Goal: Task Accomplishment & Management: Use online tool/utility

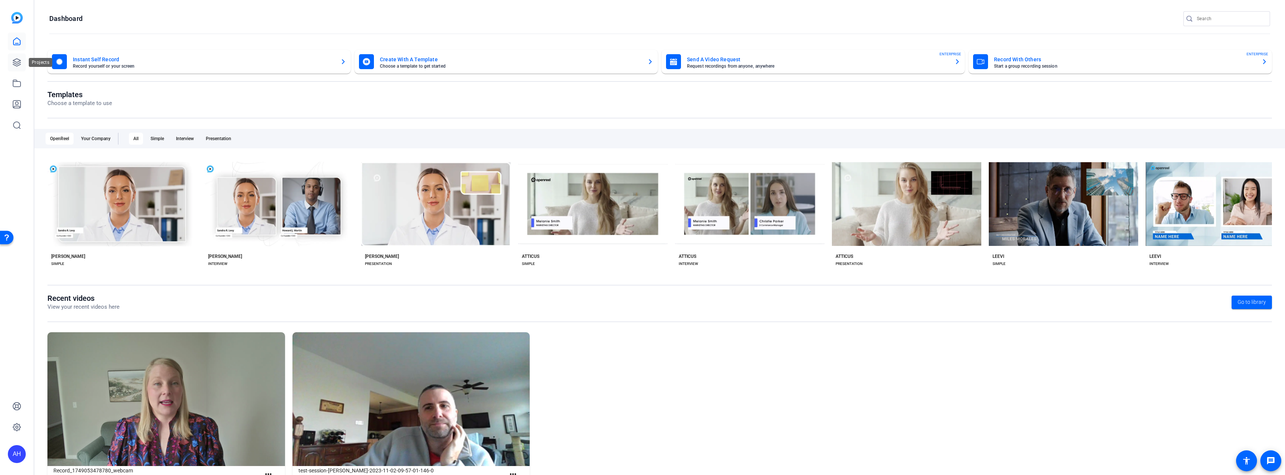
click at [19, 60] on icon at bounding box center [16, 62] width 9 height 9
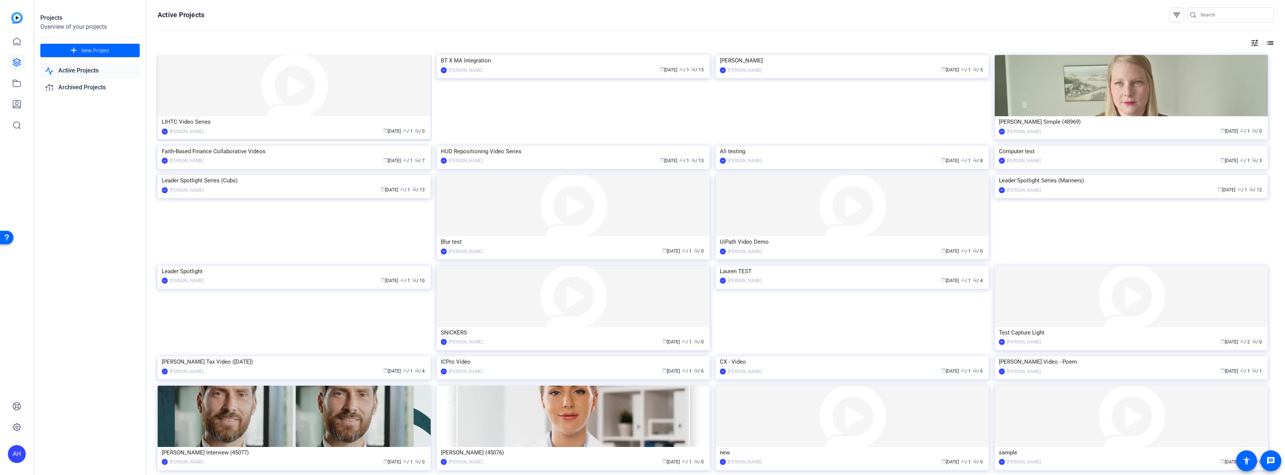
click at [243, 124] on div "LIHTC Video Series" at bounding box center [294, 121] width 265 height 11
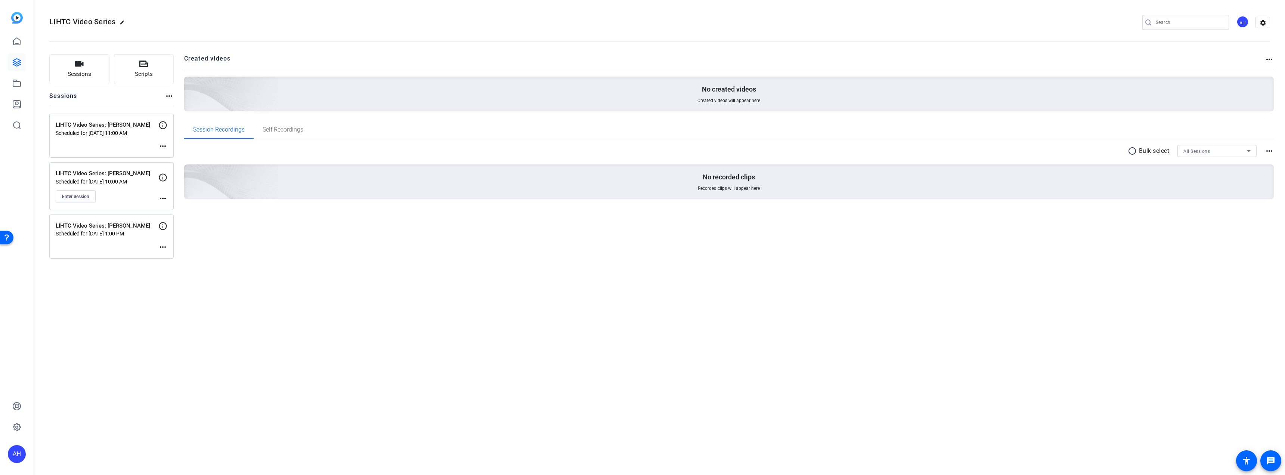
click at [161, 250] on mat-icon "more_horiz" at bounding box center [162, 246] width 9 height 9
click at [225, 233] on div at bounding box center [642, 237] width 1285 height 475
click at [81, 192] on button "Enter Session" at bounding box center [76, 196] width 40 height 13
click at [162, 198] on mat-icon "more_horiz" at bounding box center [162, 198] width 9 height 9
click at [172, 207] on span "Edit Session" at bounding box center [181, 209] width 34 height 9
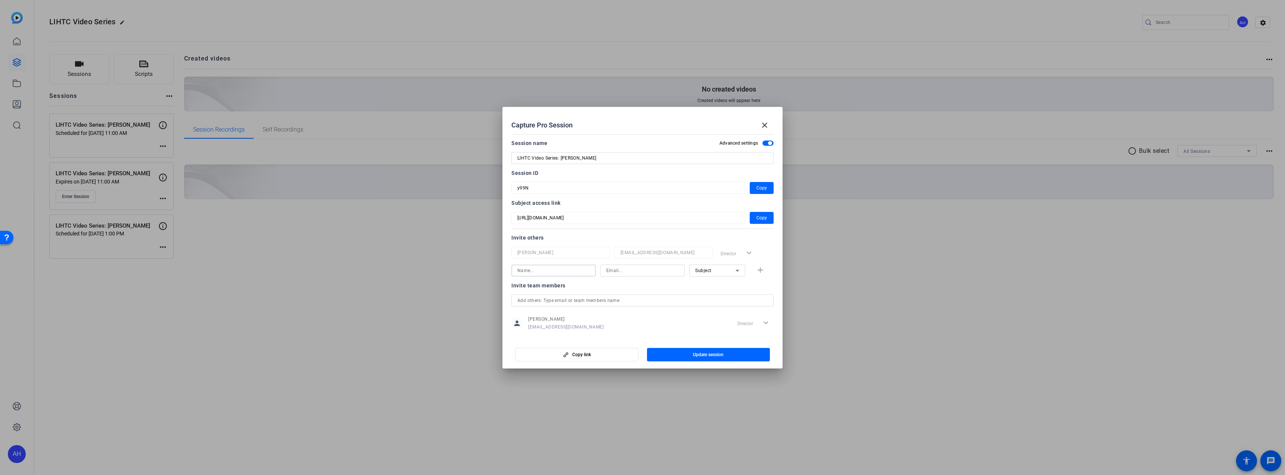
click at [567, 273] on input at bounding box center [553, 270] width 72 height 9
click at [550, 270] on input at bounding box center [553, 270] width 72 height 9
click at [573, 270] on input at bounding box center [642, 270] width 72 height 9
paste input "david.harms@bakertilly.com"
type input "david.harms@bakertilly.com"
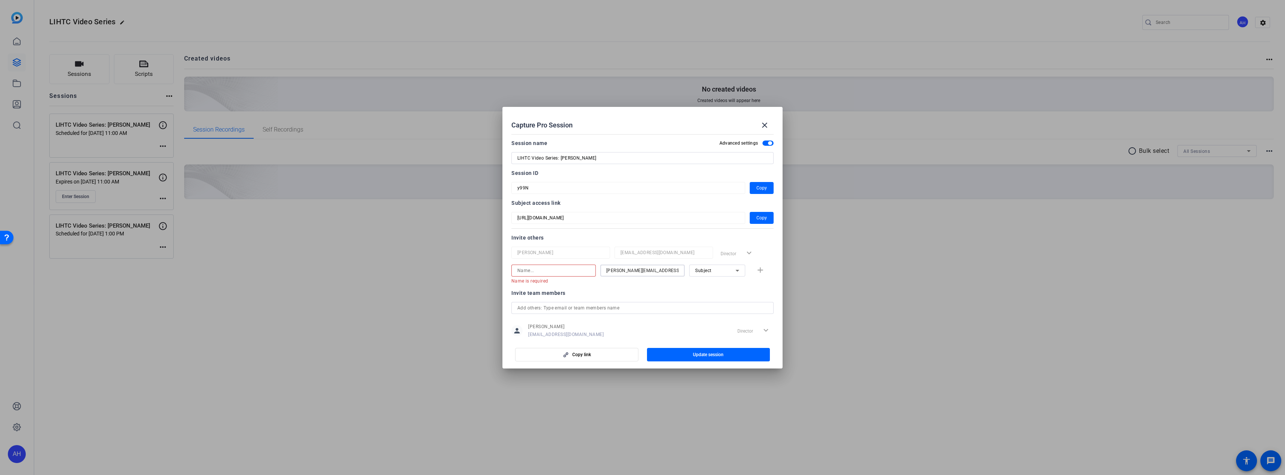
click at [569, 268] on input at bounding box center [553, 270] width 72 height 9
type input "David Harms"
click at [573, 267] on mat-icon "add" at bounding box center [760, 270] width 9 height 9
click at [573, 295] on span "button" at bounding box center [708, 354] width 123 height 18
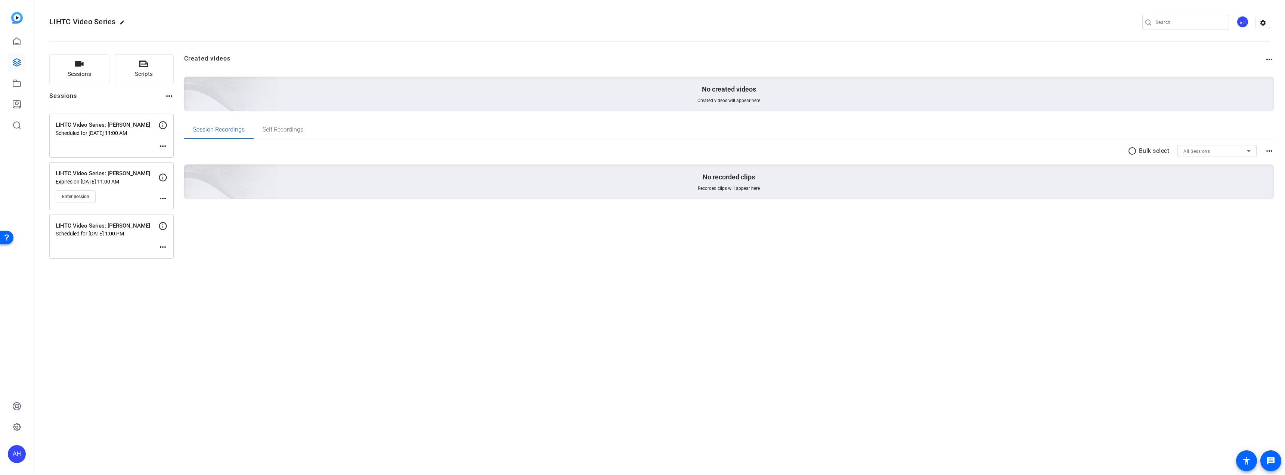
click at [160, 198] on mat-icon "more_horiz" at bounding box center [162, 198] width 9 height 9
click at [443, 294] on div at bounding box center [642, 237] width 1285 height 475
click at [74, 194] on span "Enter Session" at bounding box center [75, 196] width 27 height 6
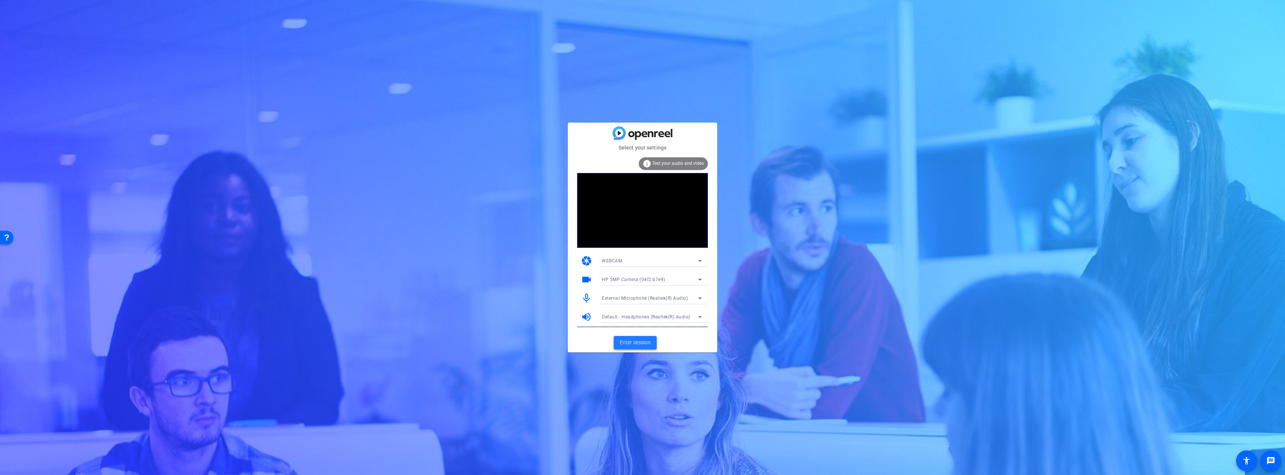
click at [637, 344] on span "Enter session" at bounding box center [635, 342] width 31 height 8
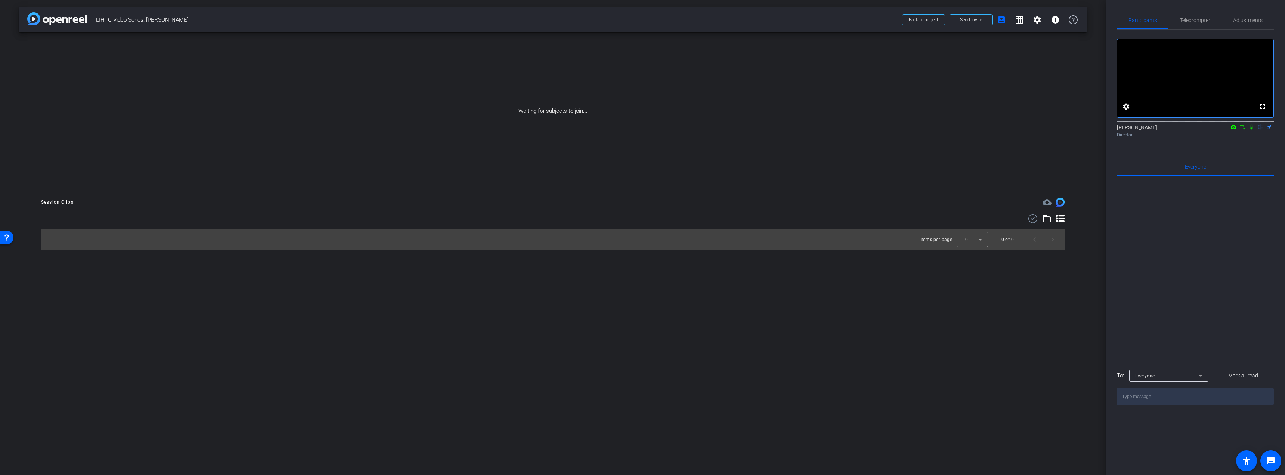
click at [1240, 129] on icon at bounding box center [1242, 127] width 5 height 4
click at [1249, 130] on icon at bounding box center [1251, 126] width 6 height 5
click at [1243, 130] on icon at bounding box center [1242, 126] width 6 height 5
click at [1260, 130] on icon at bounding box center [1260, 126] width 6 height 5
click at [1182, 22] on span "Teleprompter" at bounding box center [1194, 20] width 31 height 5
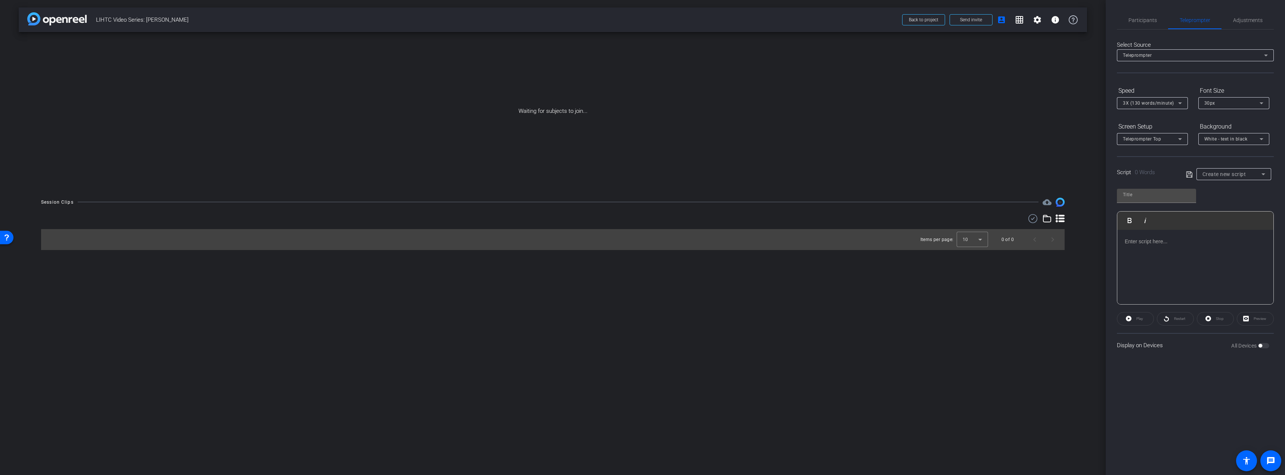
click at [1236, 171] on span "Create new script" at bounding box center [1224, 174] width 44 height 6
click at [1207, 190] on span "Create new script" at bounding box center [1221, 189] width 39 height 9
click at [1156, 195] on input "text" at bounding box center [1156, 194] width 67 height 9
type input "LIHTC series_1 Analysis_David"
click at [1145, 241] on p at bounding box center [1195, 241] width 141 height 8
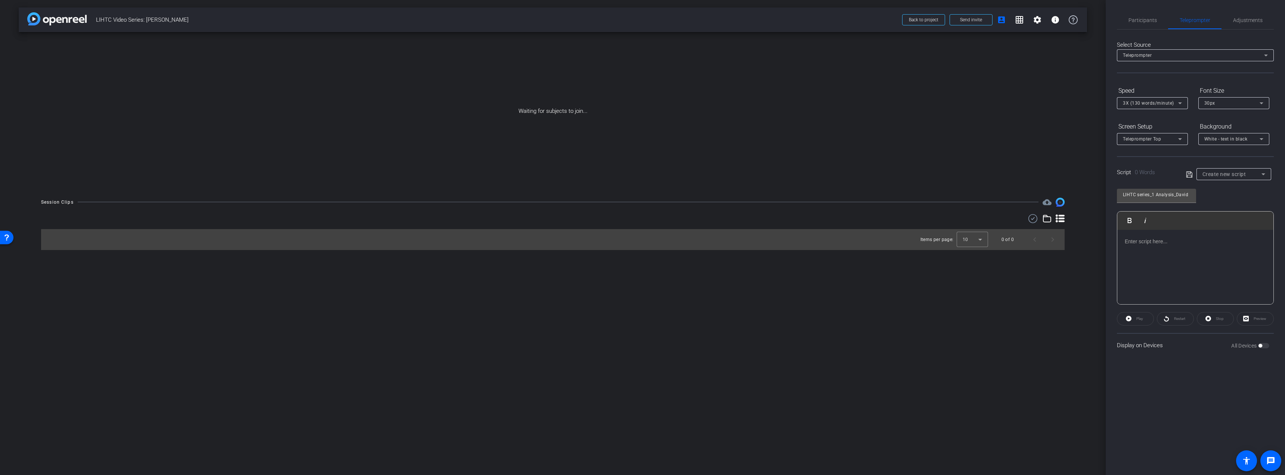
click at [1144, 243] on p at bounding box center [1195, 241] width 141 height 8
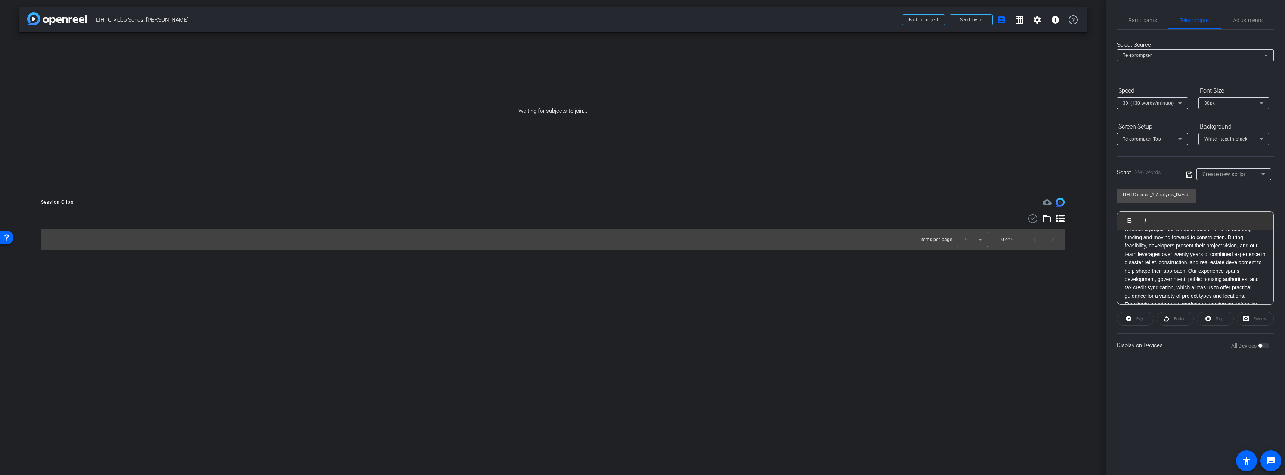
scroll to position [75, 0]
click at [1162, 263] on p "When working on a Low-Income Housing Tax Credit development, the process typica…" at bounding box center [1195, 212] width 141 height 100
click at [1154, 284] on p "For clients entering new markets or working on unfamiliar project types, Baker …" at bounding box center [1195, 255] width 141 height 59
click at [1188, 256] on p "Our feasibility review boils down to two core questions: Will this project scor…" at bounding box center [1195, 217] width 141 height 75
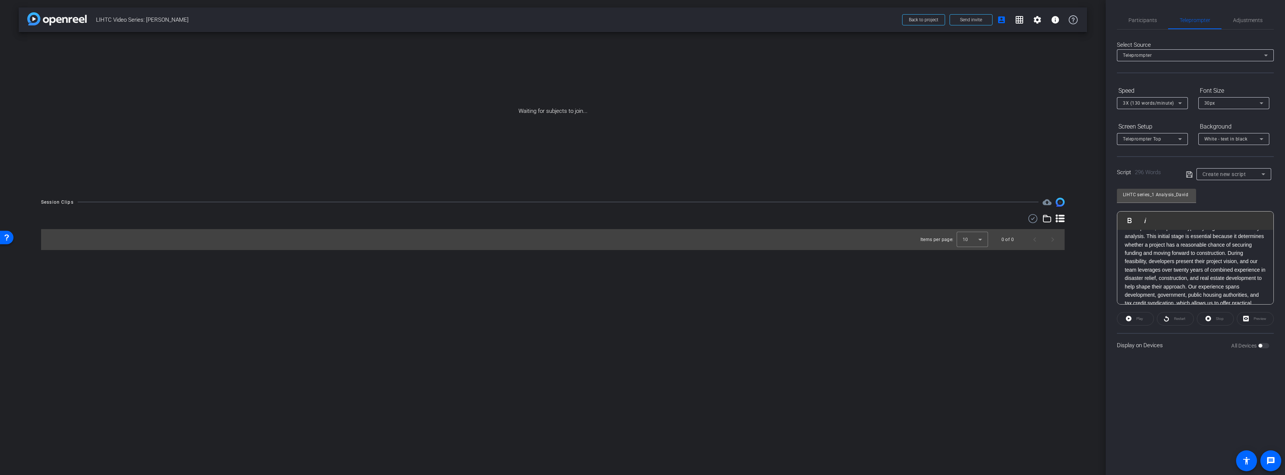
scroll to position [0, 0]
click at [1188, 175] on icon at bounding box center [1189, 174] width 7 height 9
click at [1224, 174] on span "LIHTC series_1 Analysis_David" at bounding box center [1235, 174] width 67 height 6
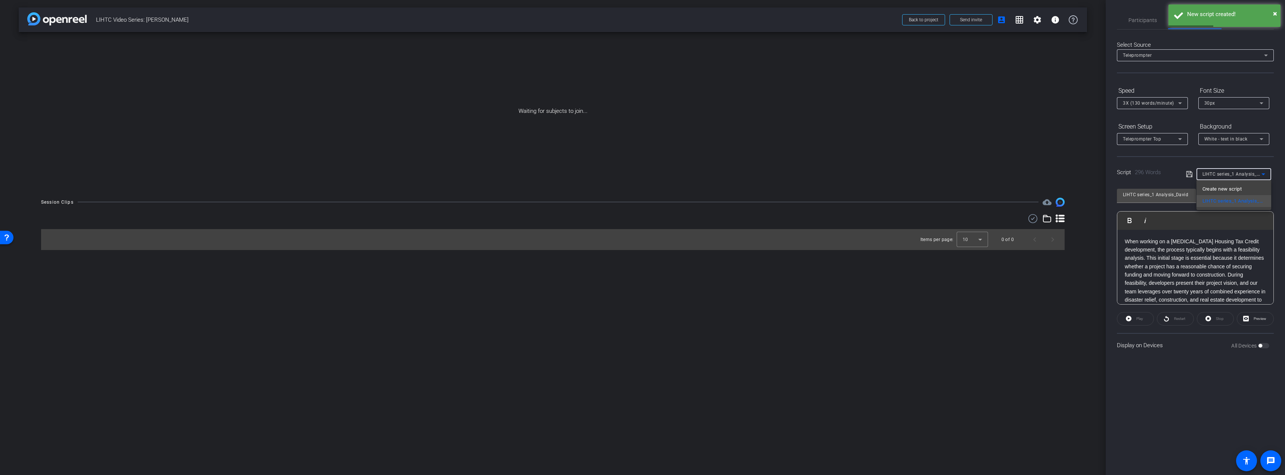
click at [1224, 158] on div at bounding box center [642, 237] width 1285 height 475
click at [1266, 170] on icon at bounding box center [1263, 174] width 9 height 9
click at [1256, 162] on div at bounding box center [642, 237] width 1285 height 475
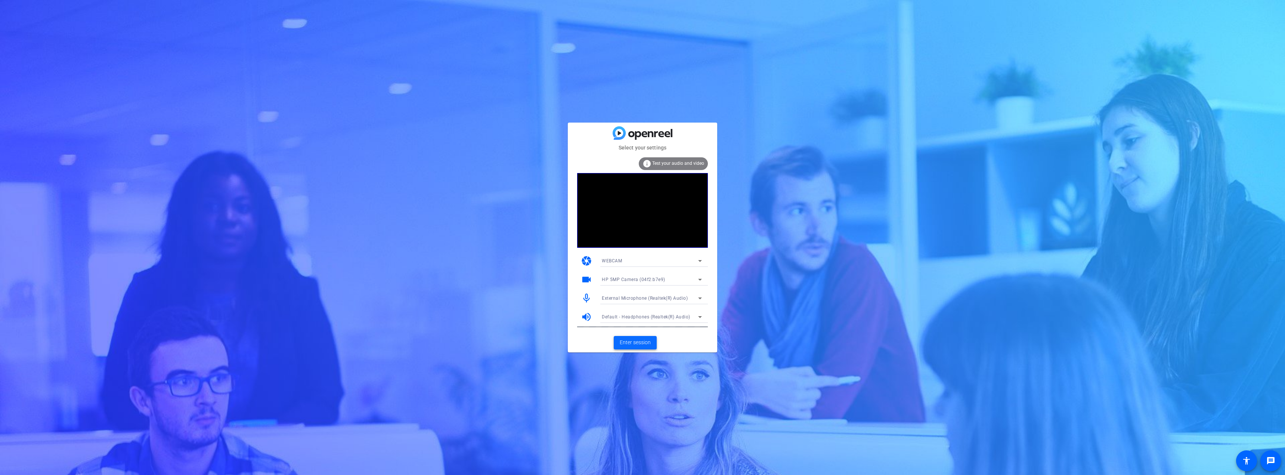
click at [645, 344] on span "Enter session" at bounding box center [635, 342] width 31 height 8
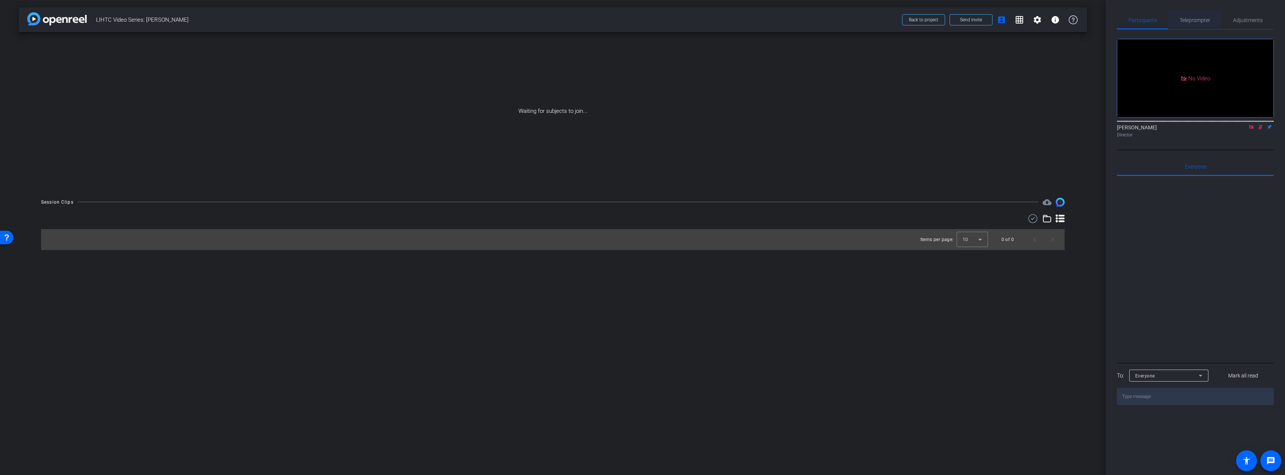
click at [1182, 18] on span "Teleprompter" at bounding box center [1194, 20] width 31 height 5
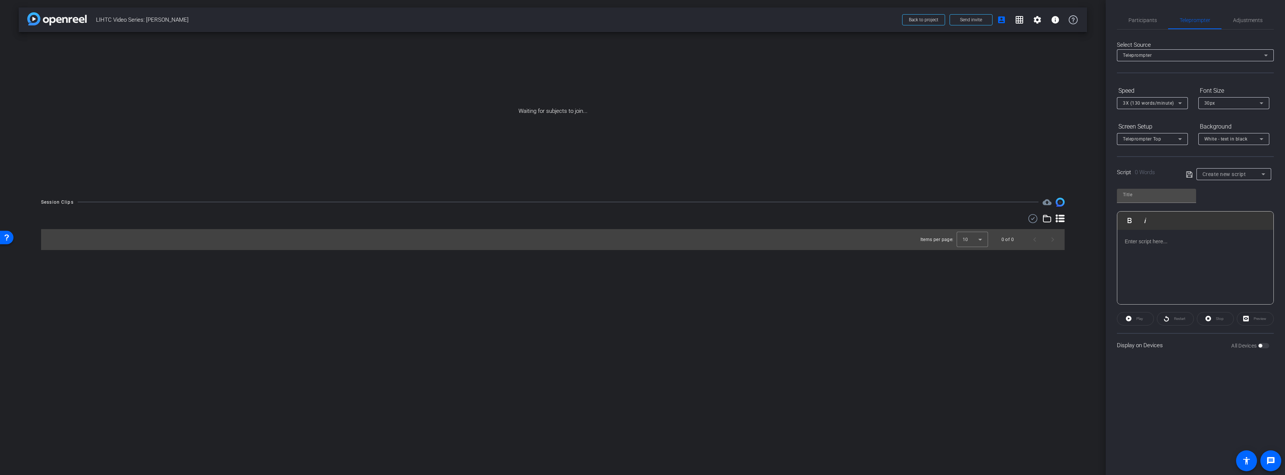
click at [1230, 173] on span "Create new script" at bounding box center [1224, 174] width 44 height 6
click at [1227, 204] on span "LIHTC series_1 Analysis_David" at bounding box center [1233, 200] width 63 height 9
type input "LIHTC series_1 Analysis_David"
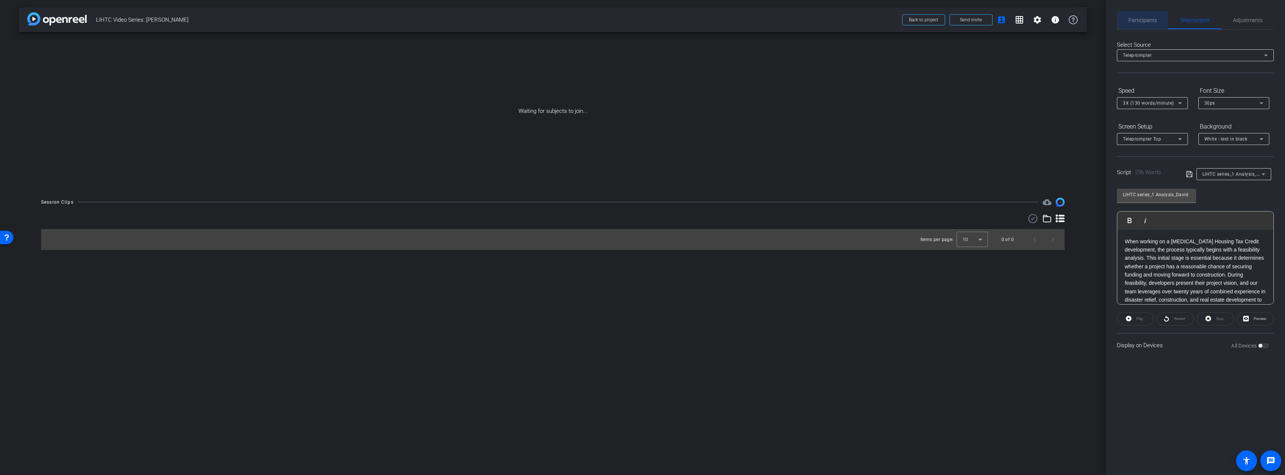
click at [1140, 18] on span "Participants" at bounding box center [1142, 20] width 28 height 5
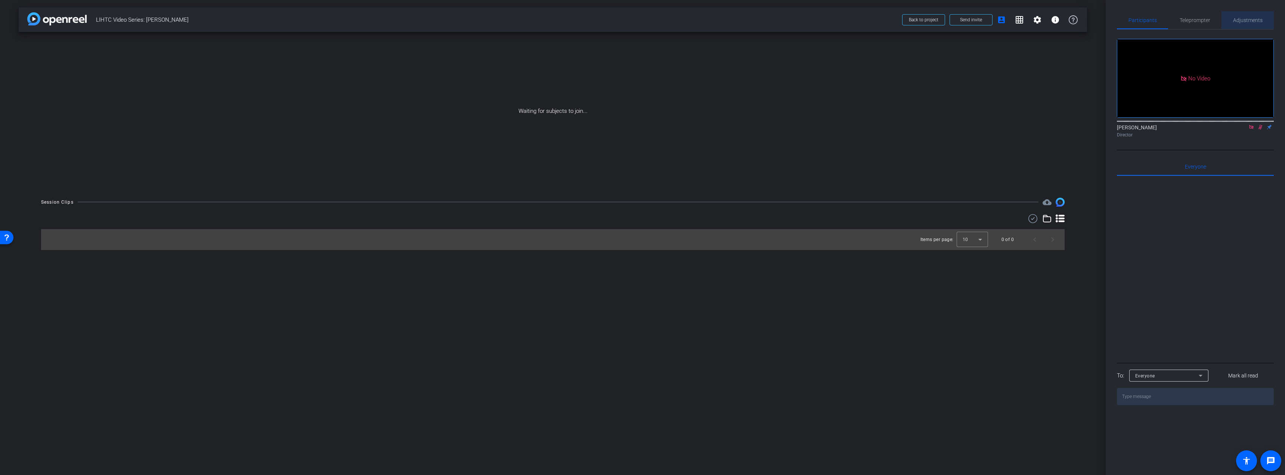
click at [1249, 18] on span "Adjustments" at bounding box center [1248, 20] width 30 height 5
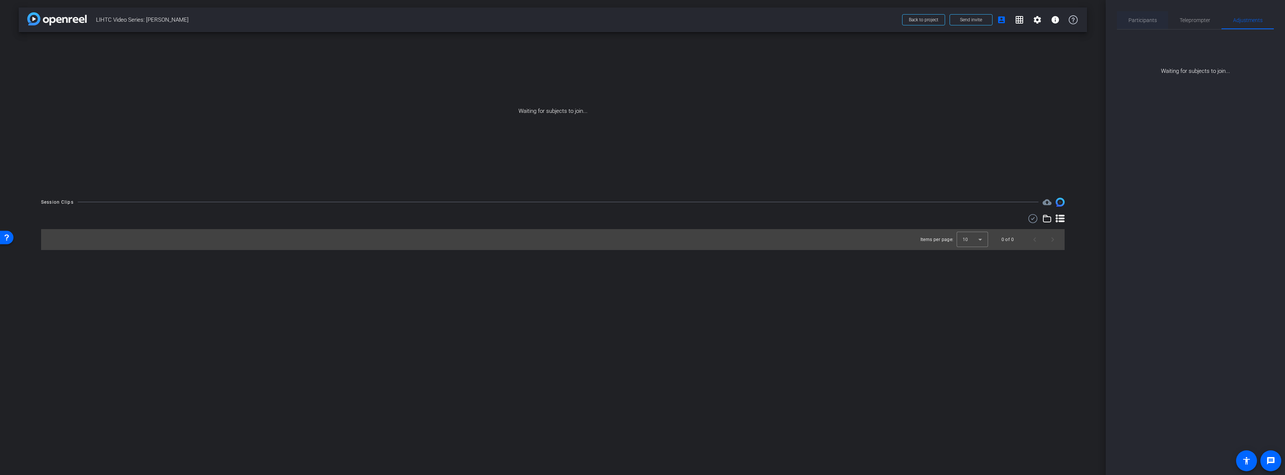
click at [1151, 18] on span "Participants" at bounding box center [1142, 20] width 28 height 5
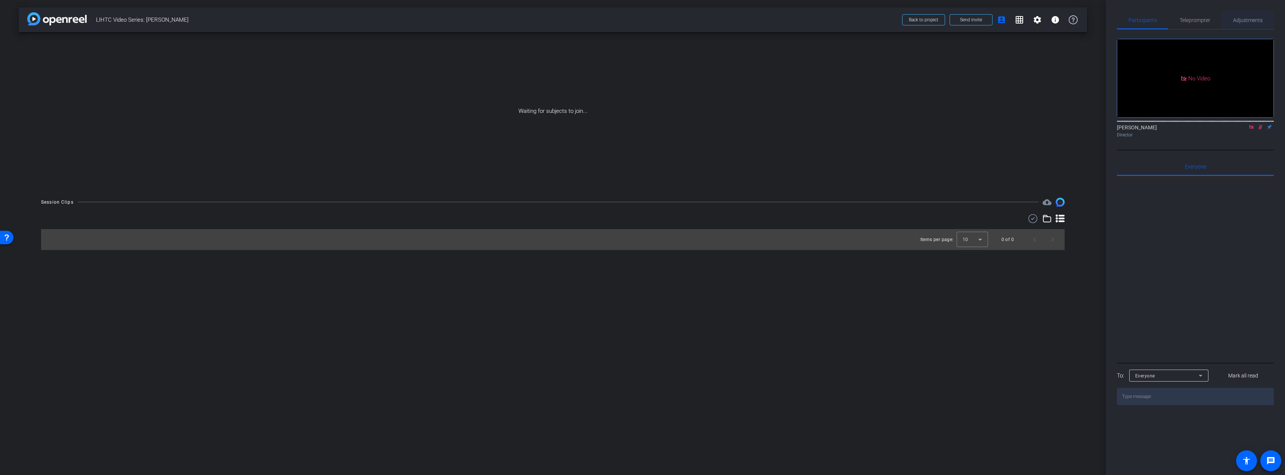
click at [1246, 21] on span "Adjustments" at bounding box center [1248, 20] width 30 height 5
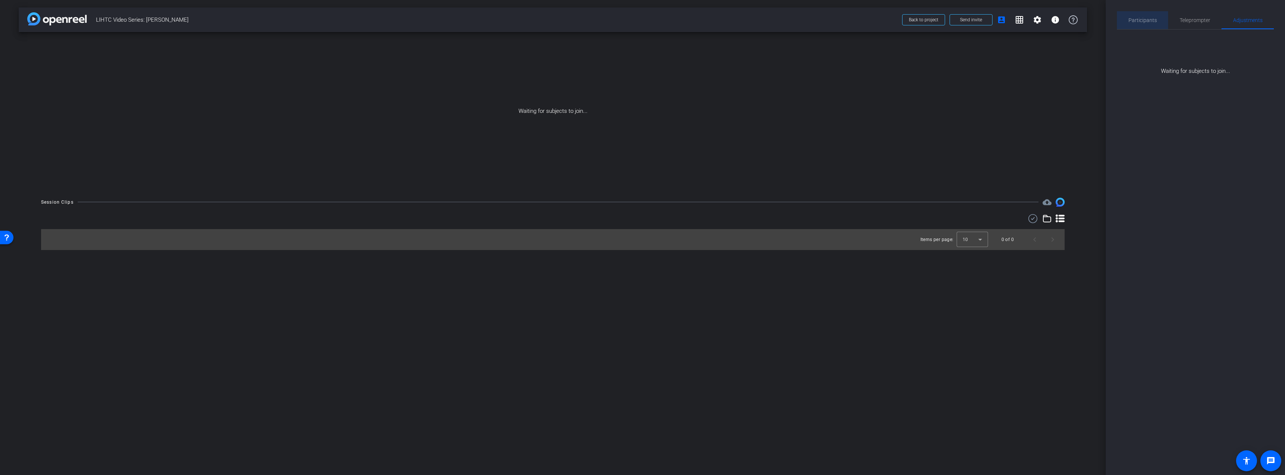
click at [1153, 19] on span "Participants" at bounding box center [1142, 20] width 28 height 5
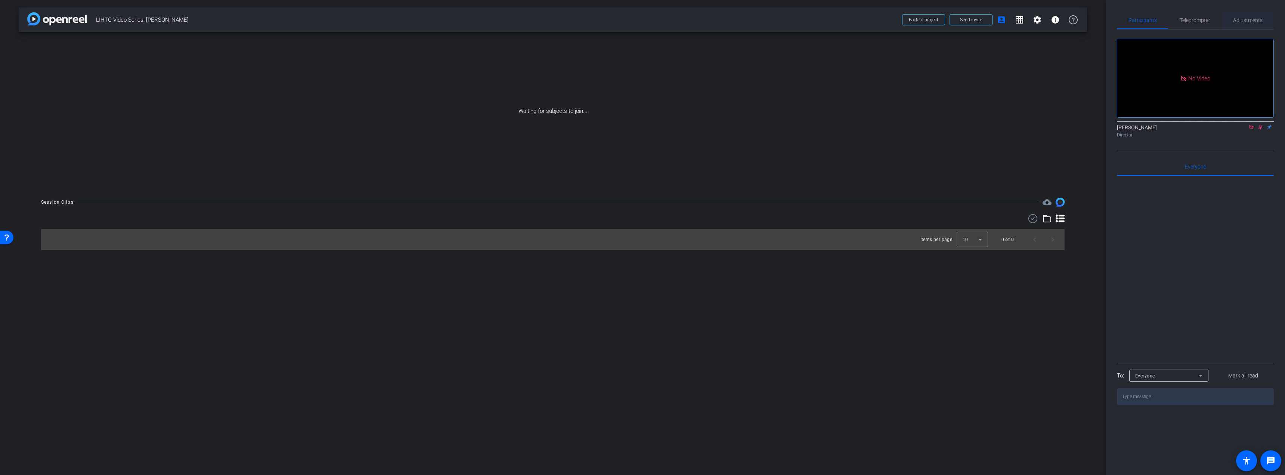
click at [1245, 19] on span "Adjustments" at bounding box center [1248, 20] width 30 height 5
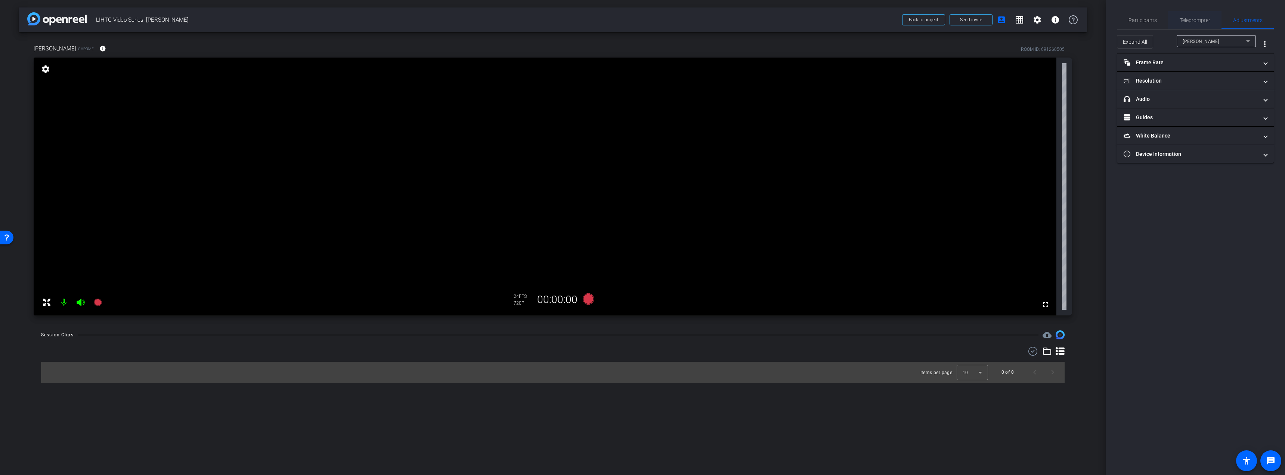
click at [1170, 19] on div "Teleprompter" at bounding box center [1194, 20] width 53 height 18
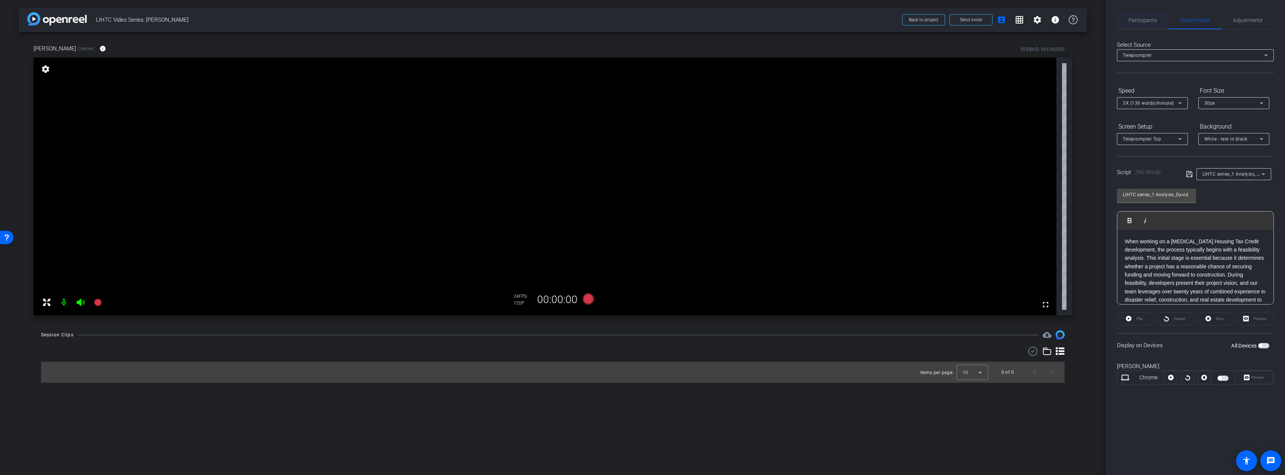
click at [1149, 23] on span "Participants" at bounding box center [1142, 20] width 28 height 5
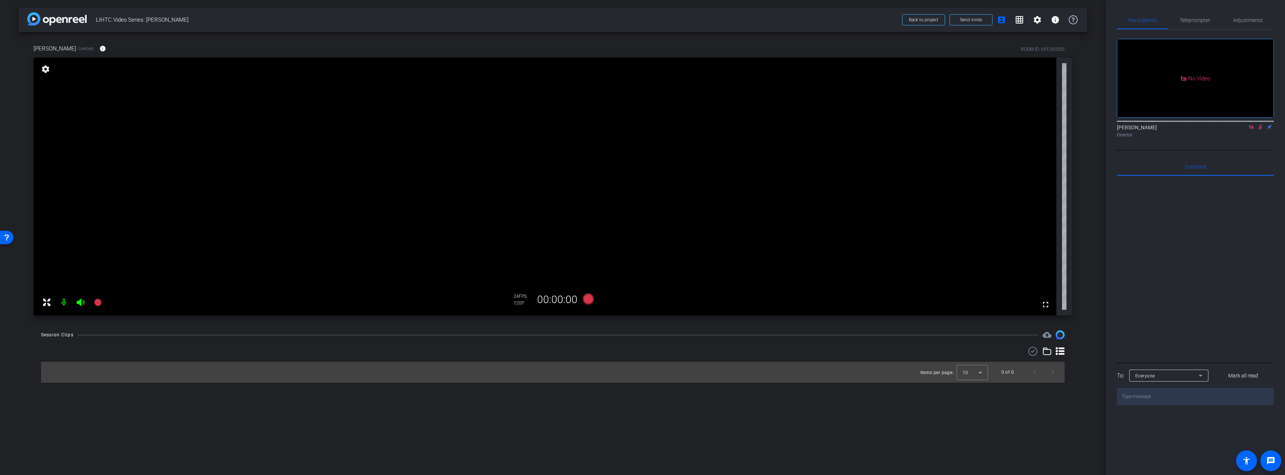
click at [1259, 125] on icon at bounding box center [1260, 127] width 4 height 5
click at [1253, 125] on icon at bounding box center [1251, 127] width 4 height 4
click at [1193, 18] on span "Teleprompter" at bounding box center [1194, 20] width 31 height 5
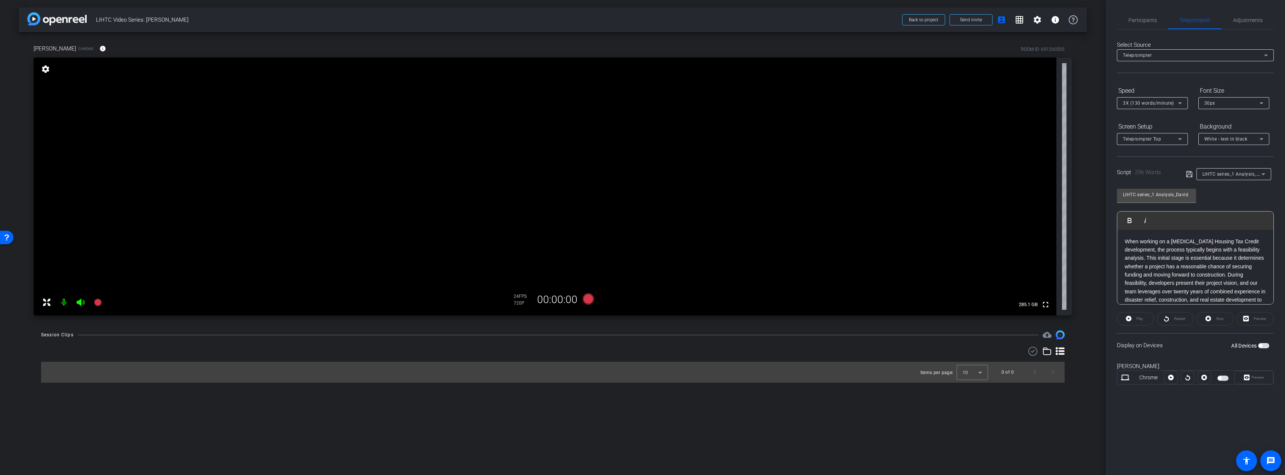
click at [1264, 344] on span "button" at bounding box center [1263, 345] width 11 height 5
click at [1256, 379] on span "Preview" at bounding box center [1257, 377] width 13 height 4
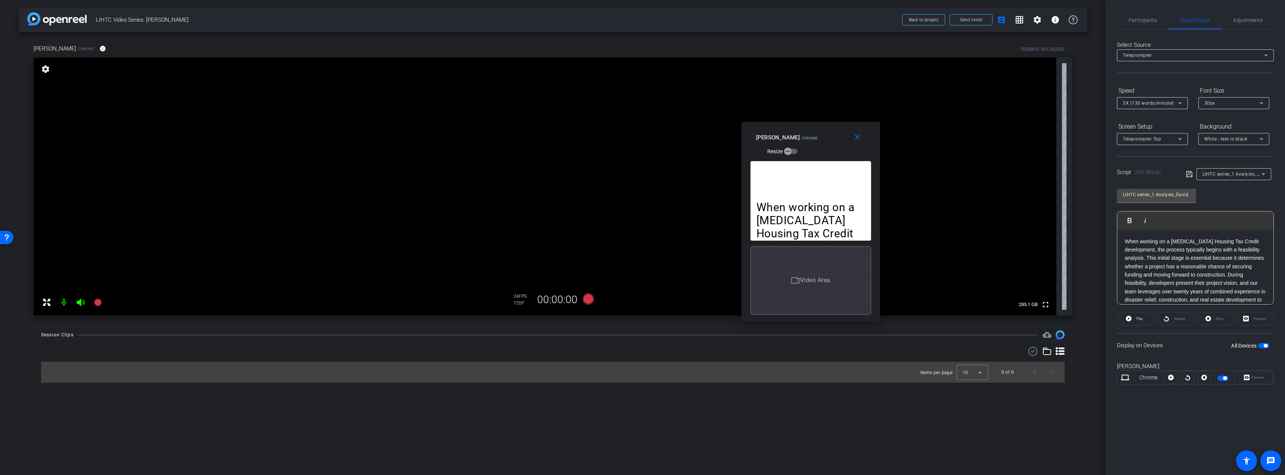
drag, startPoint x: 648, startPoint y: 150, endPoint x: 851, endPoint y: 128, distance: 204.7
click at [851, 131] on div "David Harms Chrome Resize" at bounding box center [813, 144] width 115 height 27
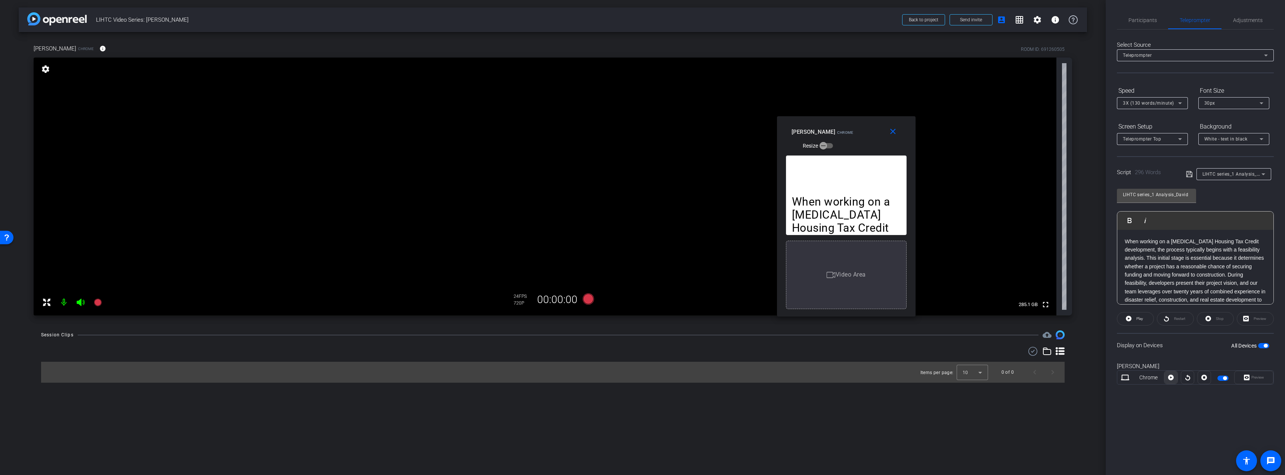
click at [1172, 377] on icon at bounding box center [1171, 378] width 6 height 6
click at [1171, 377] on icon at bounding box center [1171, 378] width 6 height 6
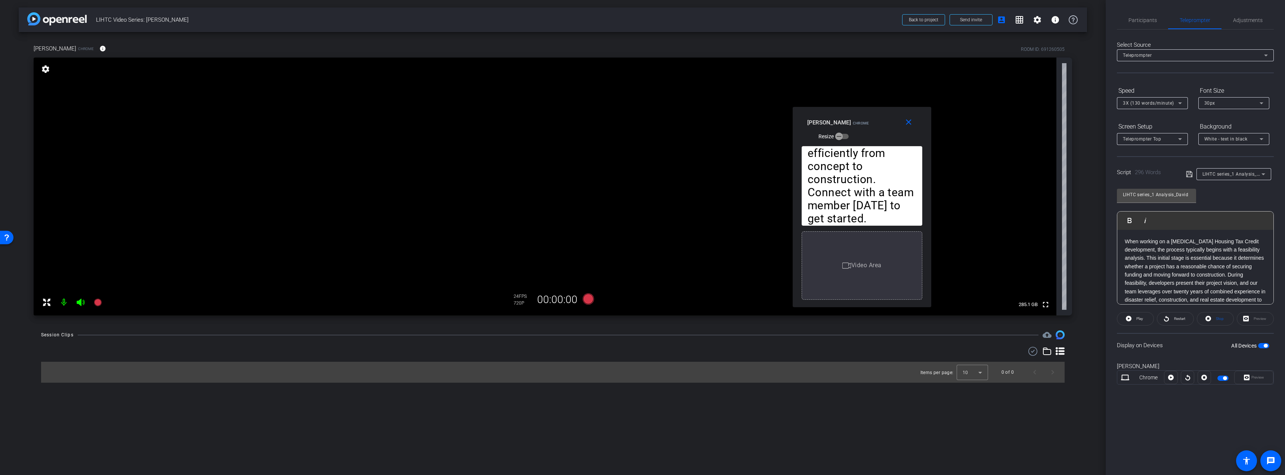
drag, startPoint x: 912, startPoint y: 315, endPoint x: 928, endPoint y: 306, distance: 18.3
click at [928, 306] on div "When working on a Low-Income Housing Tax Credit development, the process typica…" at bounding box center [862, 223] width 139 height 167
click at [1260, 84] on div "Select Source Teleprompter Speed 3X (130 words/minute) Font Size 30px Screen Se…" at bounding box center [1195, 214] width 157 height 368
click at [840, 136] on icon "button" at bounding box center [838, 136] width 7 height 7
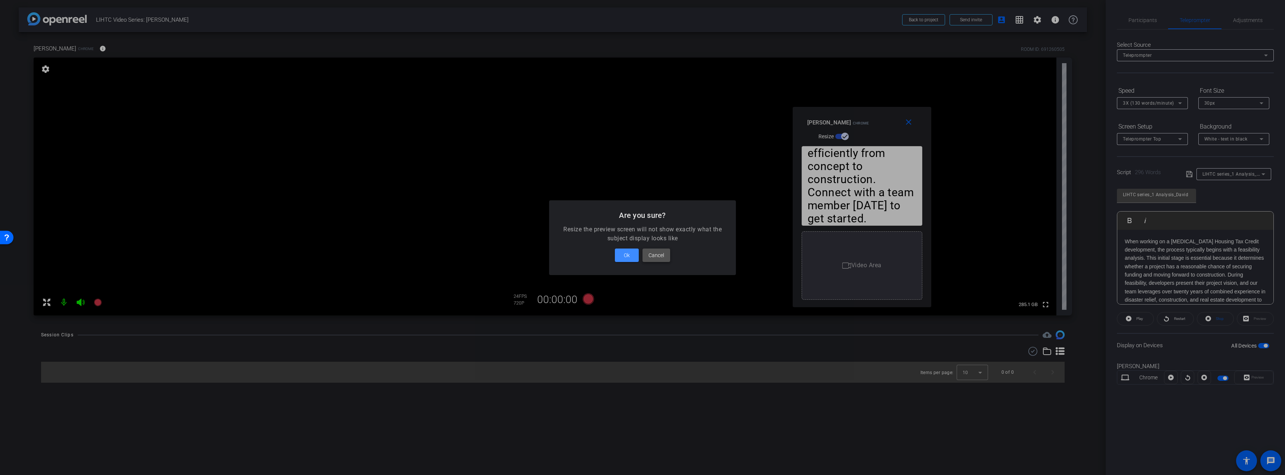
click at [660, 254] on span "Cancel" at bounding box center [656, 255] width 16 height 9
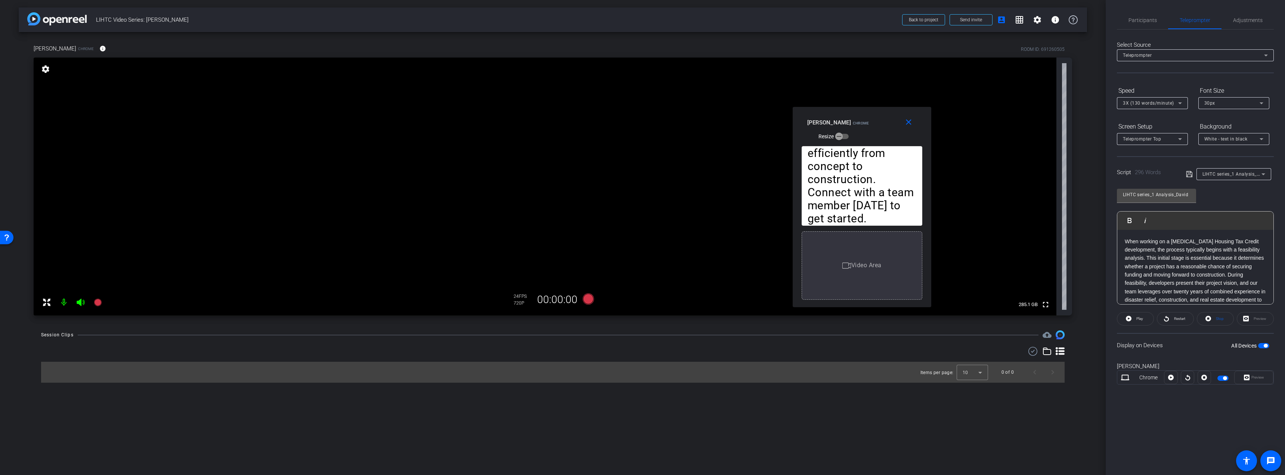
click at [1261, 103] on icon at bounding box center [1261, 103] width 4 height 2
click at [1239, 120] on mat-option "20px" at bounding box center [1233, 118] width 71 height 12
click at [1245, 105] on div "20px" at bounding box center [1231, 102] width 55 height 9
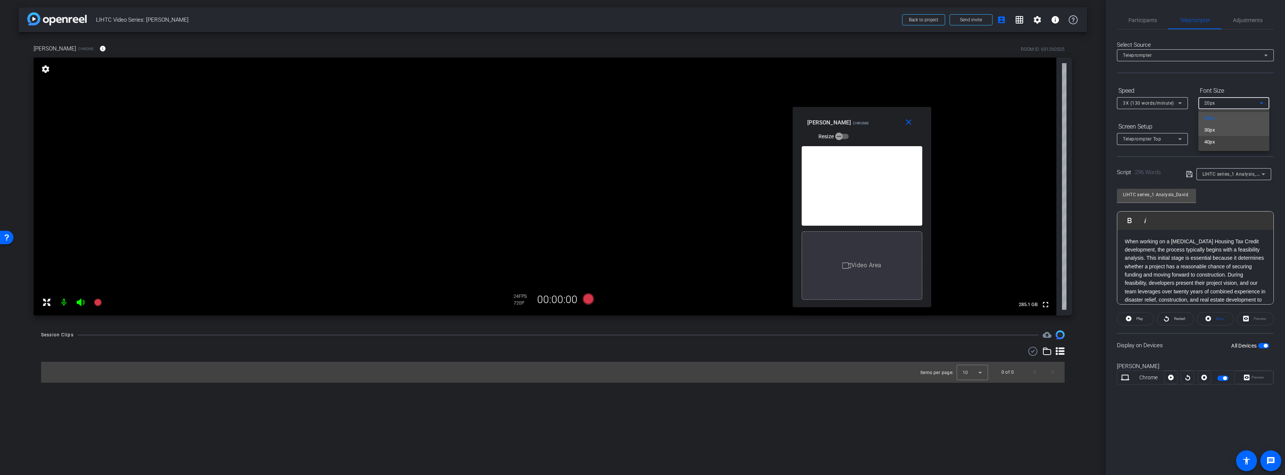
click at [1241, 127] on mat-option "30px" at bounding box center [1233, 130] width 71 height 12
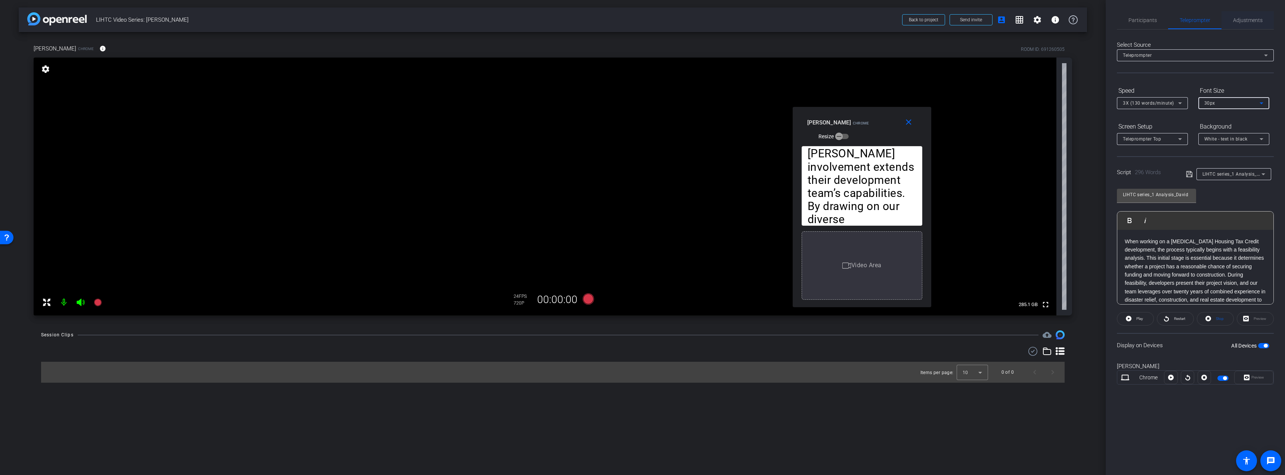
click at [1252, 18] on span "Adjustments" at bounding box center [1248, 20] width 30 height 5
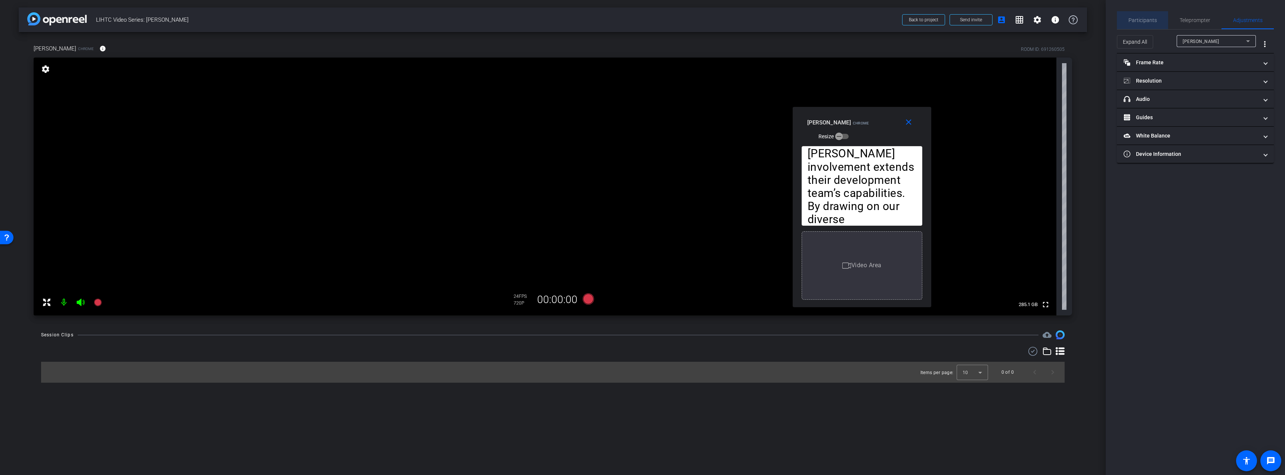
click at [1145, 19] on span "Participants" at bounding box center [1142, 20] width 28 height 5
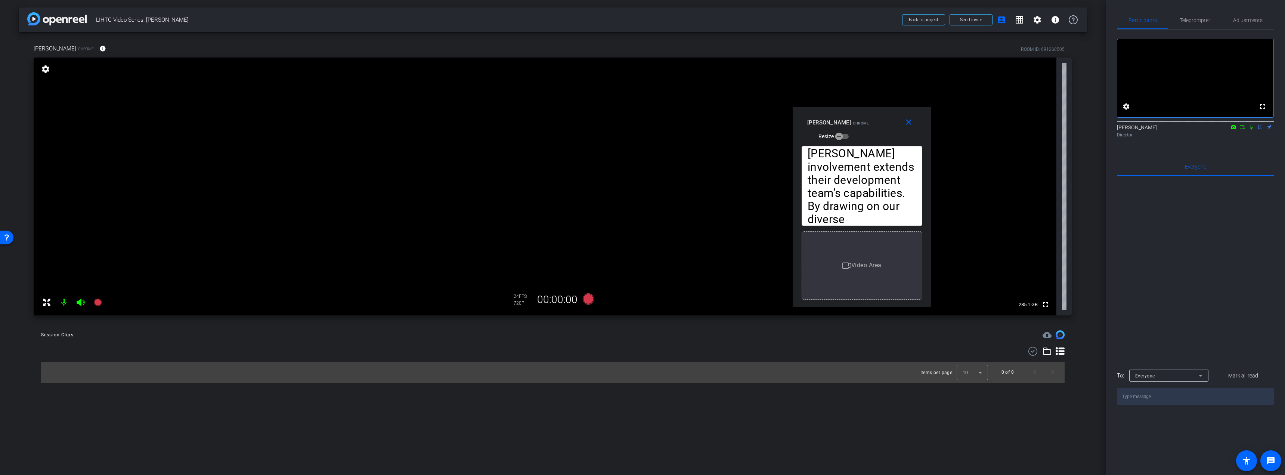
click at [1241, 130] on icon at bounding box center [1242, 126] width 6 height 5
click at [1259, 130] on icon at bounding box center [1260, 127] width 3 height 5
click at [1260, 130] on icon at bounding box center [1260, 126] width 6 height 5
click at [1252, 130] on icon at bounding box center [1251, 126] width 6 height 5
click at [1244, 24] on span "Adjustments" at bounding box center [1248, 20] width 30 height 18
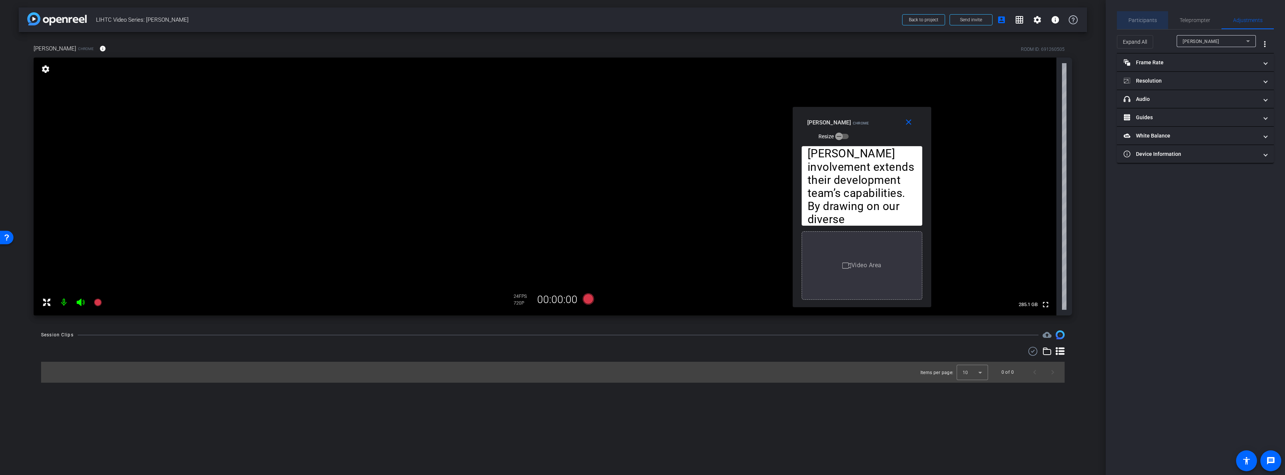
click at [1144, 19] on span "Participants" at bounding box center [1142, 20] width 28 height 5
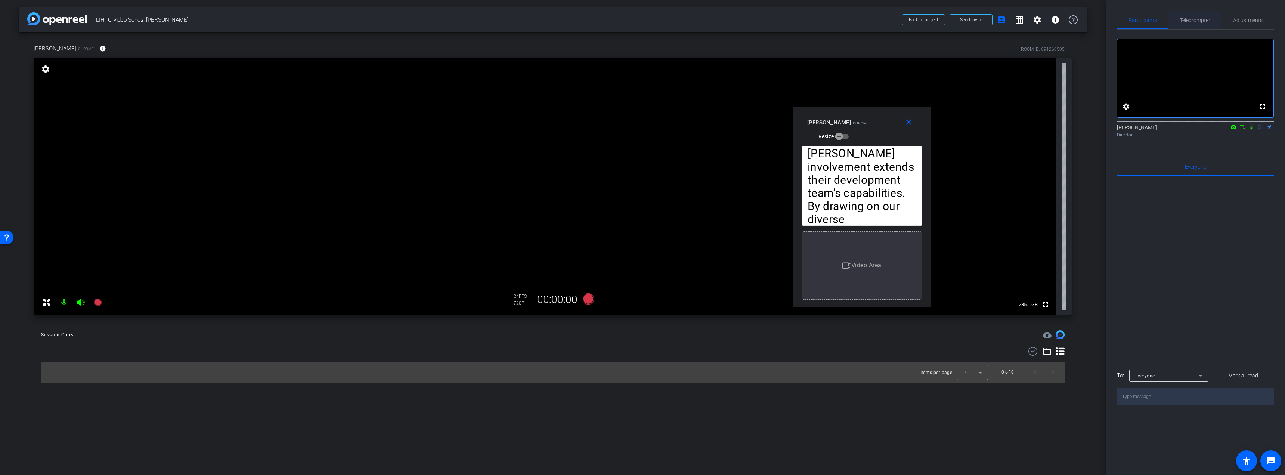
click at [1201, 19] on span "Teleprompter" at bounding box center [1194, 20] width 31 height 5
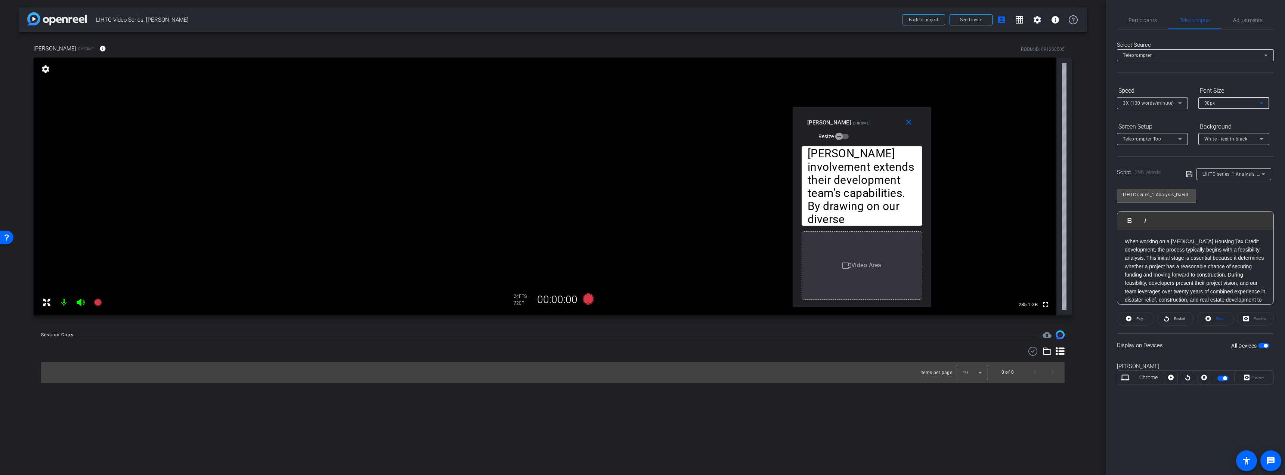
click at [1226, 102] on div "30px" at bounding box center [1231, 102] width 55 height 9
click at [1233, 77] on div at bounding box center [642, 237] width 1285 height 475
click at [1179, 103] on icon at bounding box center [1180, 103] width 4 height 2
click at [1182, 88] on div at bounding box center [642, 237] width 1285 height 475
click at [1179, 105] on icon at bounding box center [1179, 103] width 9 height 9
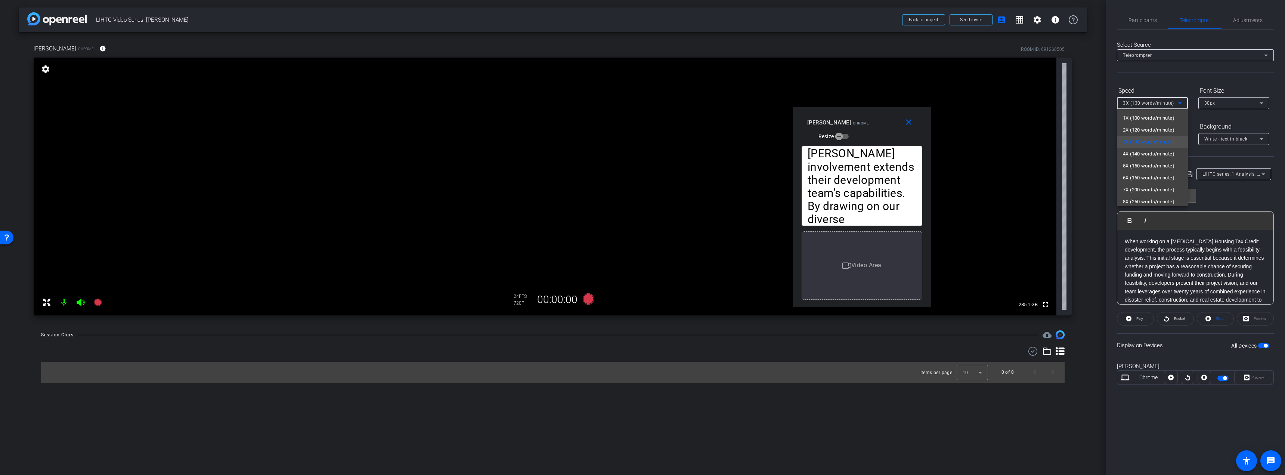
click at [1175, 78] on div at bounding box center [642, 237] width 1285 height 475
click at [1179, 100] on icon at bounding box center [1179, 103] width 9 height 9
click at [1167, 128] on span "2X (120 words/minute)" at bounding box center [1149, 129] width 52 height 9
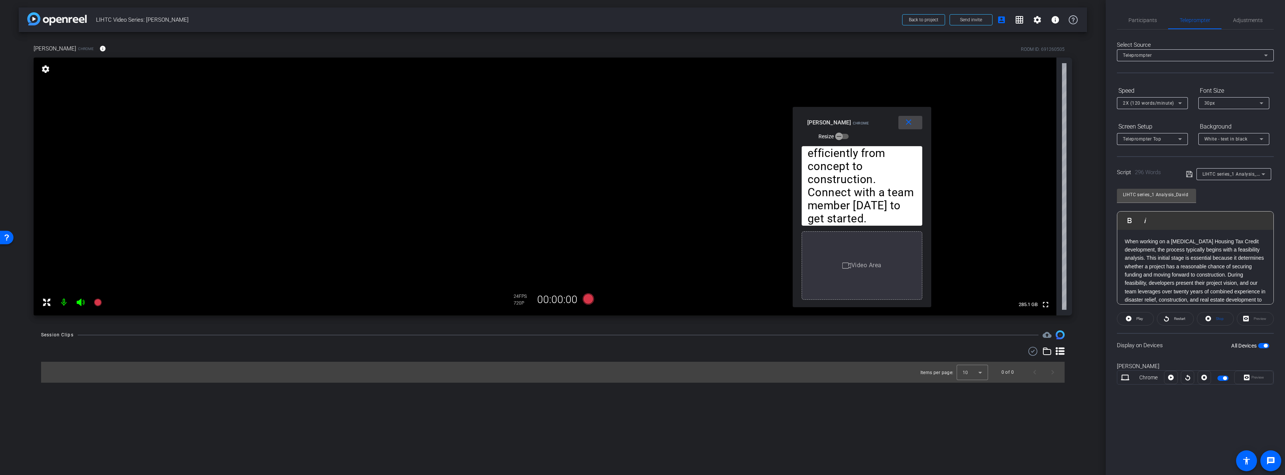
click at [909, 122] on mat-icon "close" at bounding box center [908, 122] width 9 height 9
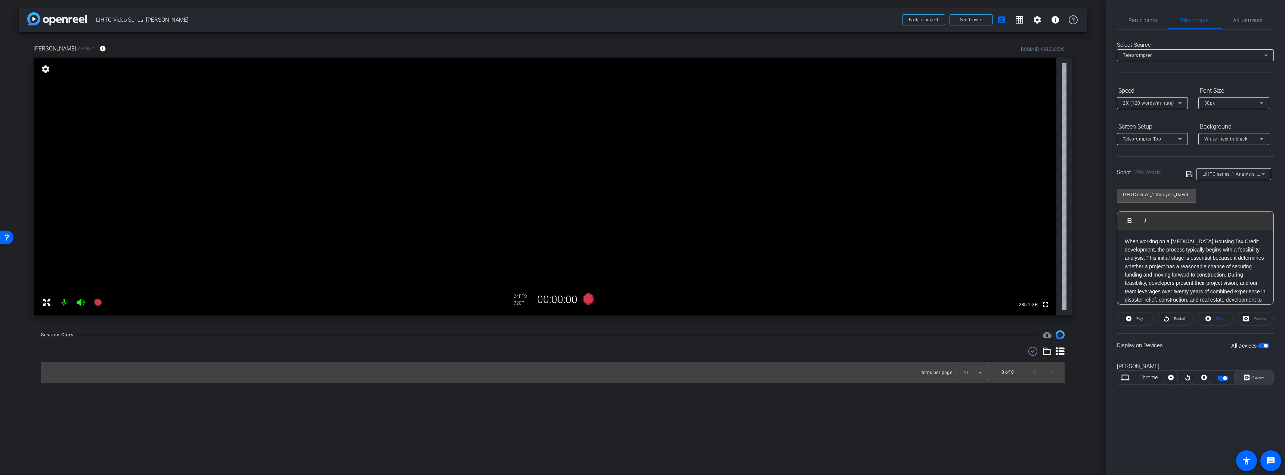
click at [1257, 371] on span at bounding box center [1253, 377] width 38 height 18
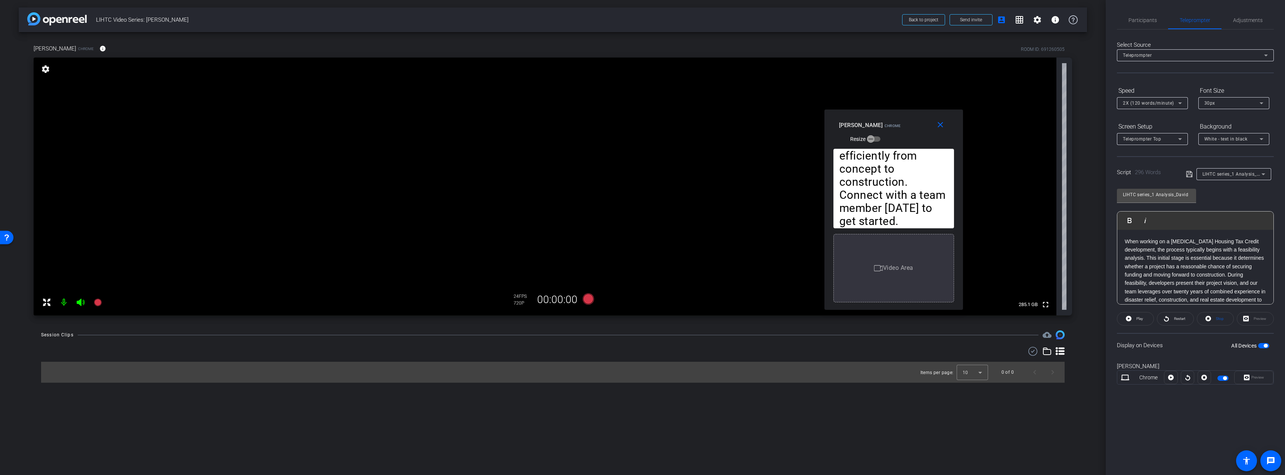
drag, startPoint x: 642, startPoint y: 150, endPoint x: 893, endPoint y: 122, distance: 252.5
click at [893, 122] on div "David Harms Chrome Resize" at bounding box center [896, 131] width 115 height 27
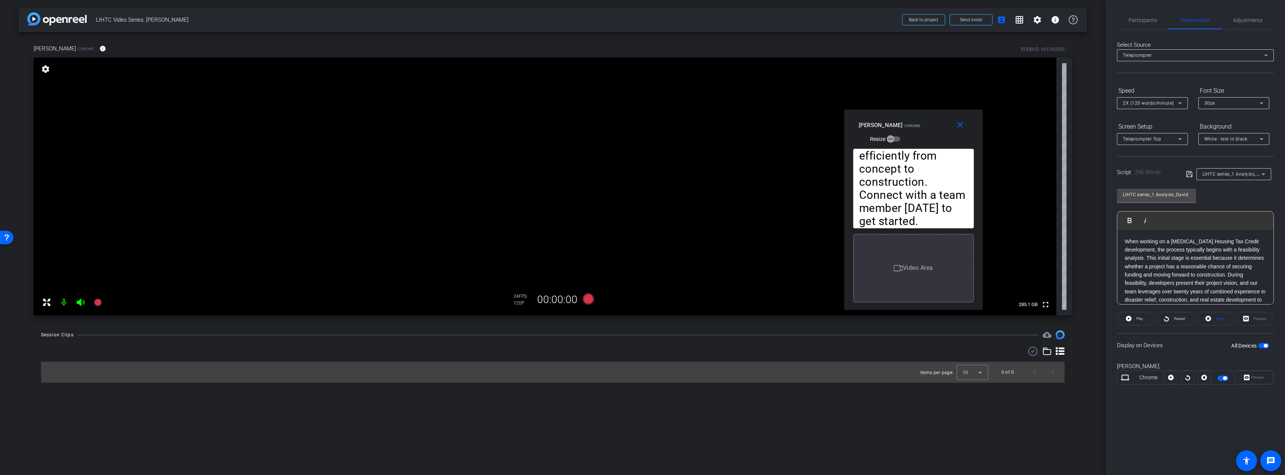
drag, startPoint x: 894, startPoint y: 121, endPoint x: 914, endPoint y: 121, distance: 19.8
click at [914, 121] on div "David Harms Chrome Resize" at bounding box center [916, 131] width 115 height 27
click at [1188, 378] on icon at bounding box center [1188, 377] width 6 height 11
drag, startPoint x: 1169, startPoint y: 375, endPoint x: 997, endPoint y: 174, distance: 264.0
click at [1169, 374] on icon at bounding box center [1171, 377] width 6 height 11
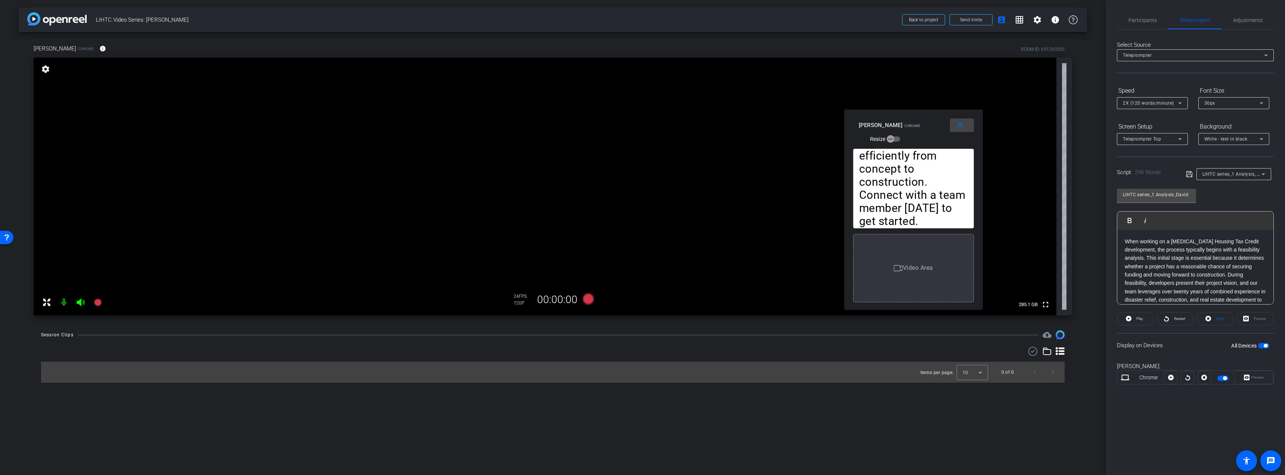
click at [961, 122] on mat-icon "close" at bounding box center [959, 124] width 9 height 9
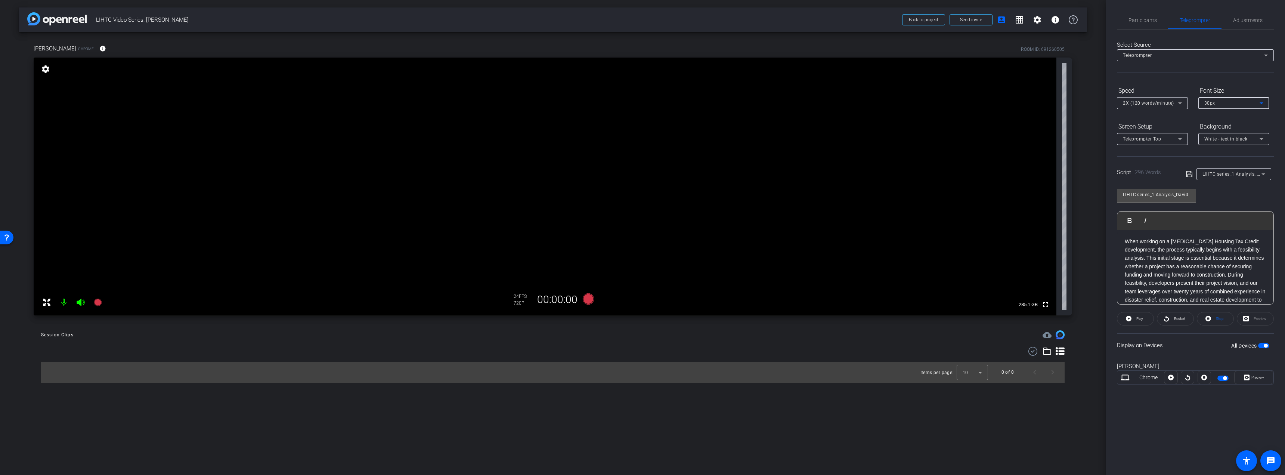
click at [1238, 102] on div "30px" at bounding box center [1231, 102] width 55 height 9
click at [1226, 117] on mat-option "20px" at bounding box center [1233, 118] width 71 height 12
click at [1264, 344] on span "button" at bounding box center [1266, 346] width 4 height 4
click at [1264, 345] on span "button" at bounding box center [1263, 345] width 11 height 5
click at [1259, 377] on span "Preview" at bounding box center [1257, 377] width 13 height 4
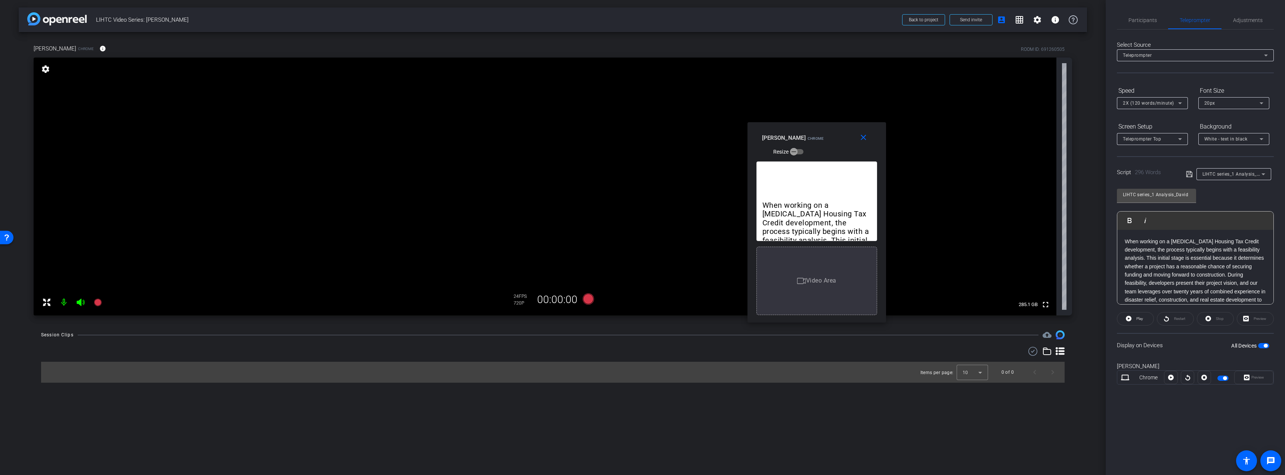
drag, startPoint x: 778, startPoint y: 145, endPoint x: 830, endPoint y: 131, distance: 54.4
click at [830, 131] on div "David Harms Chrome Resize" at bounding box center [819, 144] width 115 height 27
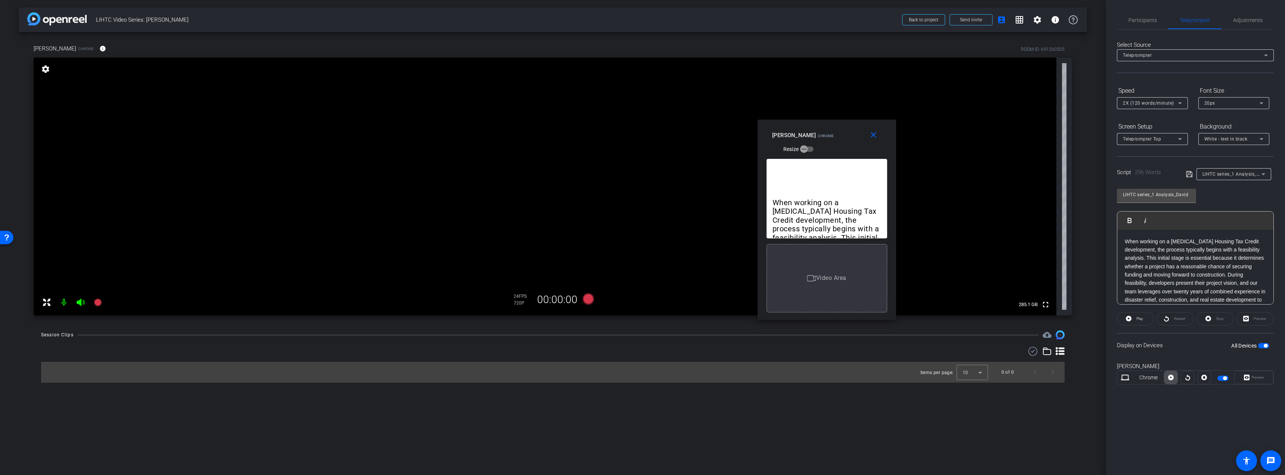
click at [1168, 379] on span at bounding box center [1170, 377] width 13 height 18
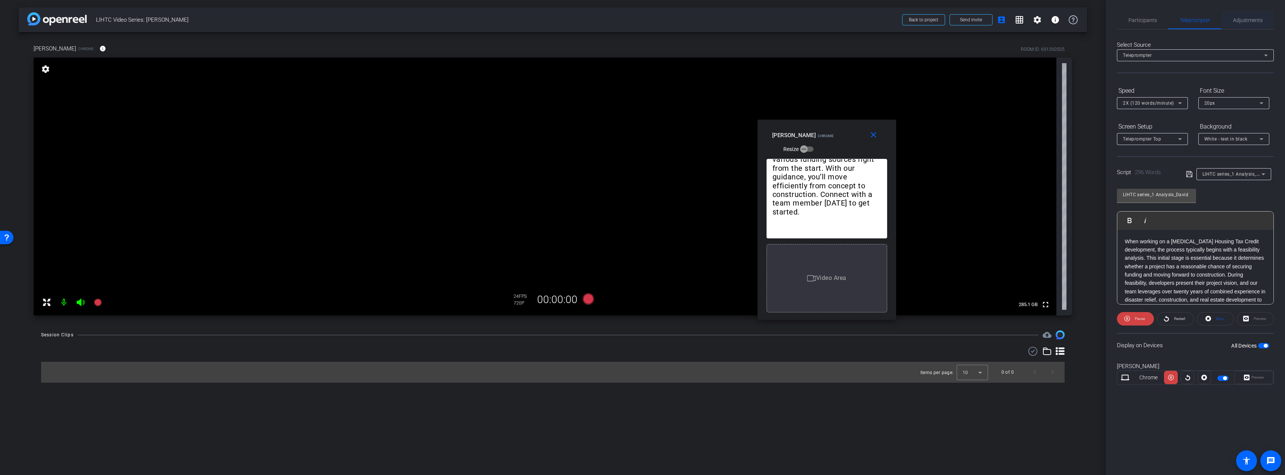
click at [1249, 20] on span "Adjustments" at bounding box center [1248, 20] width 30 height 5
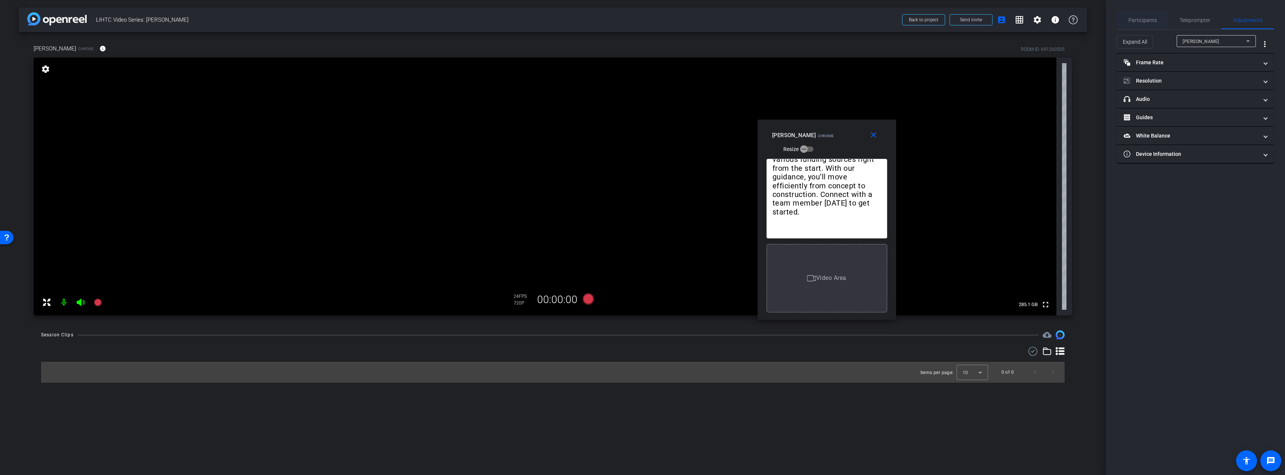
click at [1133, 18] on span "Participants" at bounding box center [1142, 20] width 28 height 5
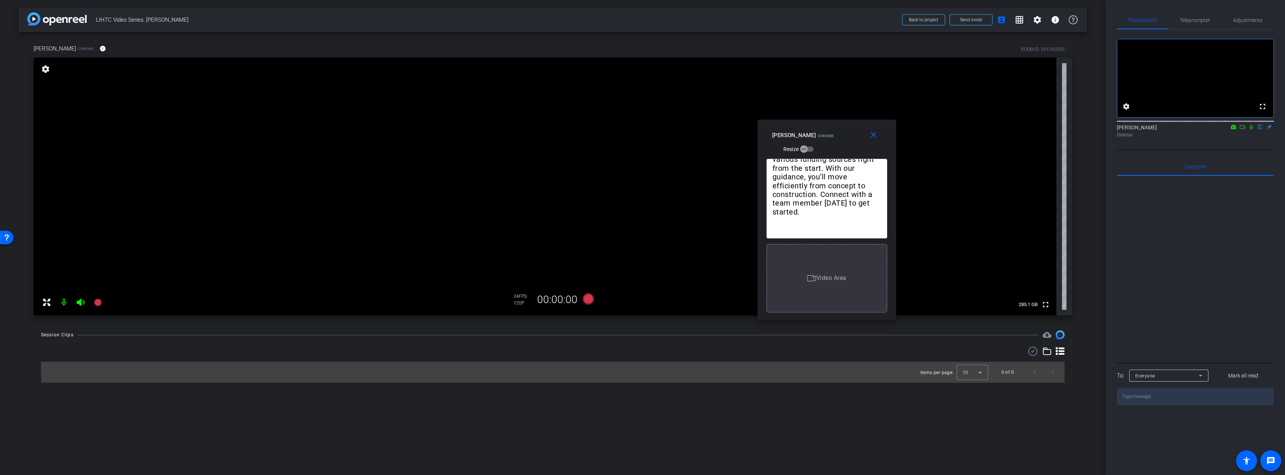
click at [1242, 130] on icon at bounding box center [1242, 126] width 6 height 5
click at [1189, 24] on span "Teleprompter" at bounding box center [1194, 20] width 31 height 18
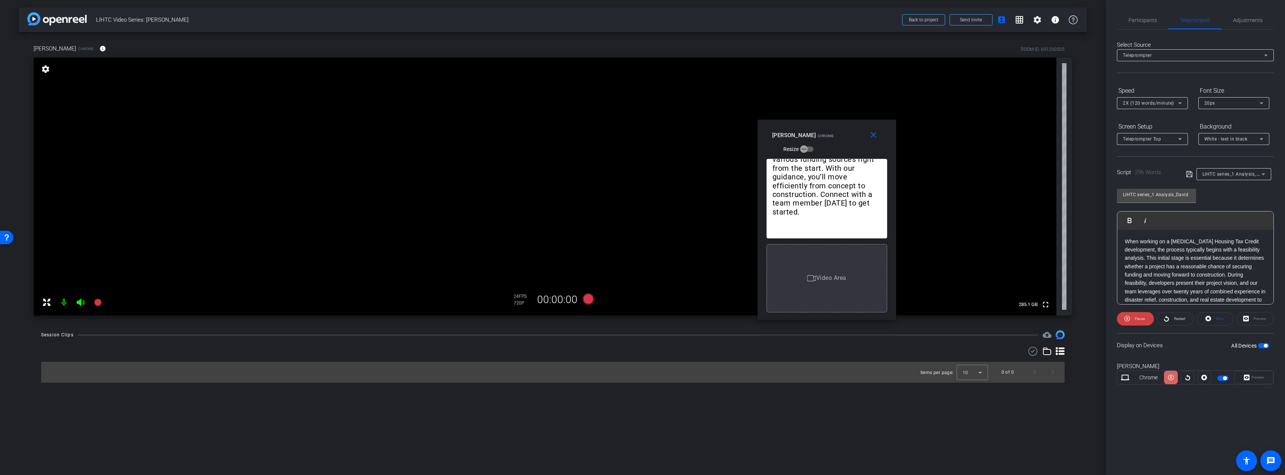
click at [1170, 376] on icon at bounding box center [1171, 378] width 6 height 6
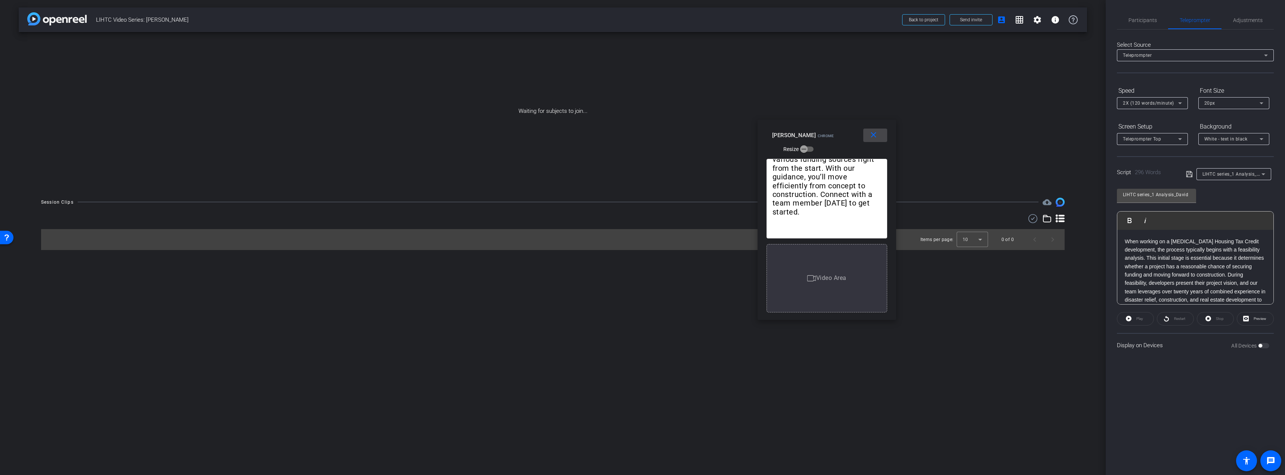
click at [874, 134] on mat-icon "close" at bounding box center [873, 134] width 9 height 9
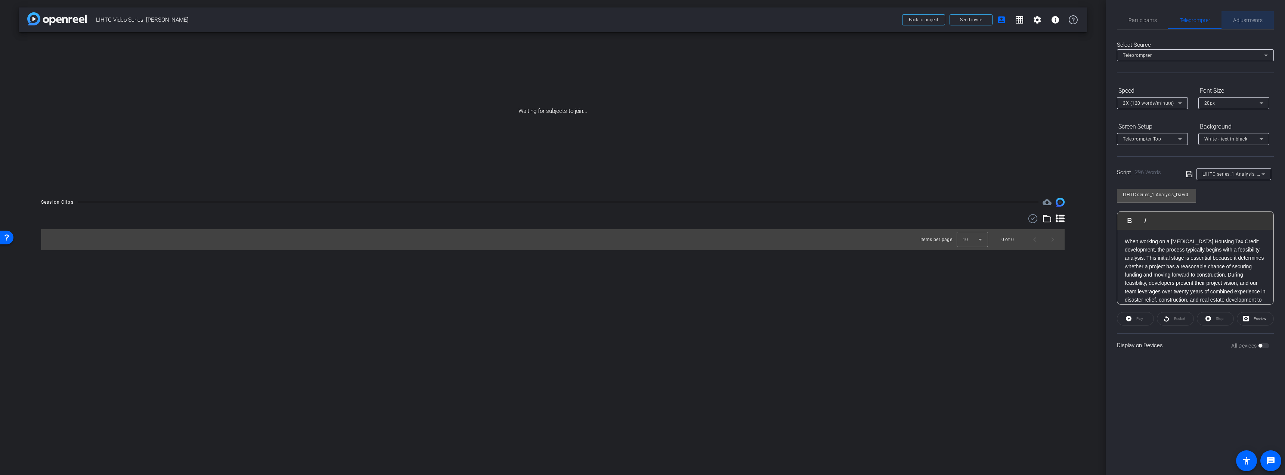
click at [1246, 21] on span "Adjustments" at bounding box center [1248, 20] width 30 height 5
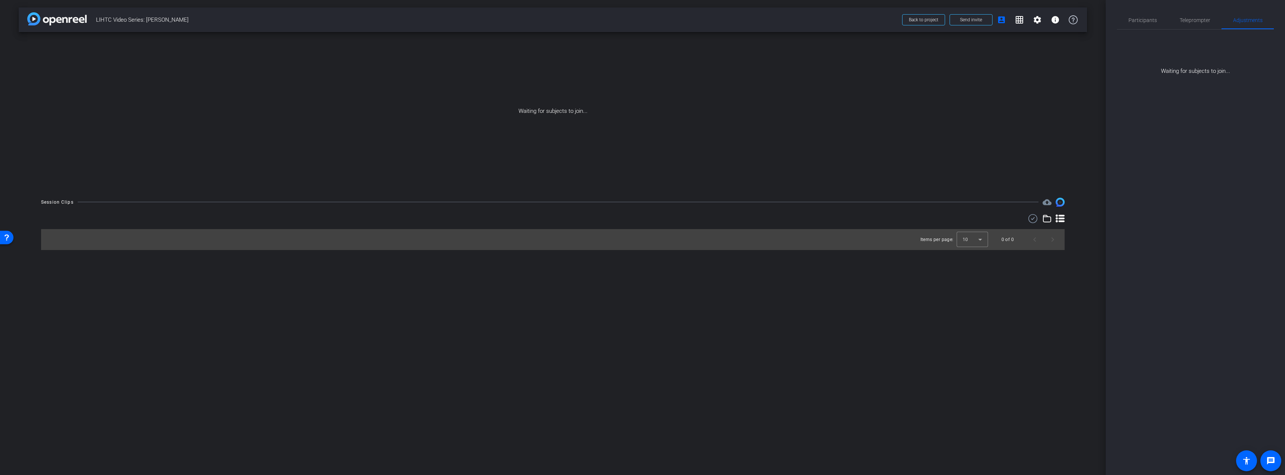
click at [483, 291] on div "arrow_back LIHTC Video Series: David Harms Back to project Send invite account_…" at bounding box center [553, 237] width 1106 height 475
click at [1193, 18] on span "Teleprompter" at bounding box center [1194, 20] width 31 height 5
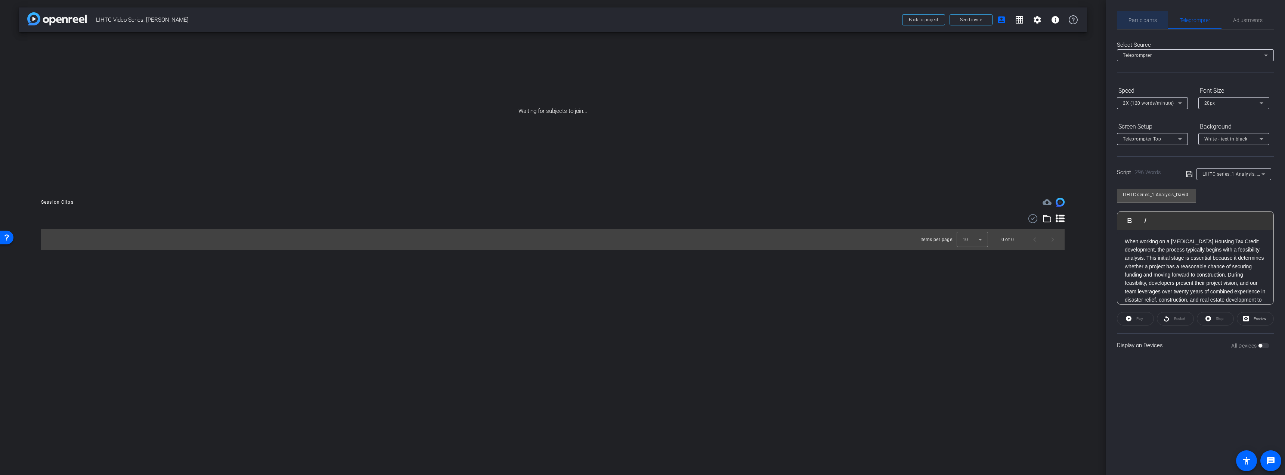
click at [1118, 19] on div "Participants" at bounding box center [1142, 20] width 51 height 18
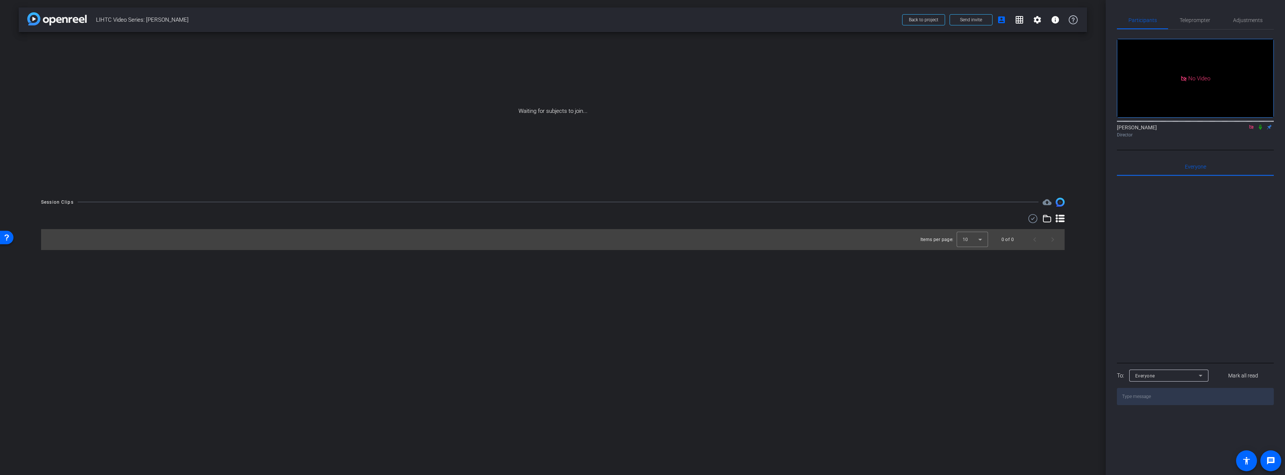
click at [1262, 124] on icon at bounding box center [1260, 126] width 6 height 5
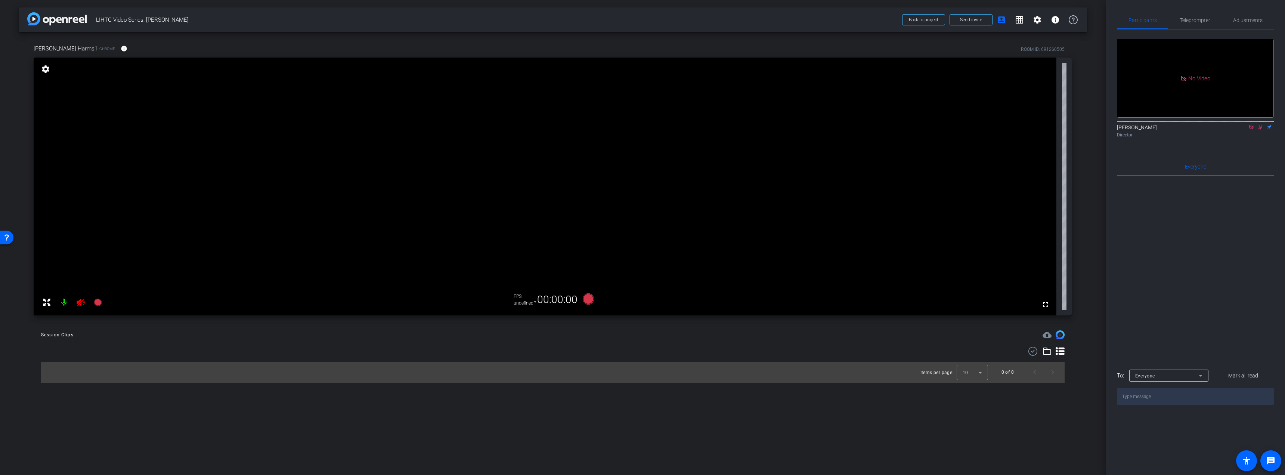
click at [1258, 124] on icon at bounding box center [1260, 126] width 6 height 5
click at [1197, 18] on span "Teleprompter" at bounding box center [1194, 20] width 31 height 5
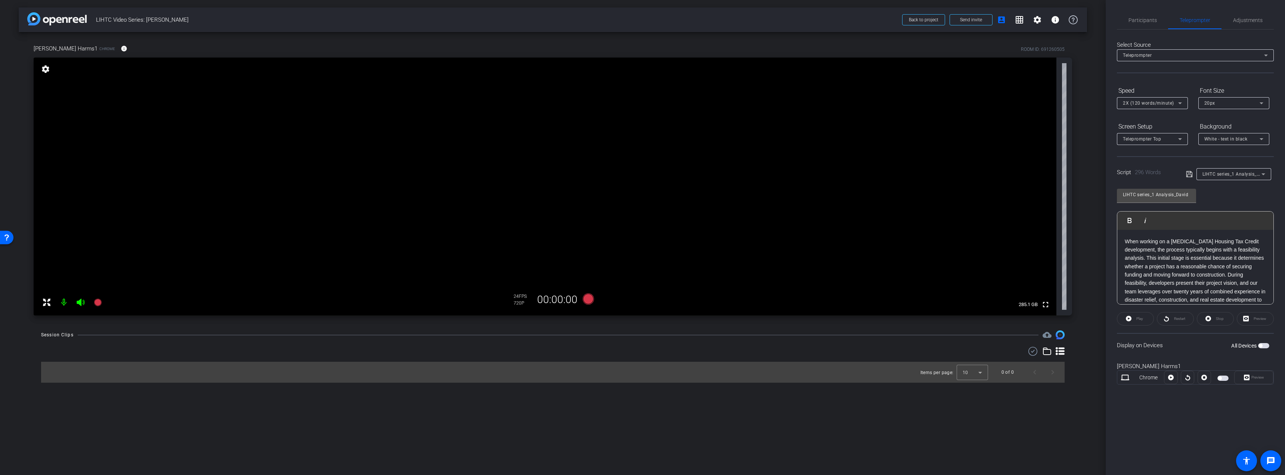
click at [1258, 201] on div "LIHTC series_1 Analysis_David Play Play from this location Play Selected Play a…" at bounding box center [1195, 243] width 157 height 121
click at [1250, 21] on span "Adjustments" at bounding box center [1248, 20] width 30 height 5
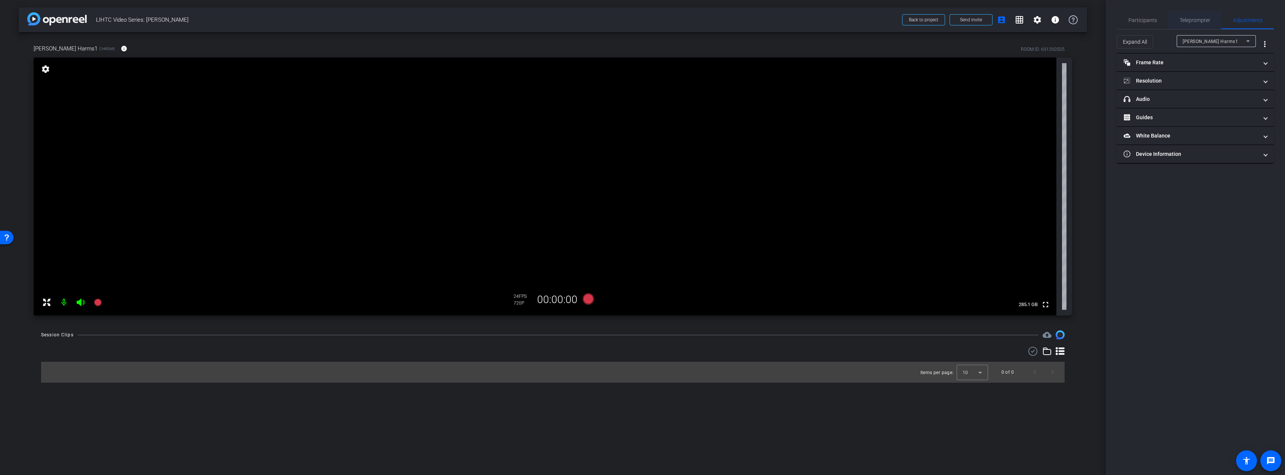
drag, startPoint x: 1209, startPoint y: 19, endPoint x: 1169, endPoint y: 21, distance: 39.6
click at [1208, 19] on span "Teleprompter" at bounding box center [1194, 20] width 31 height 5
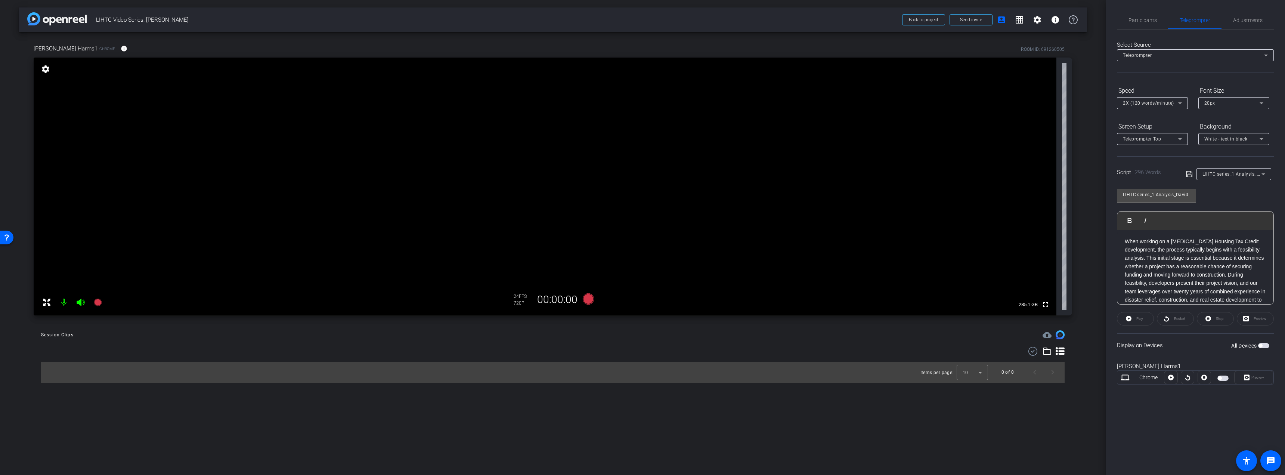
click at [1260, 347] on span "button" at bounding box center [1260, 346] width 4 height 4
click at [1255, 378] on span "Preview" at bounding box center [1257, 377] width 13 height 4
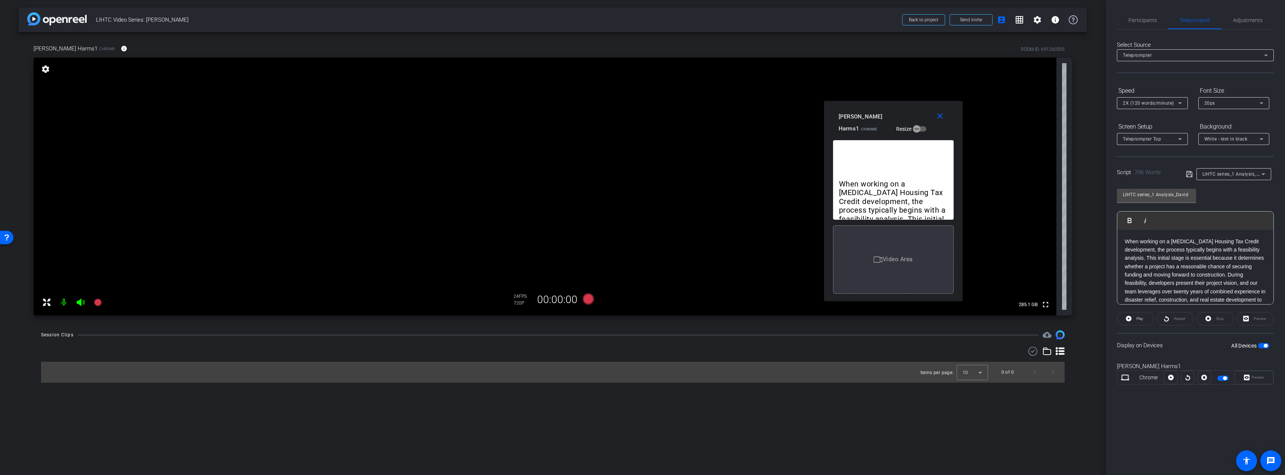
drag, startPoint x: 649, startPoint y: 148, endPoint x: 900, endPoint y: 111, distance: 253.3
click at [900, 111] on div "David Harms1 Chrome Resize" at bounding box center [895, 122] width 115 height 25
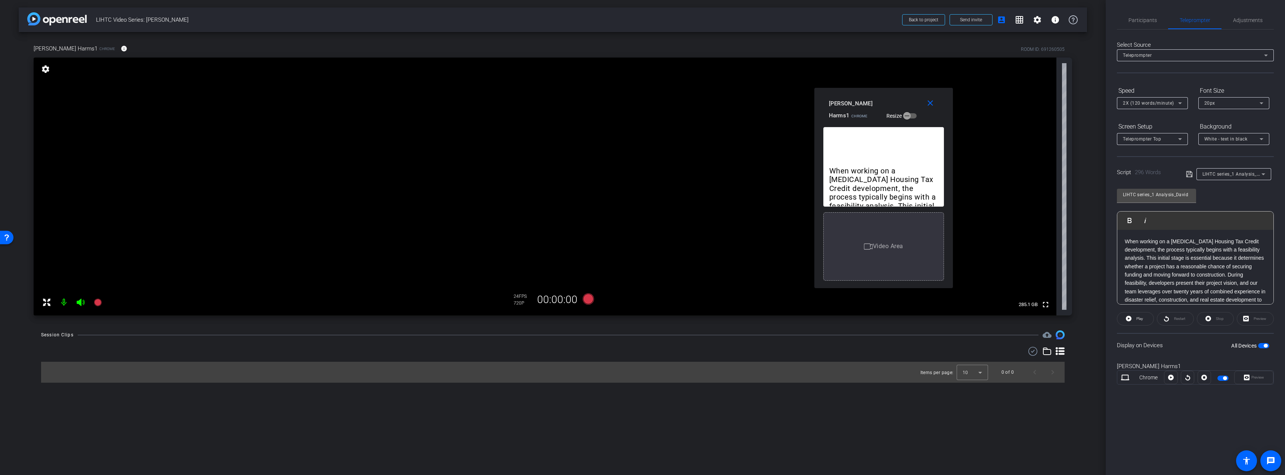
drag, startPoint x: 914, startPoint y: 116, endPoint x: 904, endPoint y: 103, distance: 16.3
click at [904, 103] on div "David Harms1 Chrome Resize" at bounding box center [886, 109] width 115 height 25
click at [1194, 342] on div "Display on Devices All Devices" at bounding box center [1195, 345] width 157 height 24
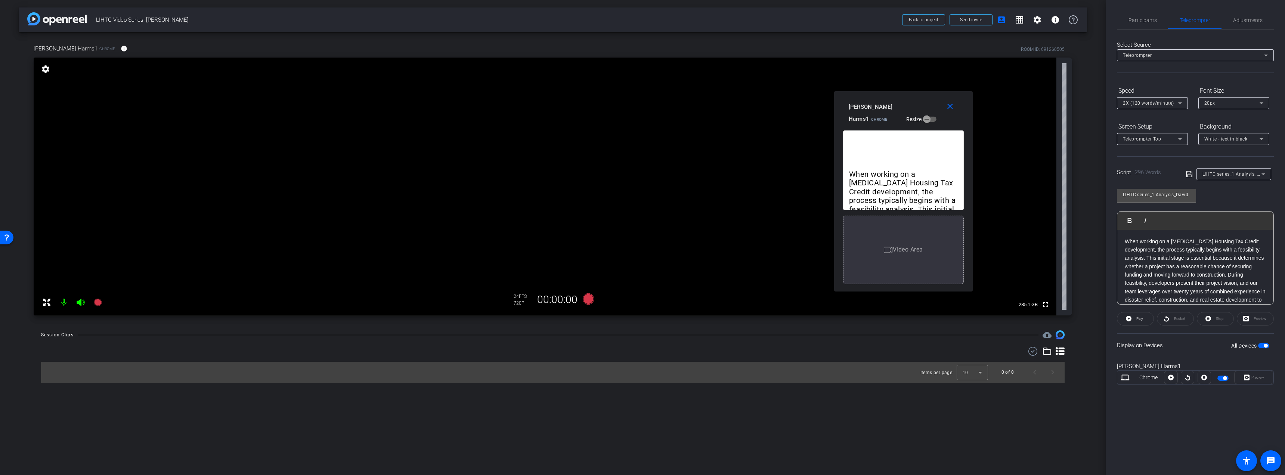
drag, startPoint x: 889, startPoint y: 102, endPoint x: 909, endPoint y: 105, distance: 20.1
click at [909, 105] on div "David Harms1 Chrome Resize" at bounding box center [906, 112] width 115 height 25
click at [1253, 18] on span "Adjustments" at bounding box center [1248, 20] width 30 height 5
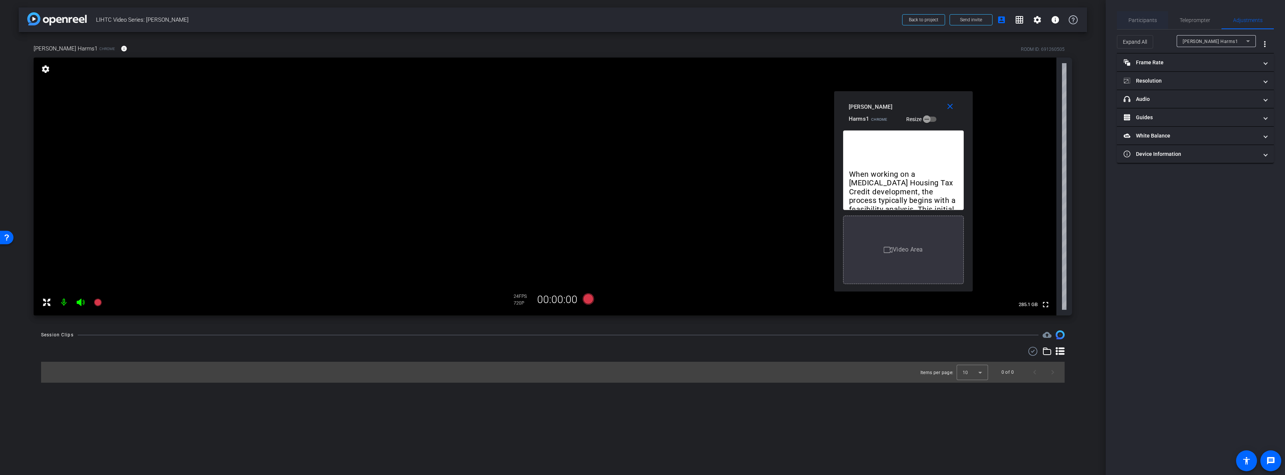
click at [1156, 18] on div "Participants" at bounding box center [1142, 20] width 51 height 18
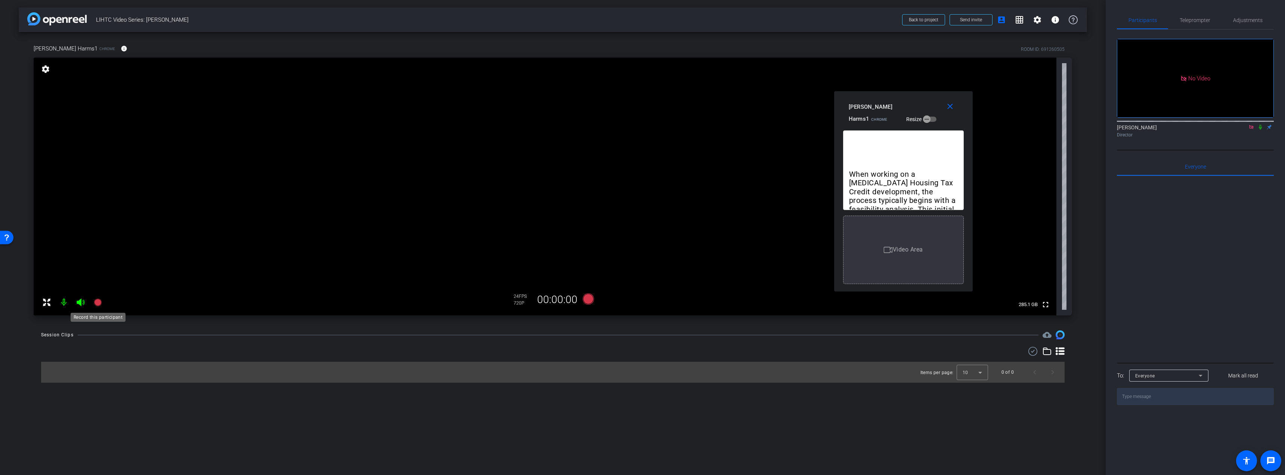
click at [98, 301] on icon at bounding box center [97, 301] width 7 height 7
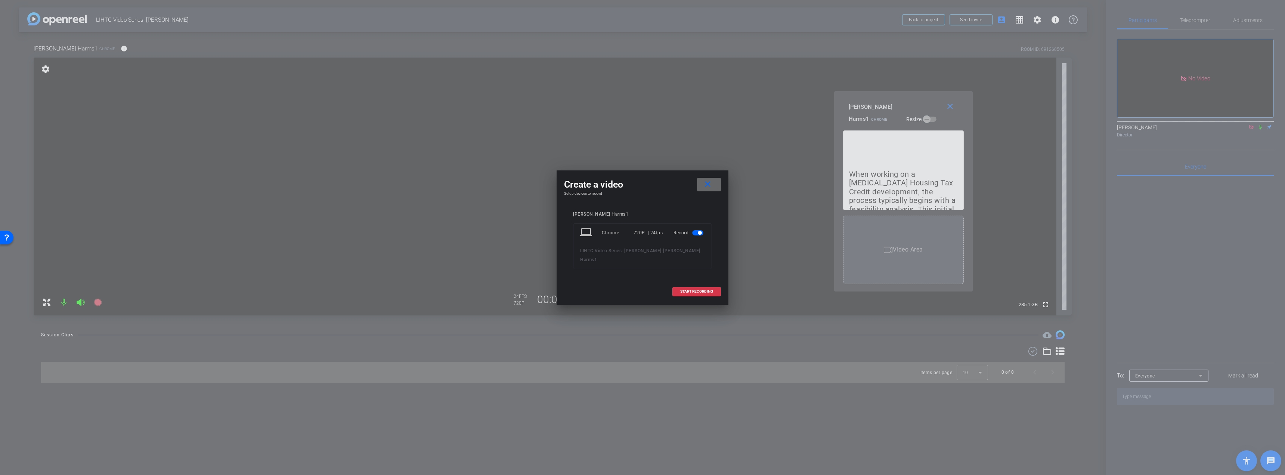
click at [708, 185] on mat-icon "close" at bounding box center [707, 184] width 9 height 9
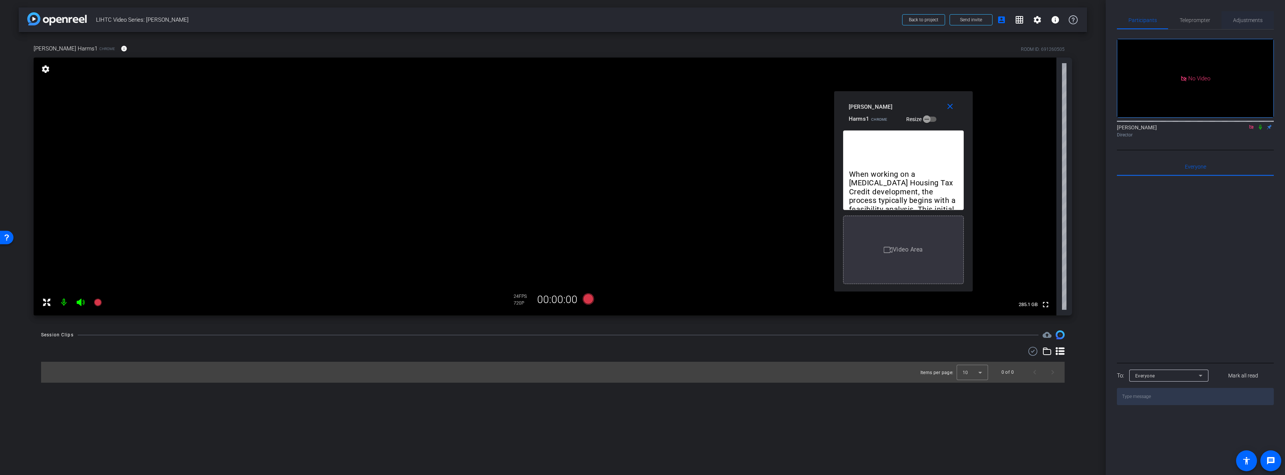
click at [1240, 16] on span "Adjustments" at bounding box center [1248, 20] width 30 height 18
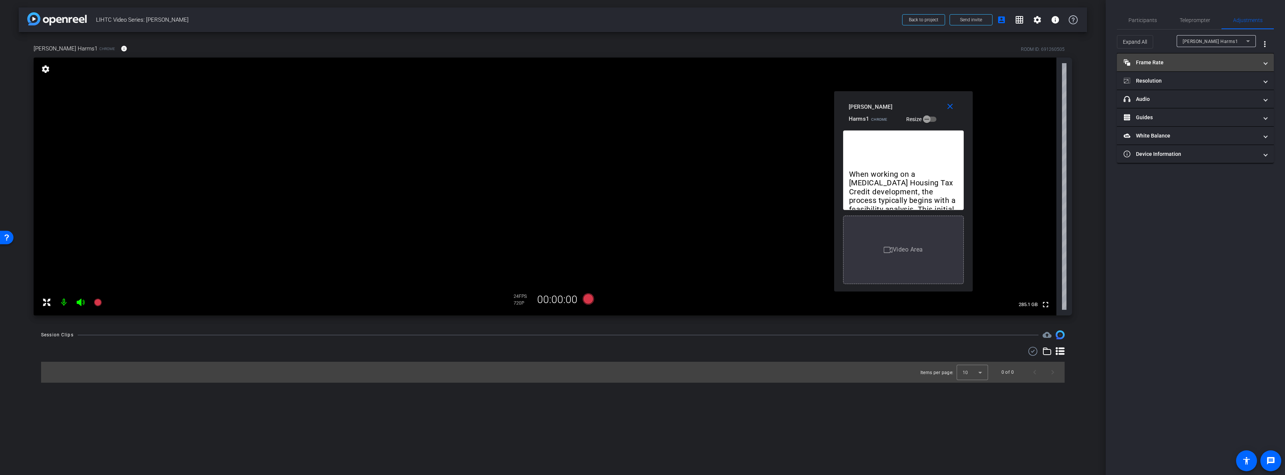
click at [1178, 62] on mat-panel-title "Frame Rate Frame Rate" at bounding box center [1190, 63] width 134 height 8
click at [1178, 62] on mat-panel-title "Frame Rate Frame Rate" at bounding box center [1190, 66] width 134 height 8
click at [1177, 79] on mat-panel-title "Resolution" at bounding box center [1190, 81] width 134 height 8
click at [1201, 106] on div "1080" at bounding box center [1202, 108] width 28 height 13
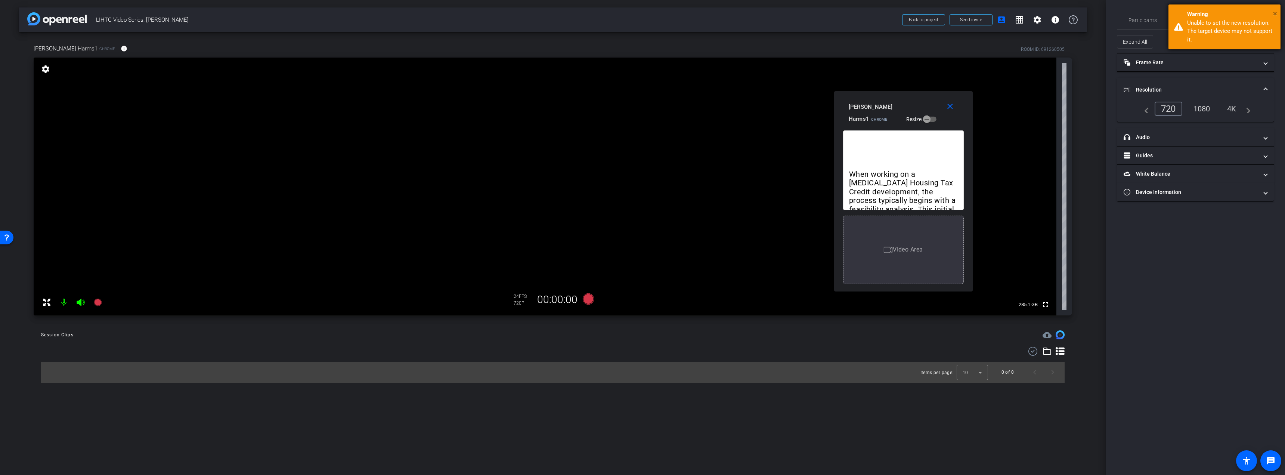
click at [1274, 12] on span "×" at bounding box center [1275, 13] width 4 height 9
click at [97, 301] on icon at bounding box center [97, 301] width 7 height 7
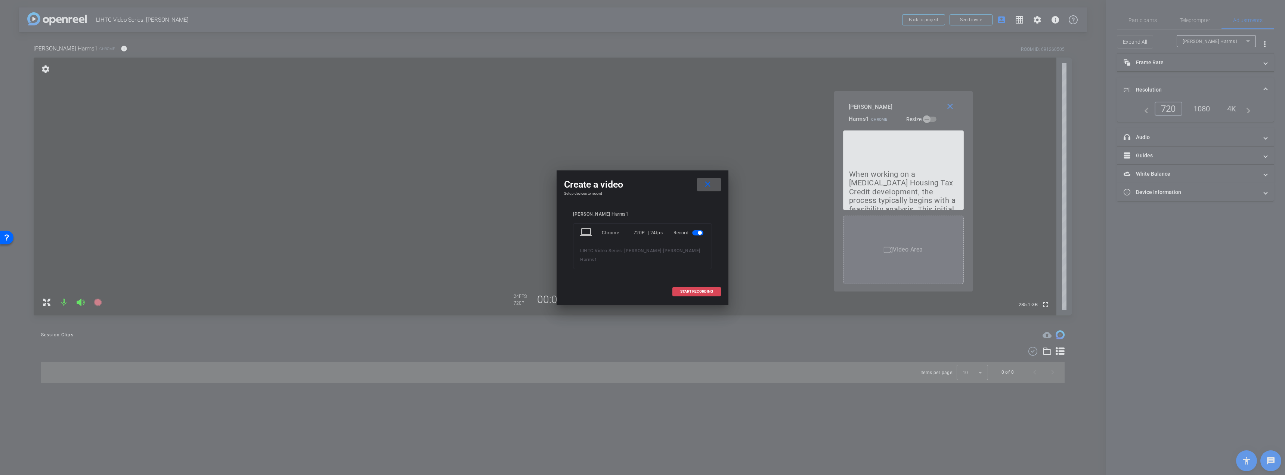
click at [699, 289] on span "START RECORDING" at bounding box center [696, 291] width 33 height 4
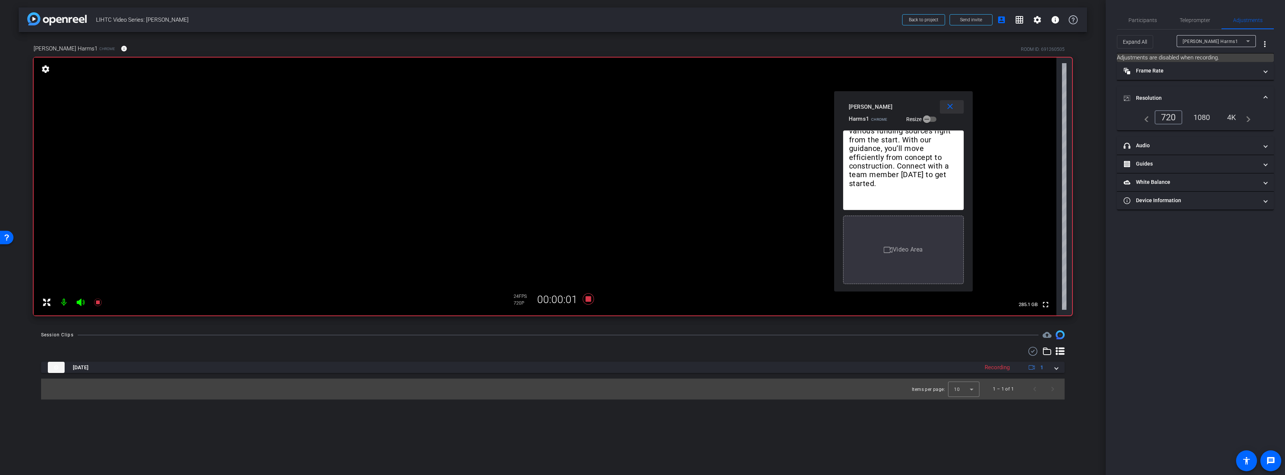
click at [951, 106] on mat-icon "close" at bounding box center [949, 106] width 9 height 9
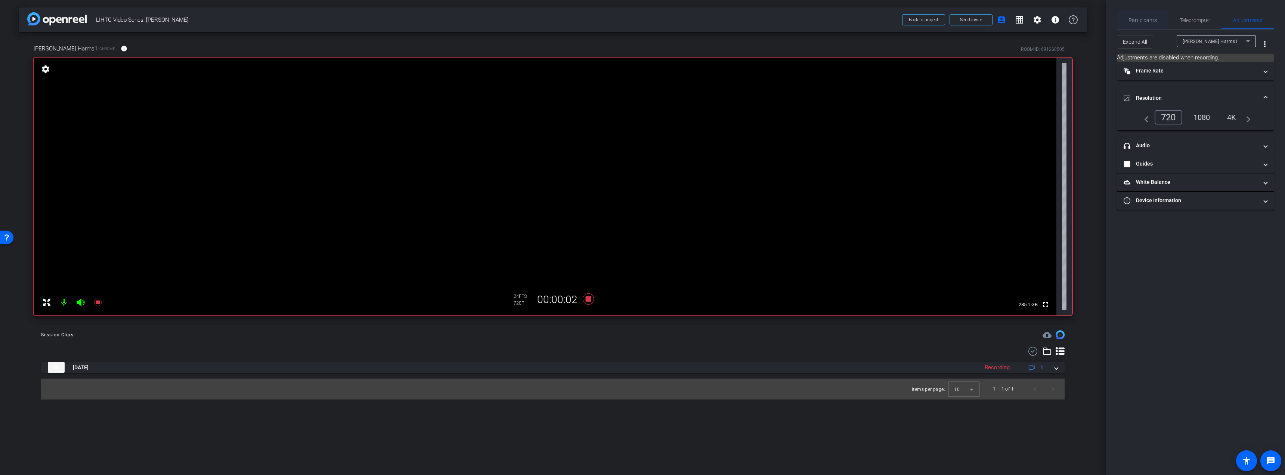
click at [1145, 18] on span "Participants" at bounding box center [1142, 20] width 28 height 5
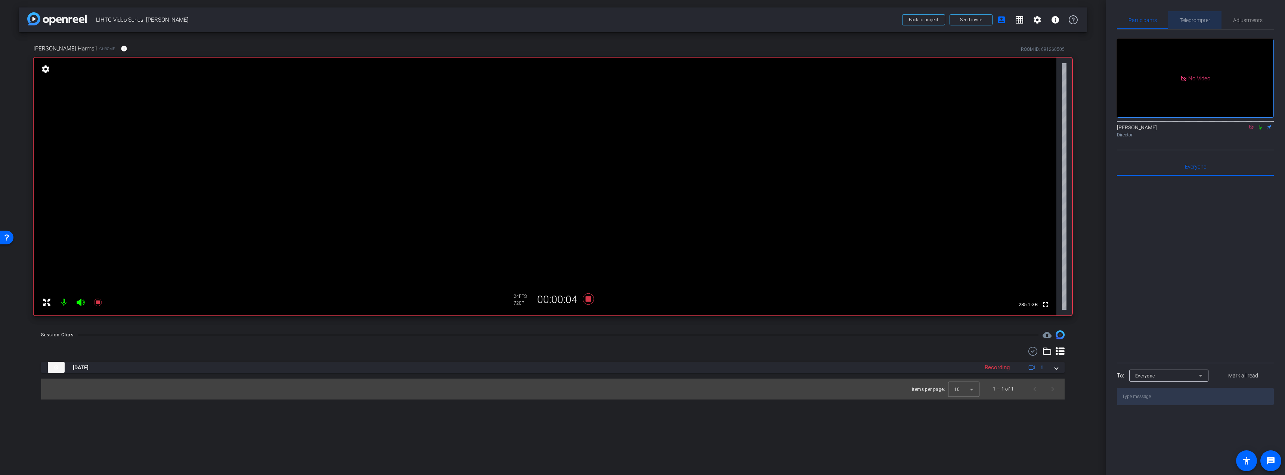
click at [1188, 19] on span "Teleprompter" at bounding box center [1194, 20] width 31 height 5
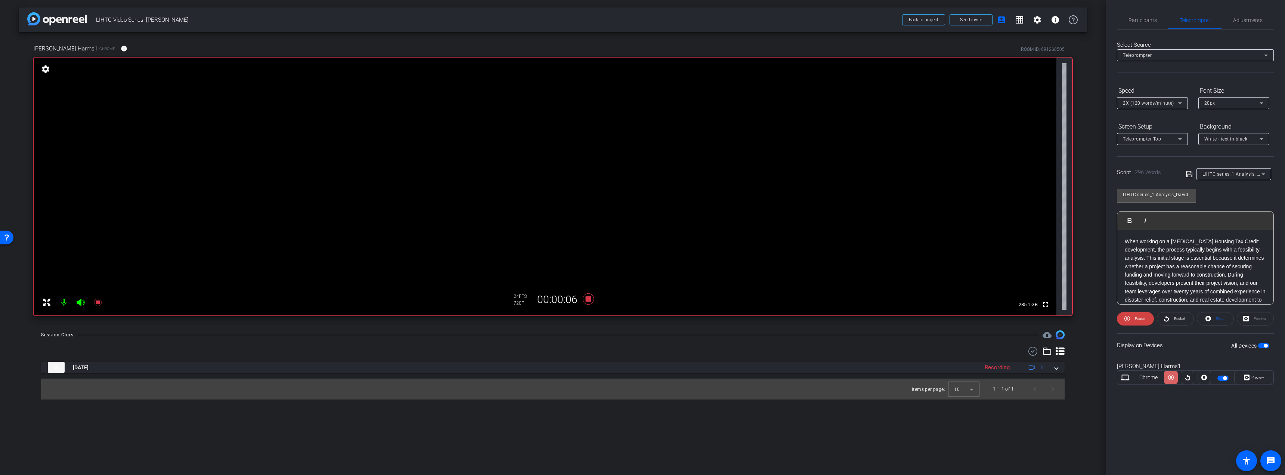
click at [1171, 379] on icon at bounding box center [1171, 377] width 6 height 11
click at [1265, 346] on span "button" at bounding box center [1266, 346] width 4 height 4
click at [1264, 345] on span "button" at bounding box center [1263, 345] width 11 height 5
click at [1262, 376] on span "Preview" at bounding box center [1257, 377] width 13 height 4
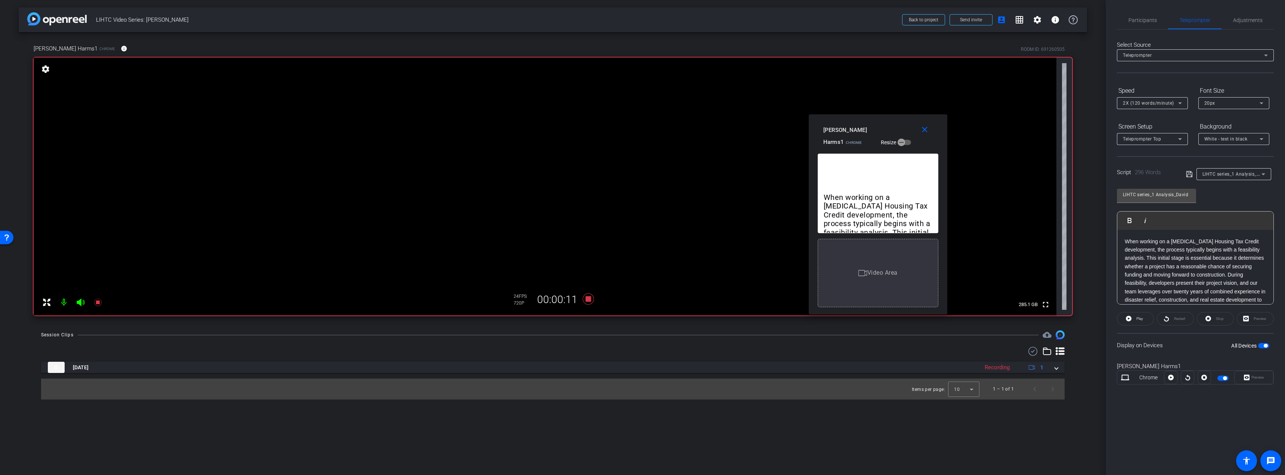
drag, startPoint x: 658, startPoint y: 148, endPoint x: 1042, endPoint y: 100, distance: 386.1
click at [906, 123] on div "David Harms1 Chrome Resize" at bounding box center [880, 135] width 115 height 25
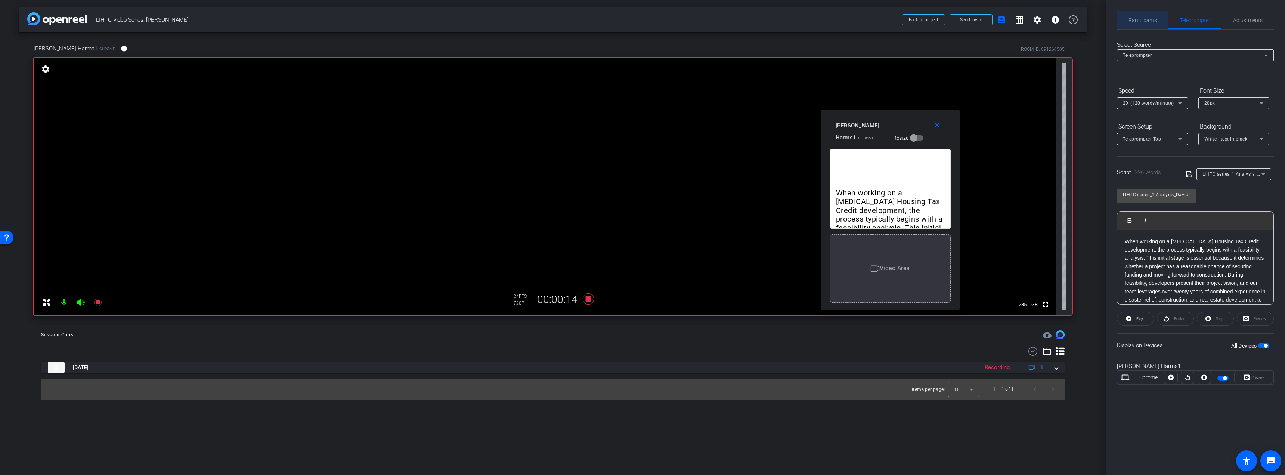
click at [1145, 19] on span "Participants" at bounding box center [1142, 20] width 28 height 5
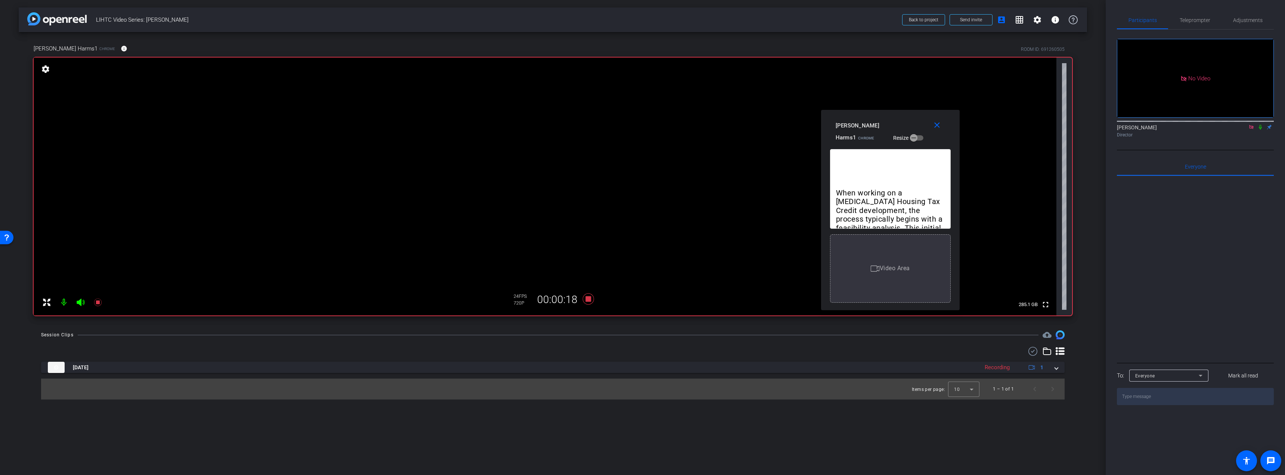
click at [1259, 124] on icon at bounding box center [1260, 126] width 6 height 5
click at [1244, 18] on span "Adjustments" at bounding box center [1248, 20] width 30 height 5
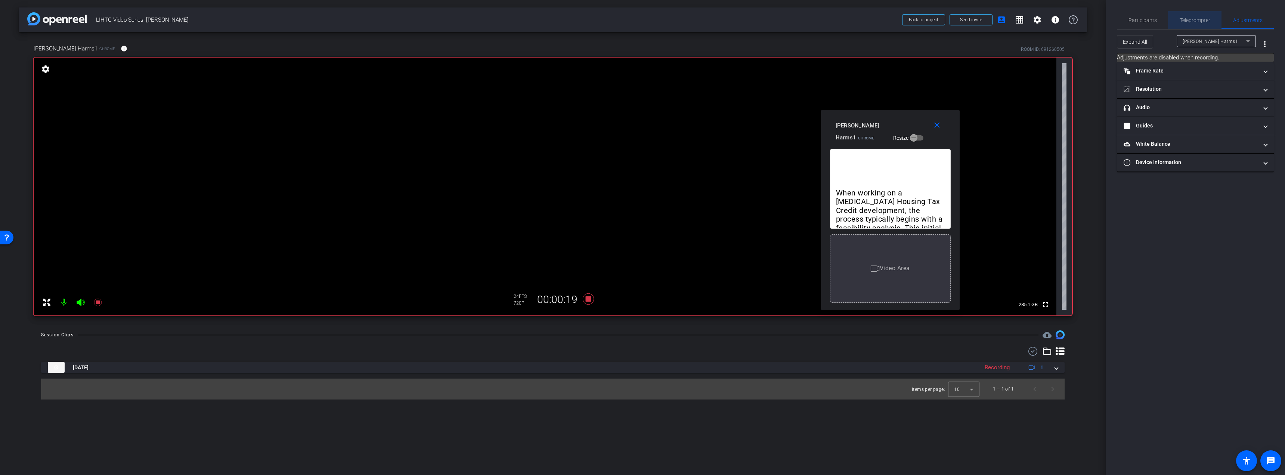
click at [1202, 19] on span "Teleprompter" at bounding box center [1194, 20] width 31 height 5
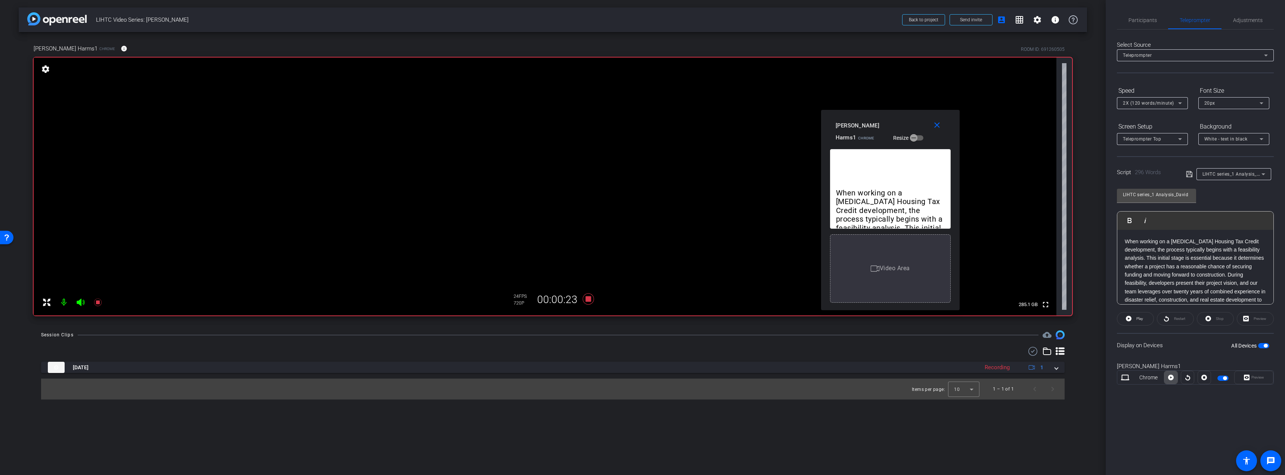
click at [1171, 376] on icon at bounding box center [1171, 378] width 6 height 6
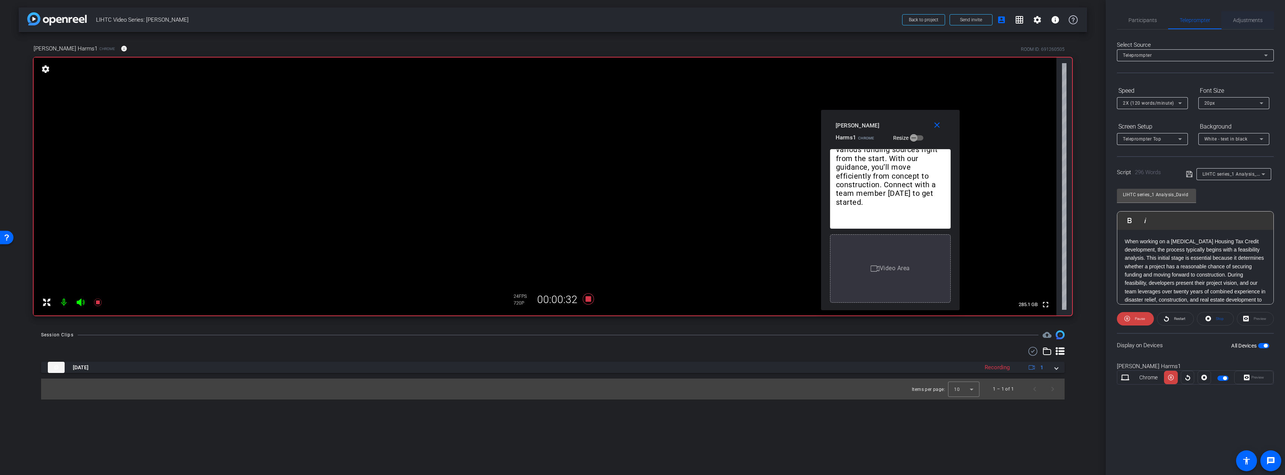
click at [1242, 23] on span "Adjustments" at bounding box center [1248, 20] width 30 height 18
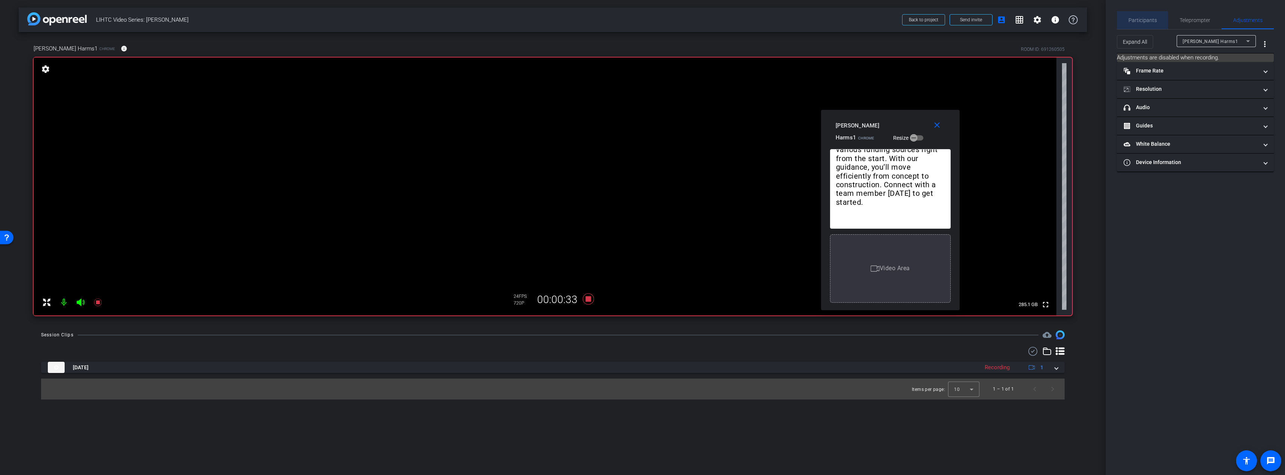
click at [1140, 22] on span "Participants" at bounding box center [1142, 20] width 28 height 5
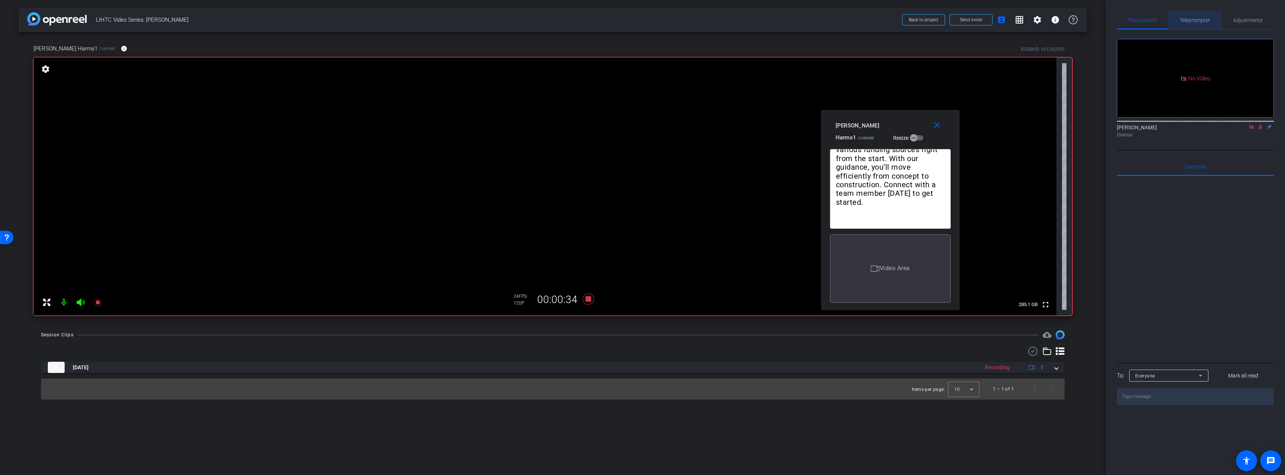
click at [1200, 20] on span "Teleprompter" at bounding box center [1194, 20] width 31 height 5
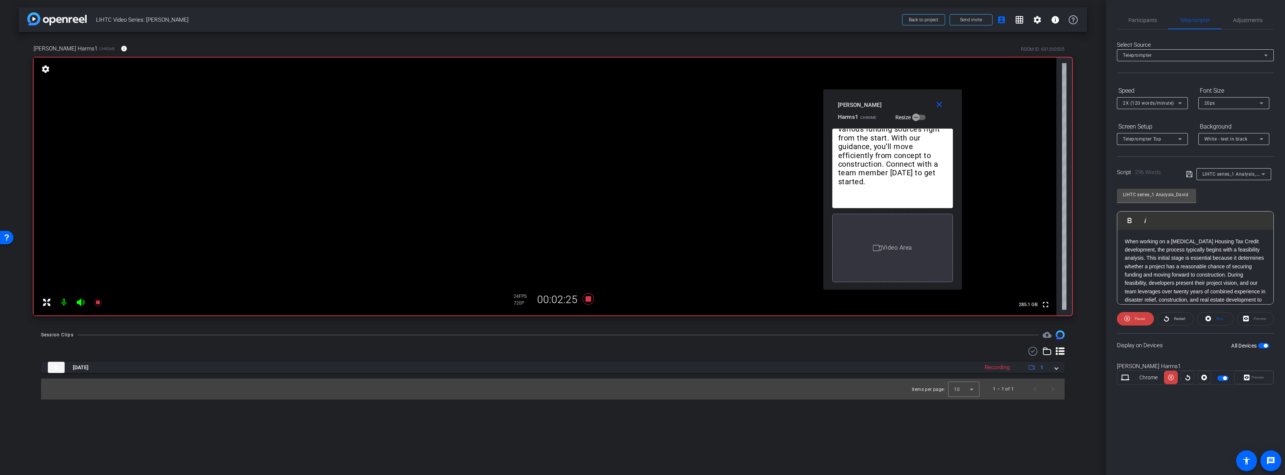
drag, startPoint x: 899, startPoint y: 121, endPoint x: 902, endPoint y: 100, distance: 20.7
click at [902, 100] on div "David Harms1 Chrome Resize" at bounding box center [895, 110] width 115 height 25
click at [936, 106] on mat-icon "close" at bounding box center [939, 104] width 9 height 9
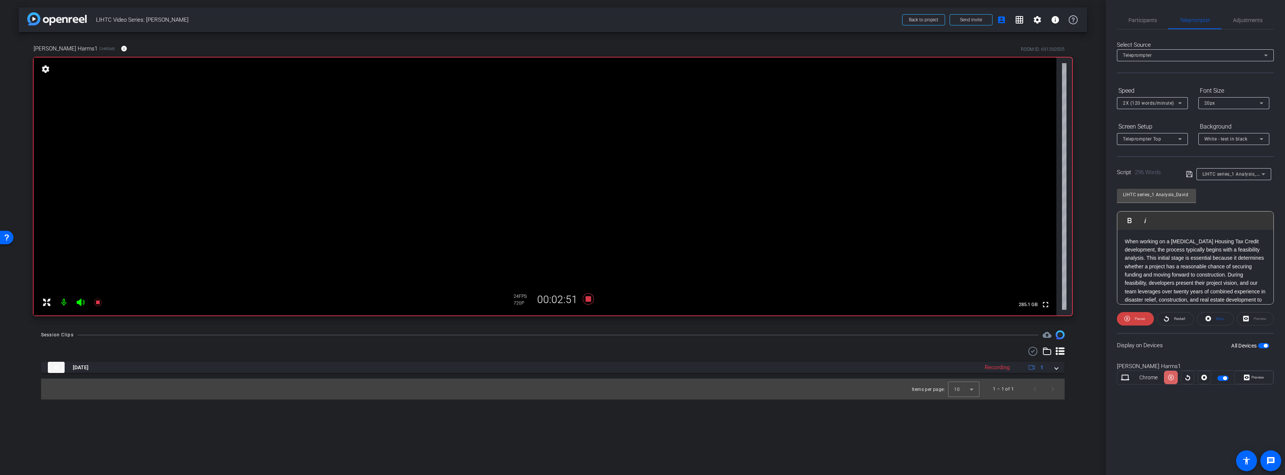
click at [1170, 377] on icon at bounding box center [1171, 378] width 6 height 6
click at [1239, 18] on span "Adjustments" at bounding box center [1248, 20] width 30 height 5
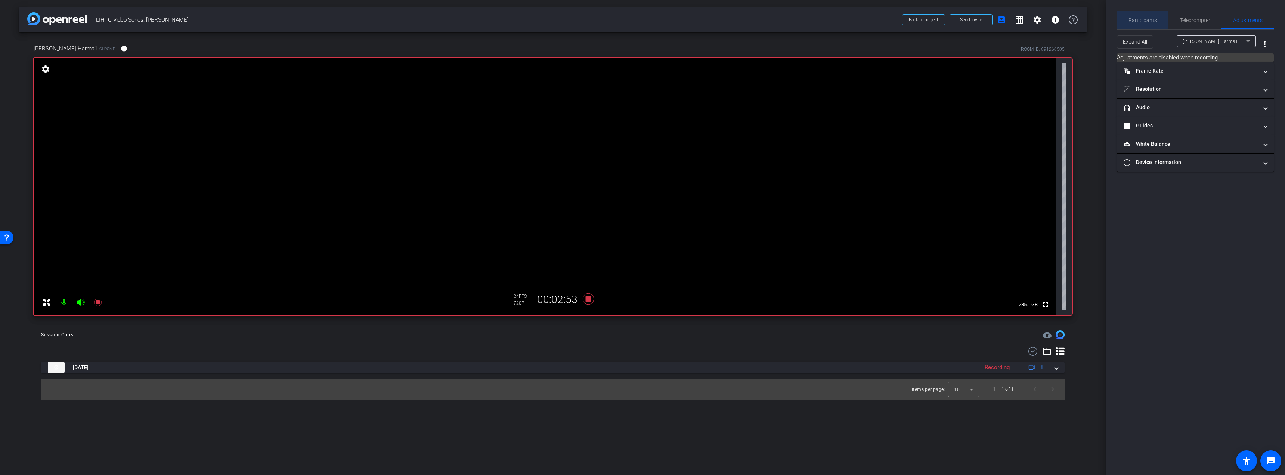
click at [1121, 17] on div "Participants" at bounding box center [1142, 20] width 51 height 18
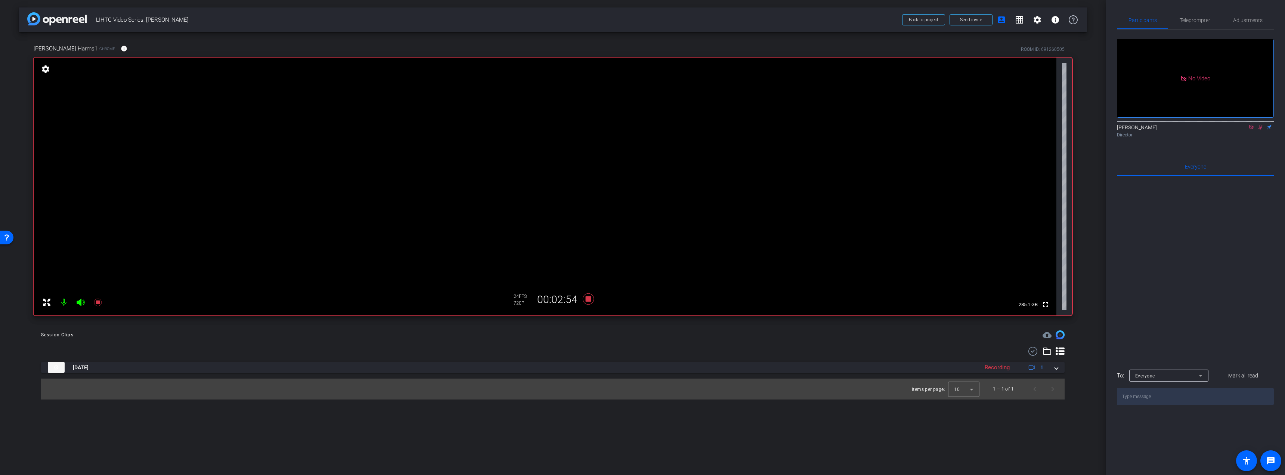
click at [1260, 125] on icon at bounding box center [1260, 127] width 4 height 5
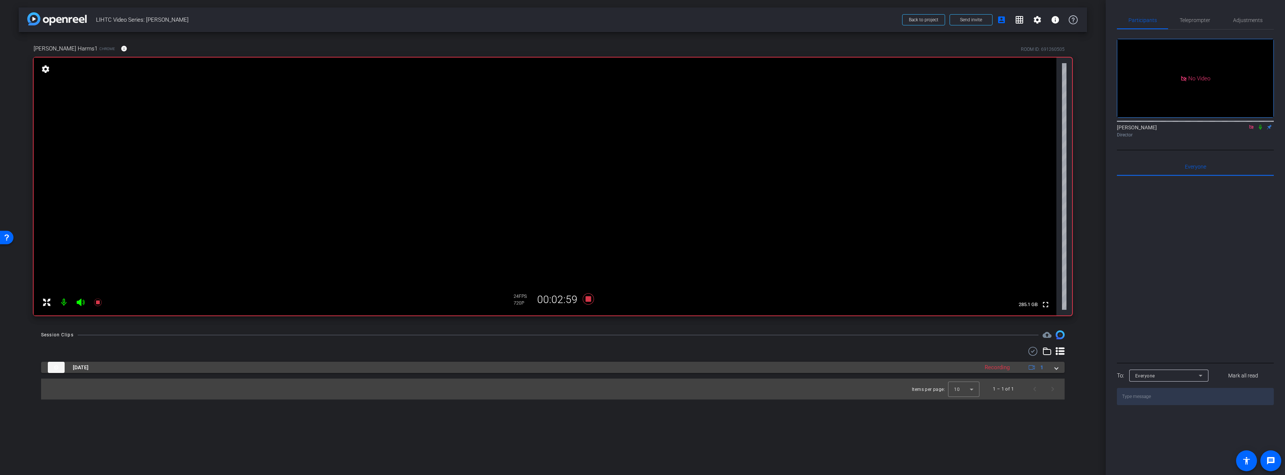
click at [1057, 368] on span at bounding box center [1056, 367] width 3 height 8
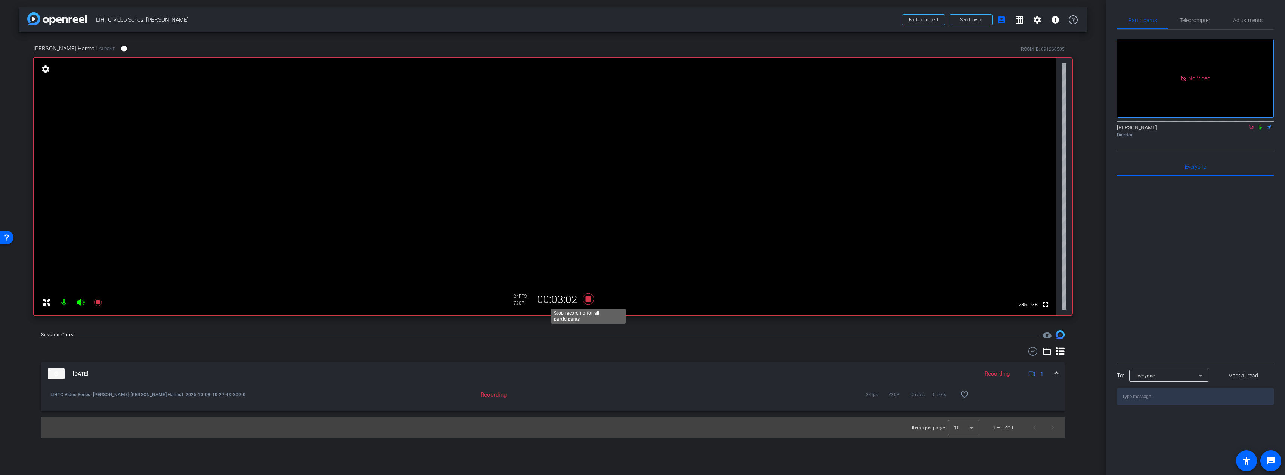
click at [587, 298] on icon at bounding box center [588, 298] width 11 height 11
click at [1205, 19] on span "Teleprompter" at bounding box center [1194, 20] width 31 height 5
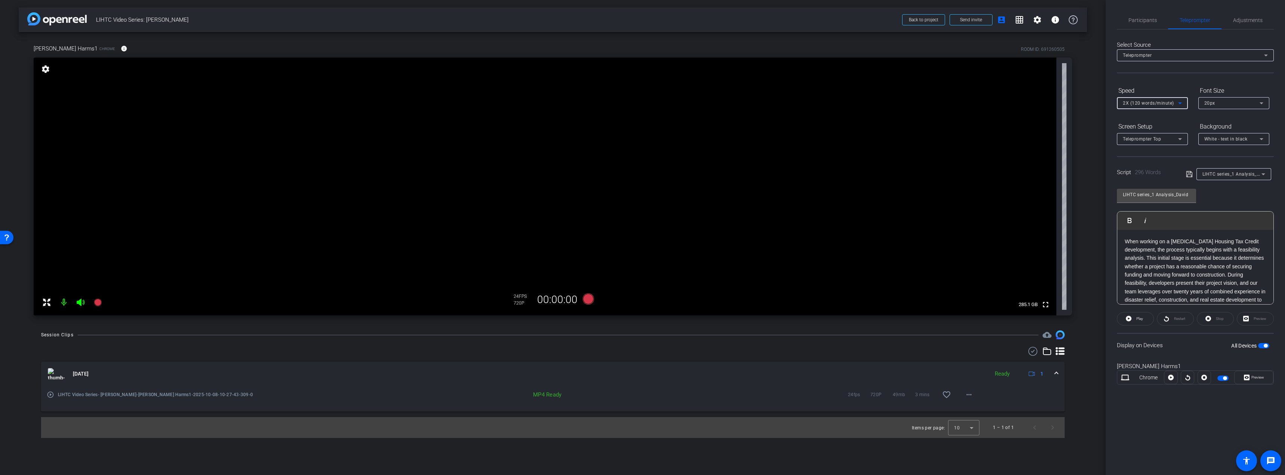
click at [1179, 102] on icon at bounding box center [1179, 103] width 9 height 9
click at [1147, 141] on span "3X (130 words/minute)" at bounding box center [1149, 141] width 52 height 9
click at [1168, 82] on div "Select Source Teleprompter Speed 3X (130 words/minute) Font Size 20px Screen Se…" at bounding box center [1195, 214] width 157 height 368
click at [1264, 344] on span "button" at bounding box center [1266, 346] width 4 height 4
click at [1263, 345] on span "button" at bounding box center [1263, 345] width 11 height 5
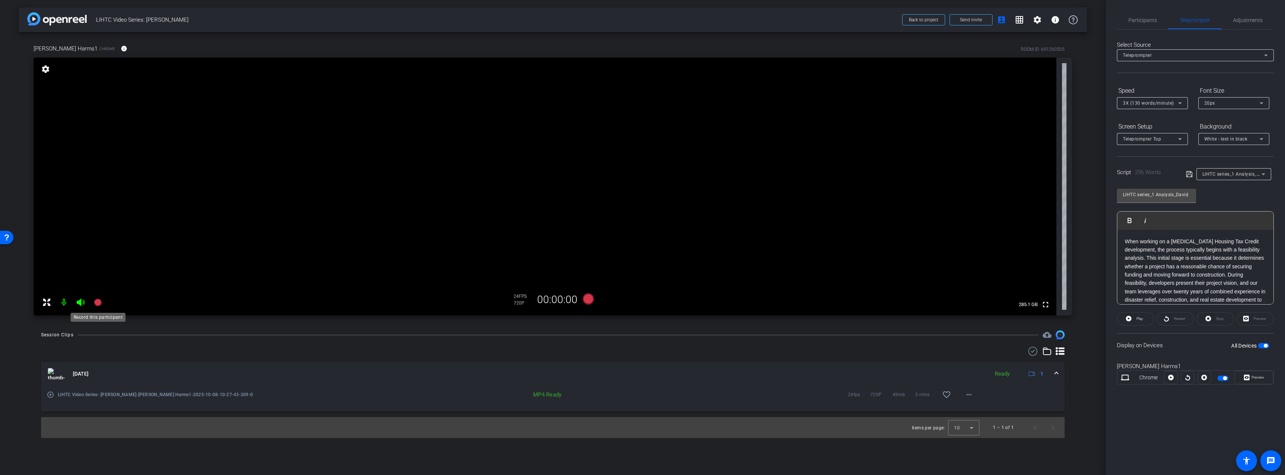
click at [97, 299] on icon at bounding box center [97, 301] width 7 height 7
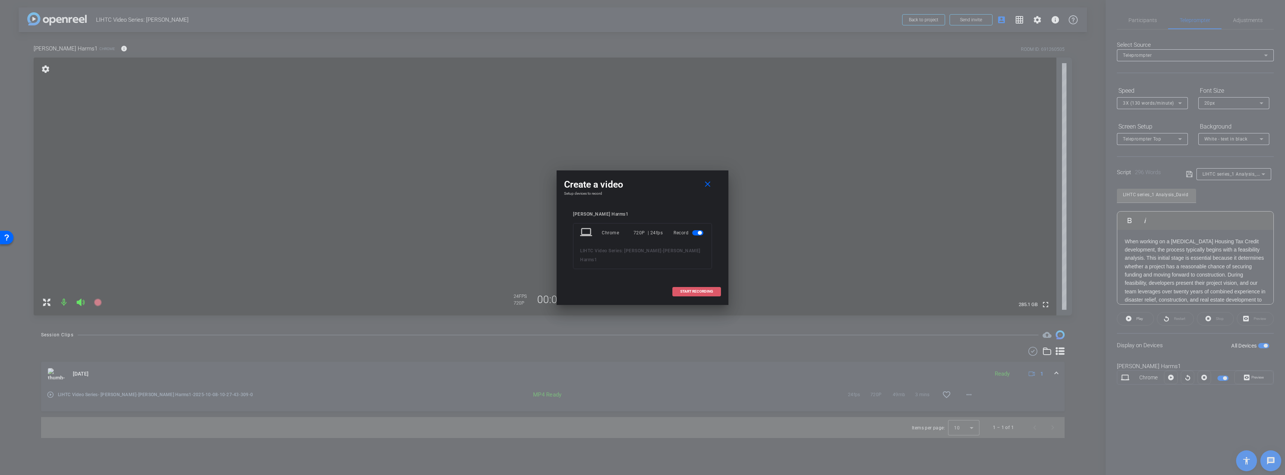
click at [701, 282] on span at bounding box center [697, 291] width 48 height 18
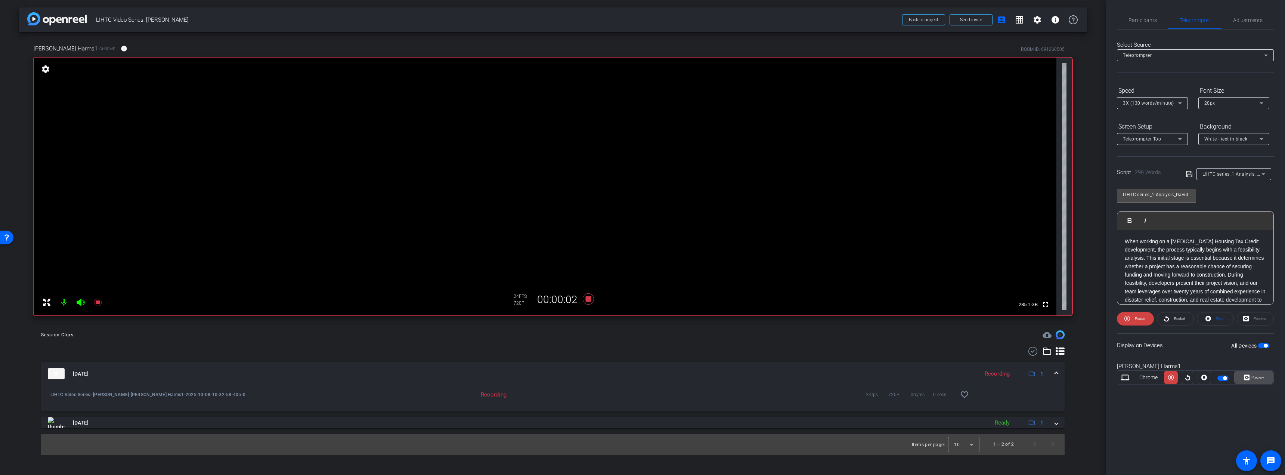
click at [1257, 379] on span "Preview" at bounding box center [1256, 377] width 15 height 10
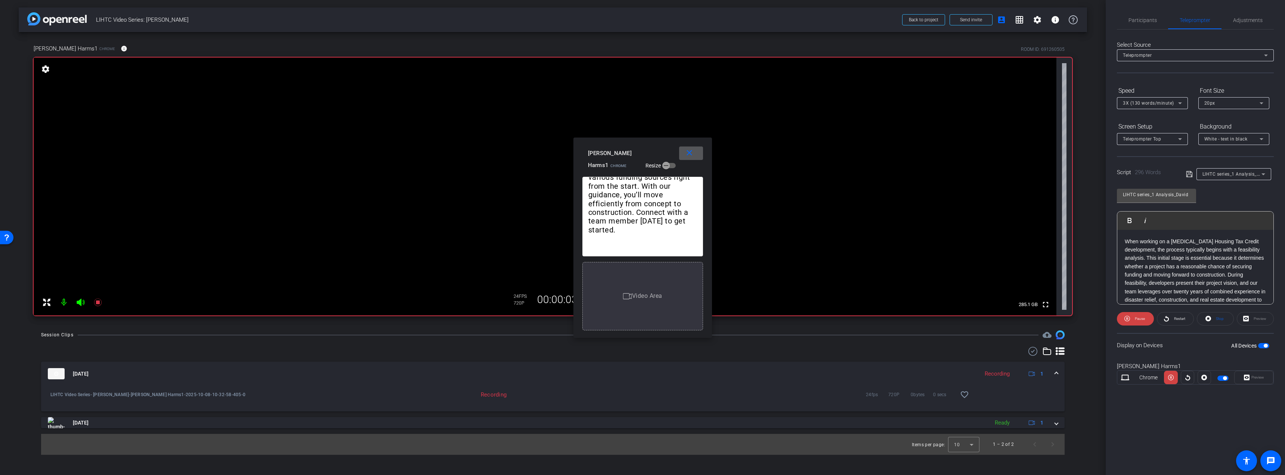
click at [678, 150] on div "David Harms1 Chrome Resize" at bounding box center [645, 158] width 115 height 25
click at [687, 154] on mat-icon "close" at bounding box center [689, 152] width 9 height 9
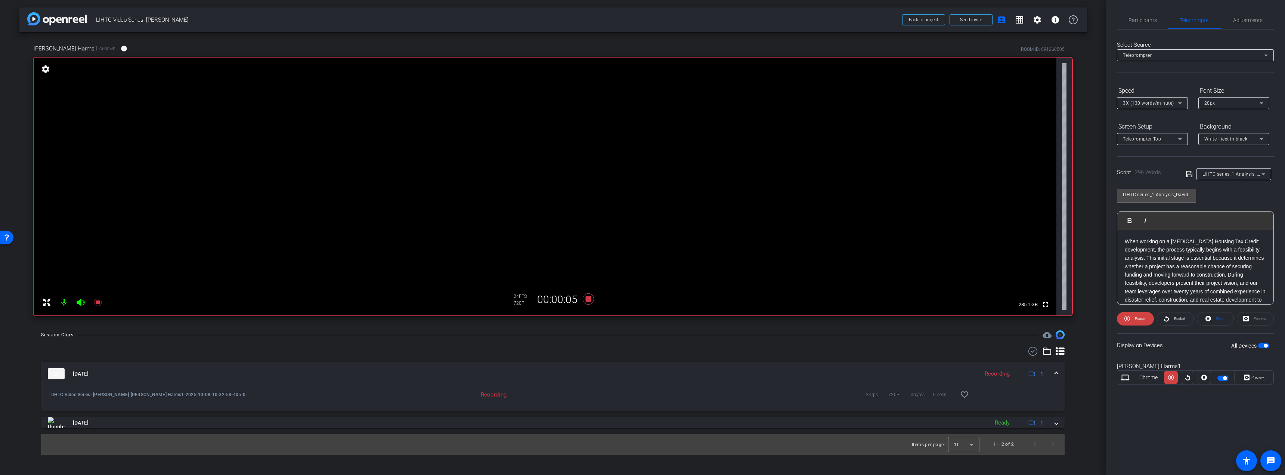
click at [1265, 343] on span "button" at bounding box center [1263, 345] width 11 height 5
click at [1264, 344] on span "button" at bounding box center [1263, 345] width 11 height 5
click at [1262, 378] on span "Preview" at bounding box center [1257, 377] width 13 height 4
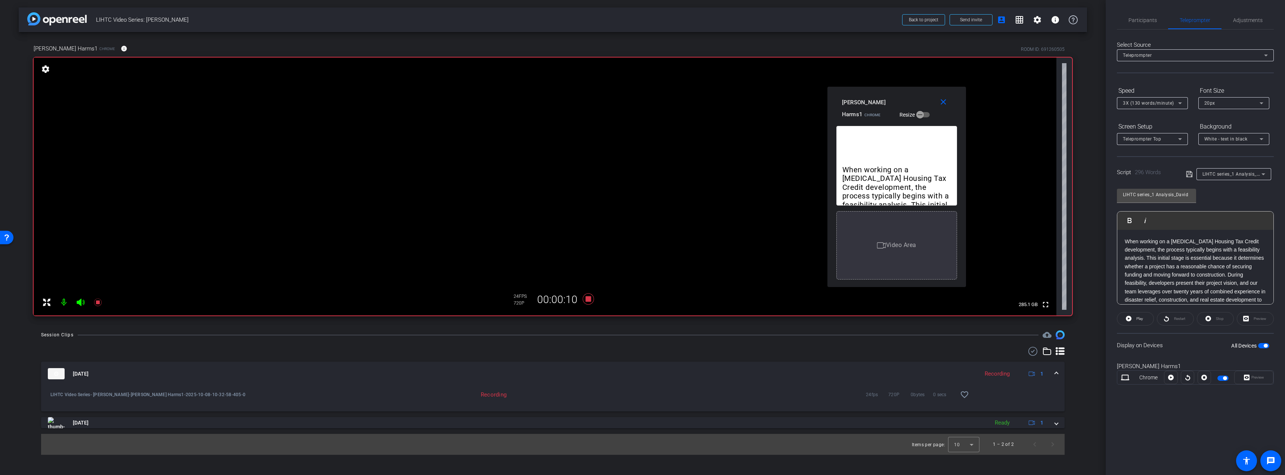
drag, startPoint x: 656, startPoint y: 148, endPoint x: 910, endPoint y: 97, distance: 259.0
click at [910, 97] on div "David Harms1 Chrome Resize" at bounding box center [899, 108] width 115 height 25
click at [1246, 22] on span "Adjustments" at bounding box center [1248, 20] width 30 height 5
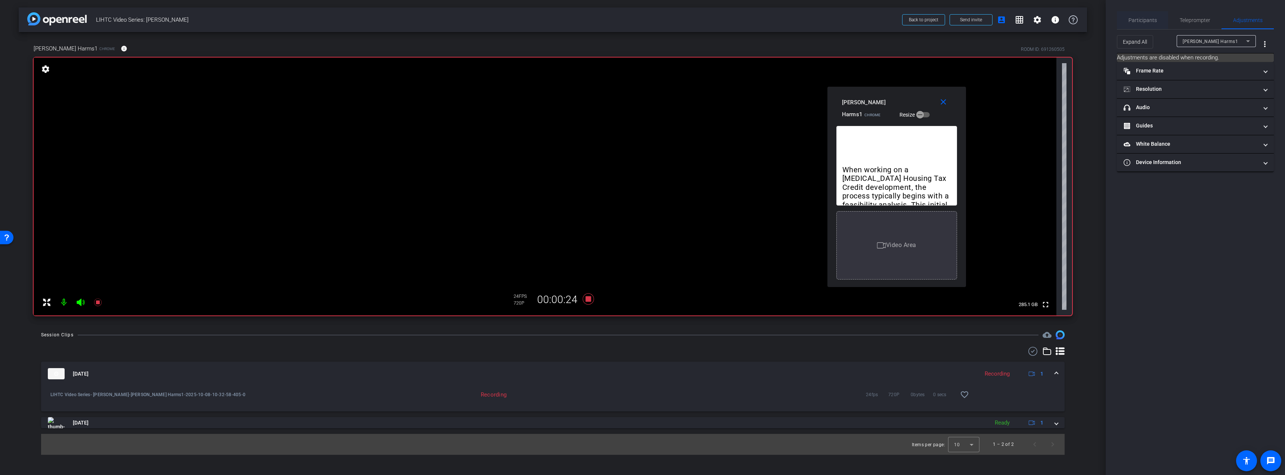
click at [1134, 20] on span "Participants" at bounding box center [1142, 20] width 28 height 5
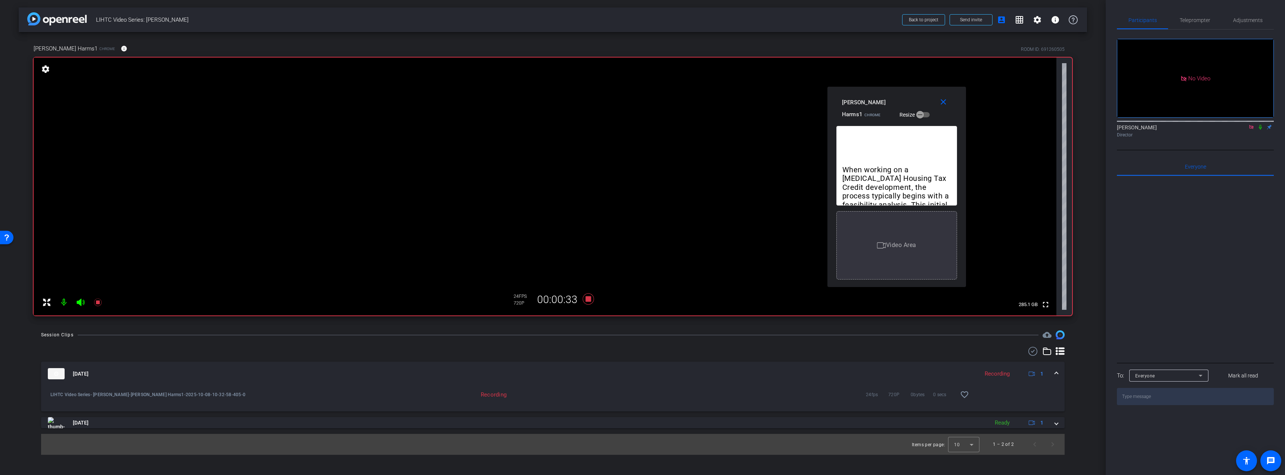
click at [1259, 125] on icon at bounding box center [1260, 127] width 3 height 5
click at [1195, 22] on span "Teleprompter" at bounding box center [1194, 20] width 31 height 5
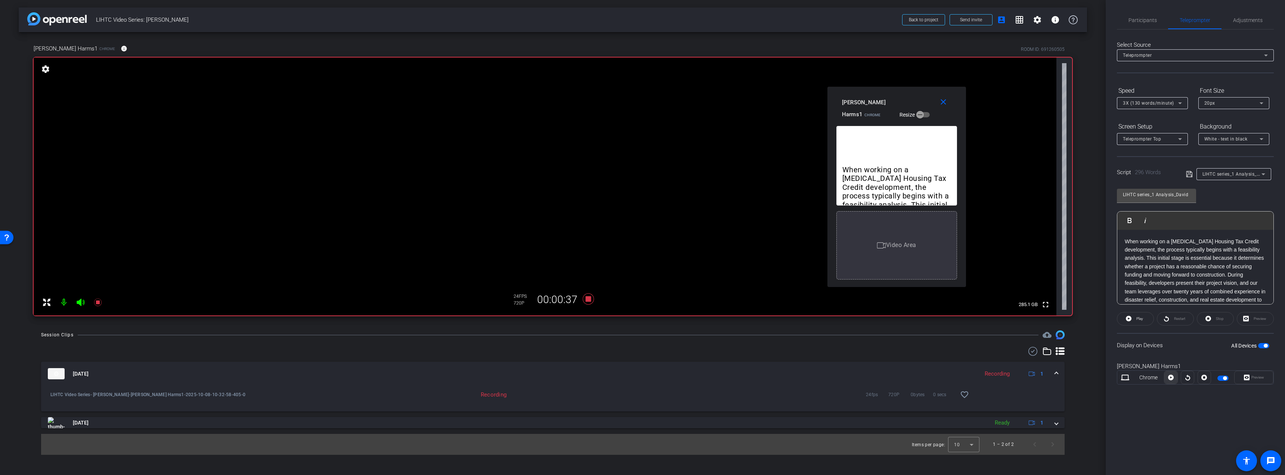
click at [1170, 378] on icon at bounding box center [1171, 377] width 6 height 11
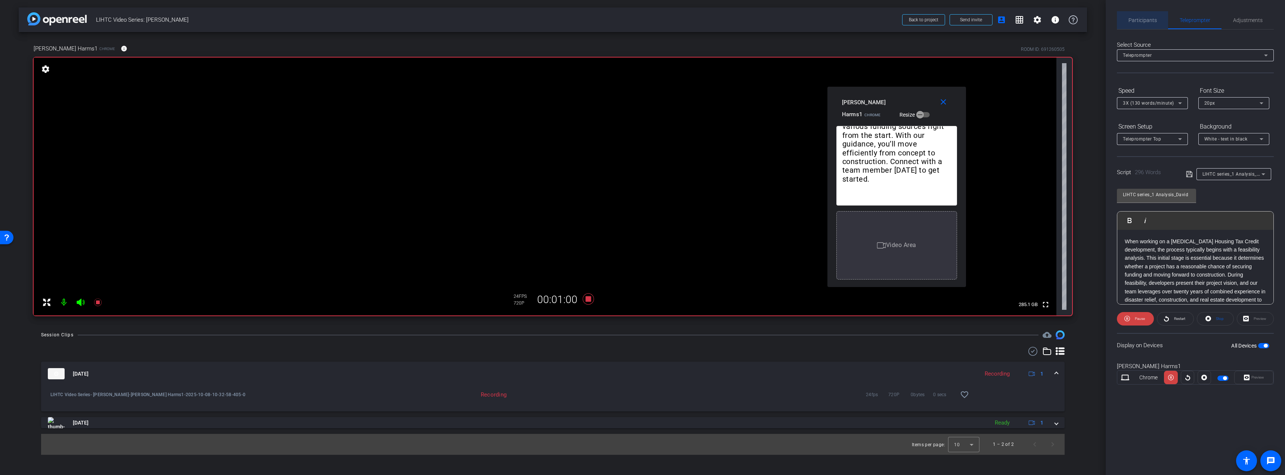
click at [1146, 15] on span "Participants" at bounding box center [1142, 20] width 28 height 18
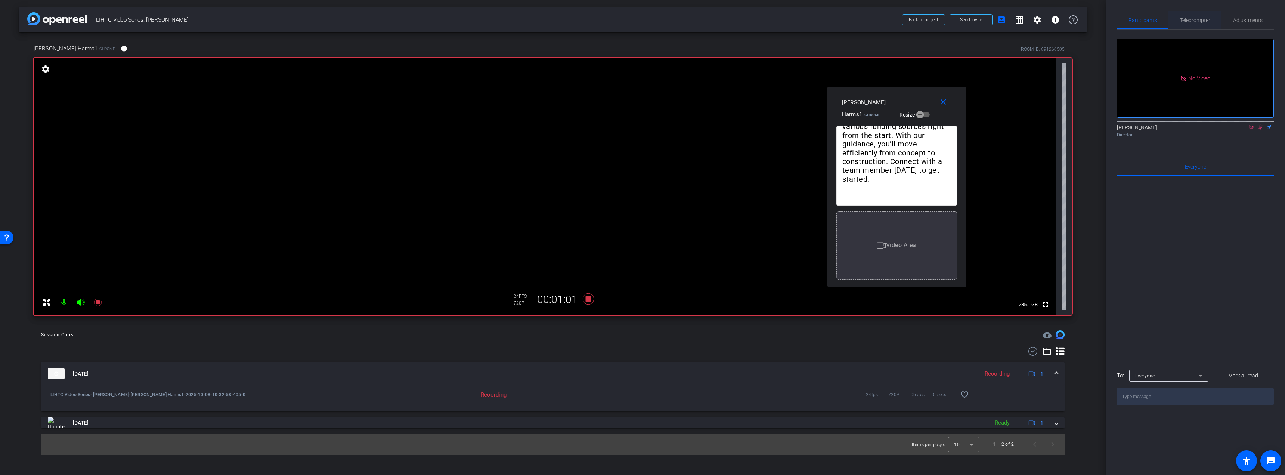
click at [1194, 19] on span "Teleprompter" at bounding box center [1194, 20] width 31 height 5
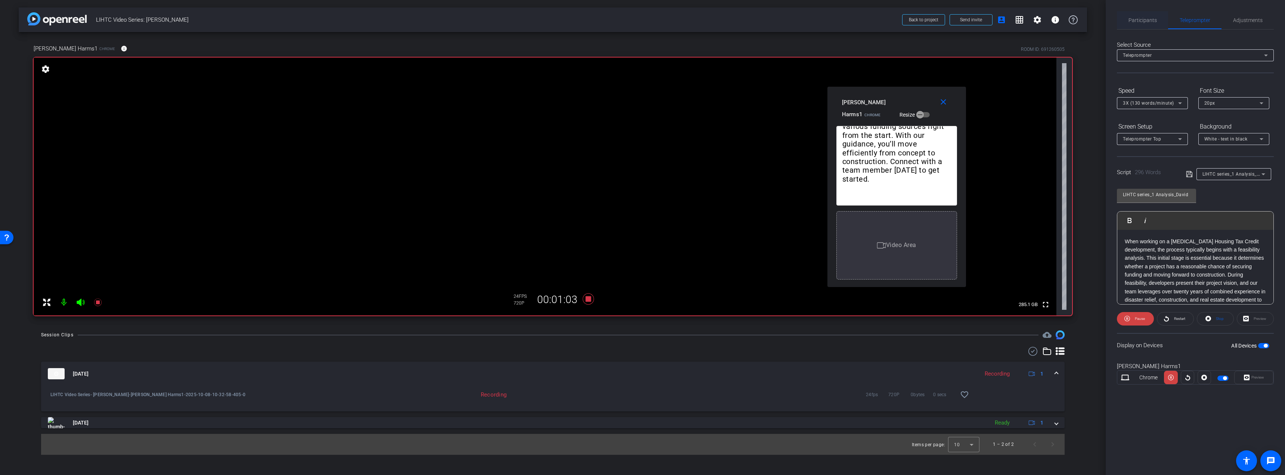
click at [1138, 18] on span "Participants" at bounding box center [1142, 20] width 28 height 5
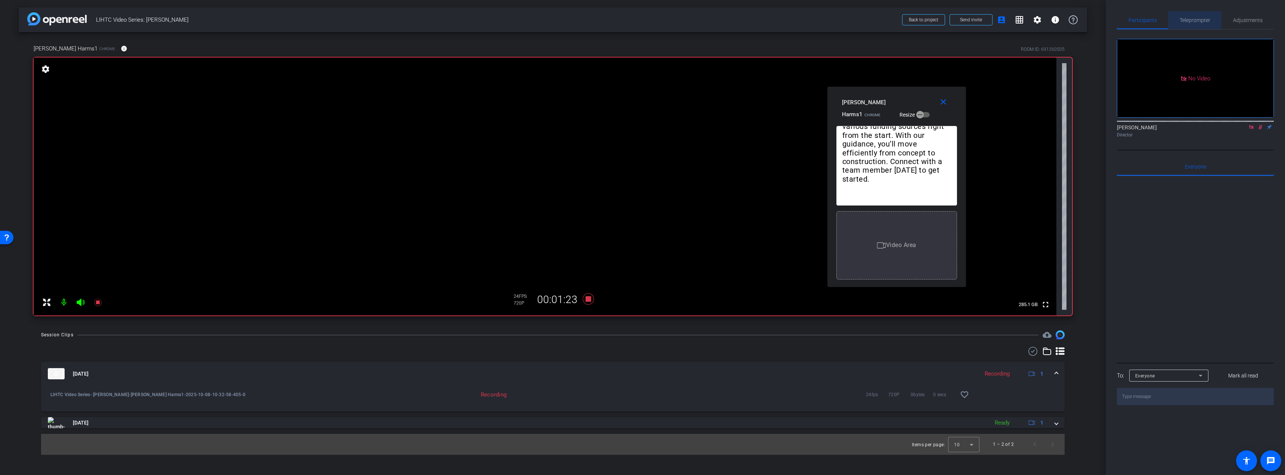
click at [1186, 21] on span "Teleprompter" at bounding box center [1194, 20] width 31 height 5
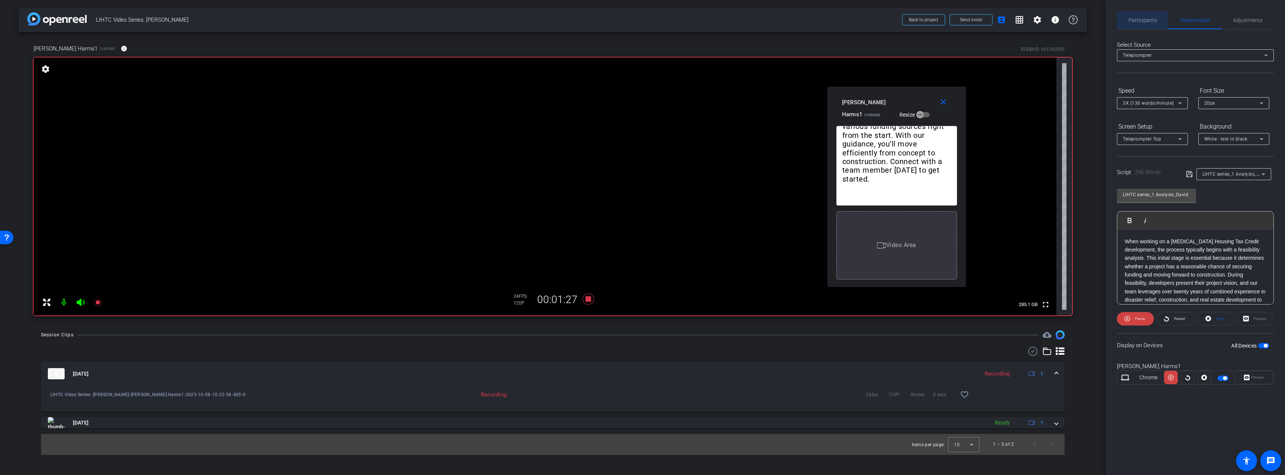
click at [1153, 20] on span "Participants" at bounding box center [1142, 20] width 28 height 5
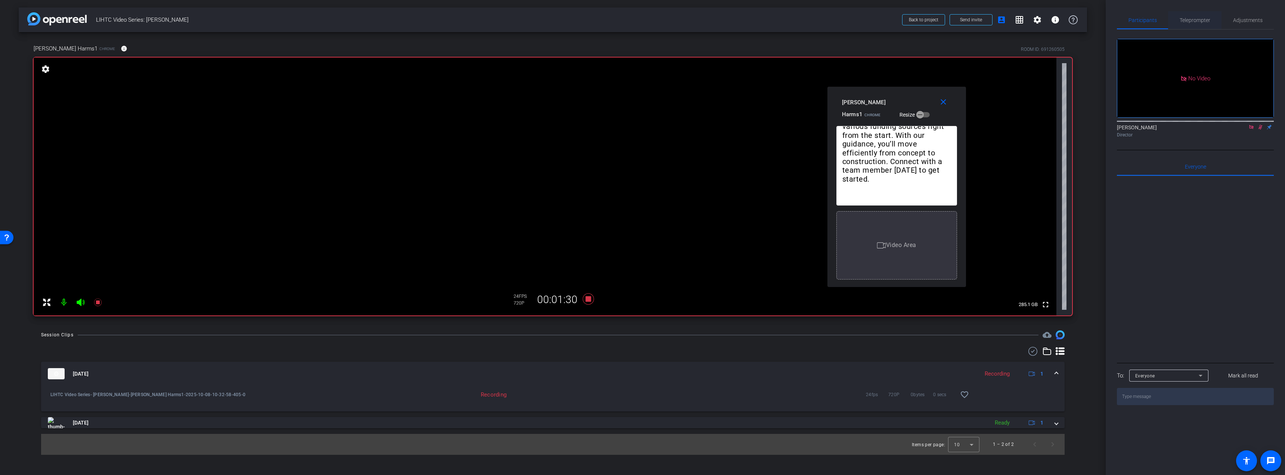
click at [1188, 20] on span "Teleprompter" at bounding box center [1194, 20] width 31 height 5
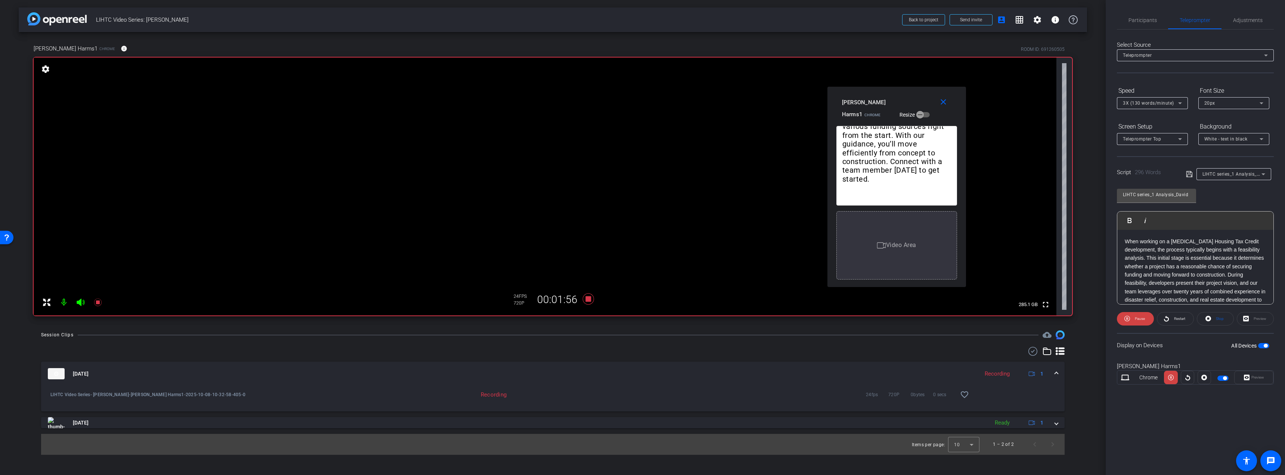
click at [1182, 99] on icon at bounding box center [1179, 103] width 9 height 9
click at [1181, 84] on div at bounding box center [642, 237] width 1285 height 475
click at [1171, 378] on icon at bounding box center [1171, 377] width 6 height 11
click at [1146, 18] on span "Participants" at bounding box center [1142, 20] width 28 height 5
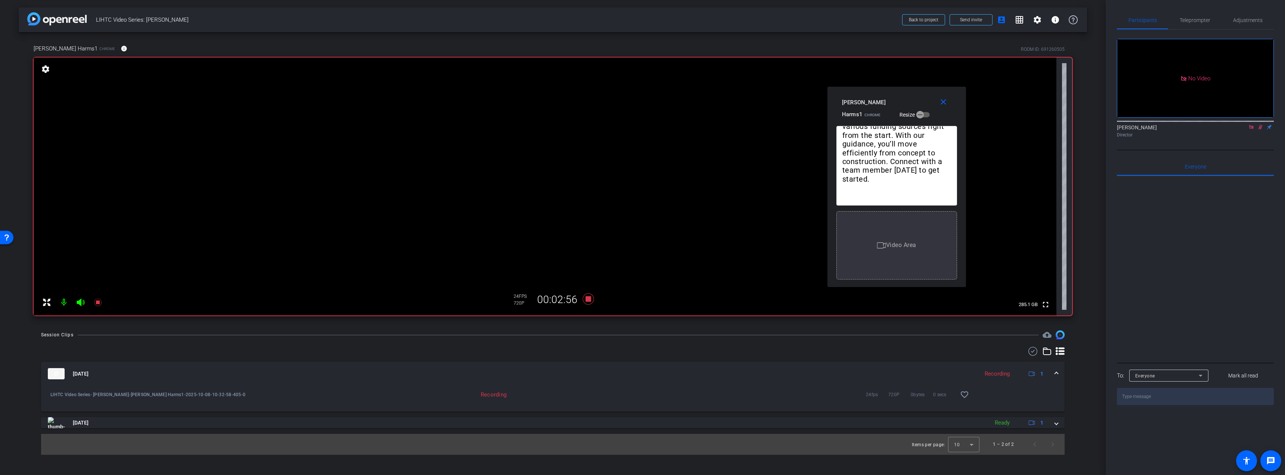
click at [1258, 124] on icon at bounding box center [1260, 126] width 6 height 5
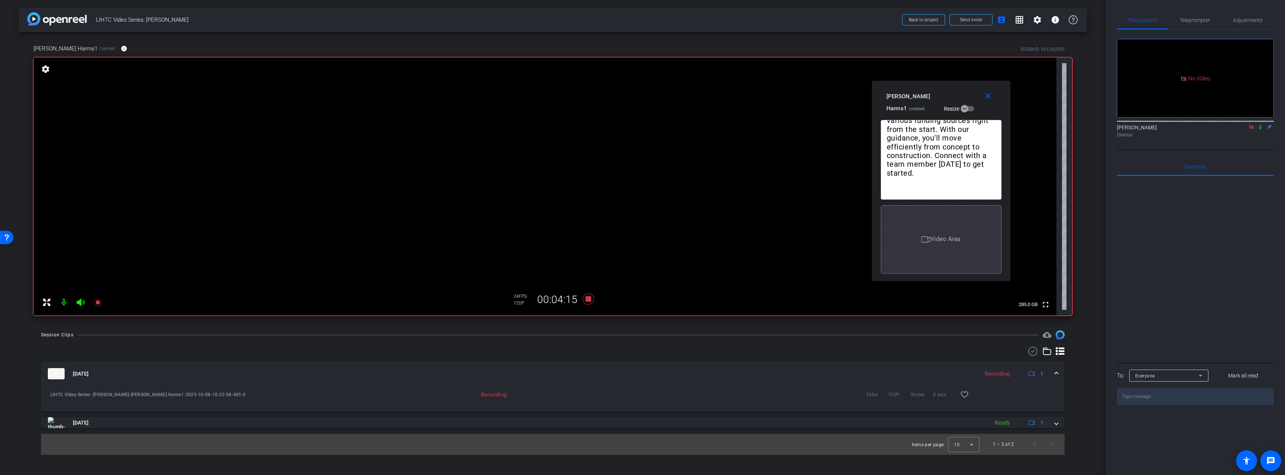
drag, startPoint x: 912, startPoint y: 100, endPoint x: 957, endPoint y: 94, distance: 44.8
click at [957, 94] on div "David Harms1 Chrome Resize" at bounding box center [943, 102] width 115 height 25
click at [988, 97] on mat-icon "close" at bounding box center [987, 96] width 9 height 9
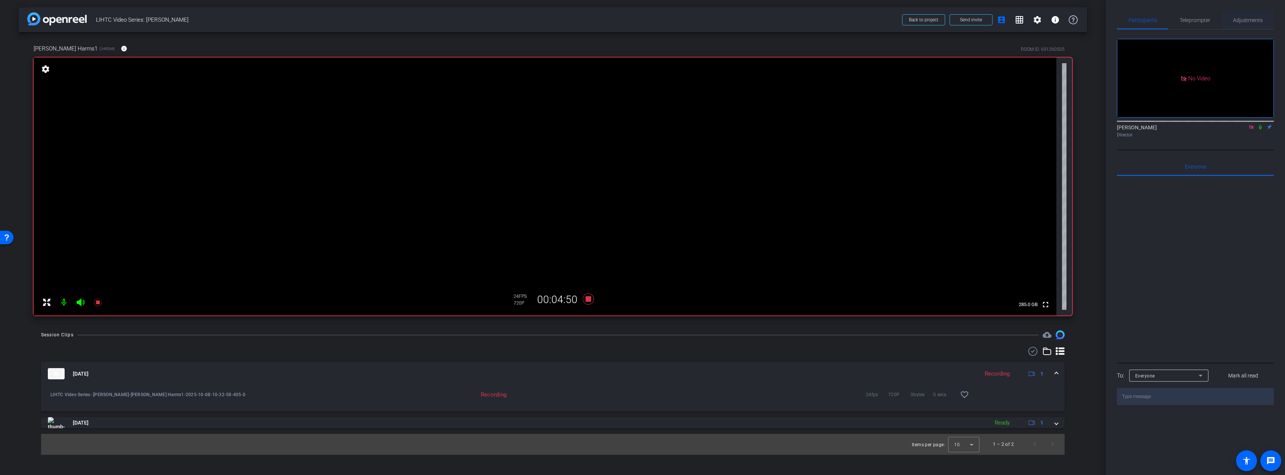
click at [1249, 19] on span "Adjustments" at bounding box center [1248, 20] width 30 height 5
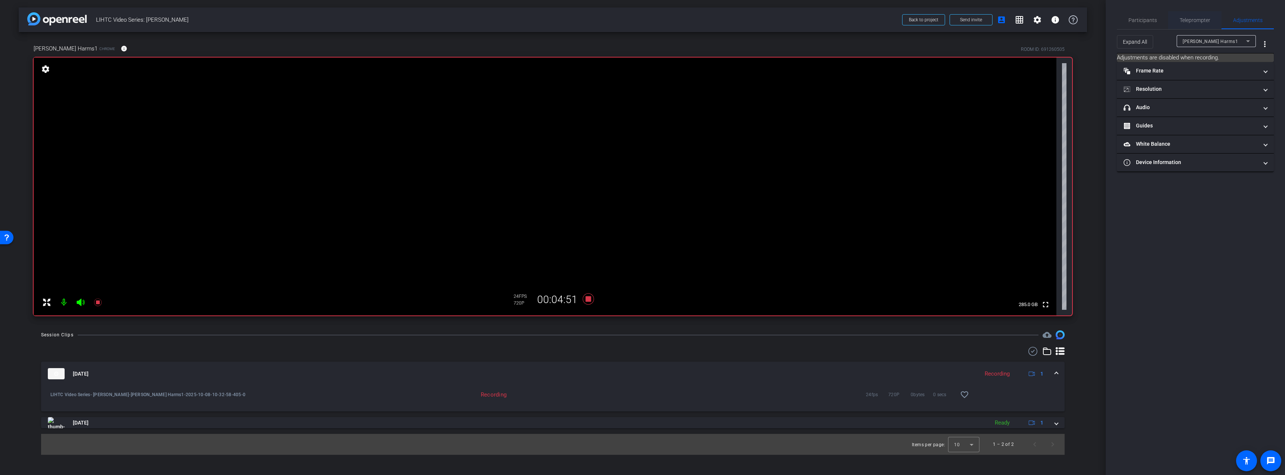
click at [1195, 20] on span "Teleprompter" at bounding box center [1194, 20] width 31 height 5
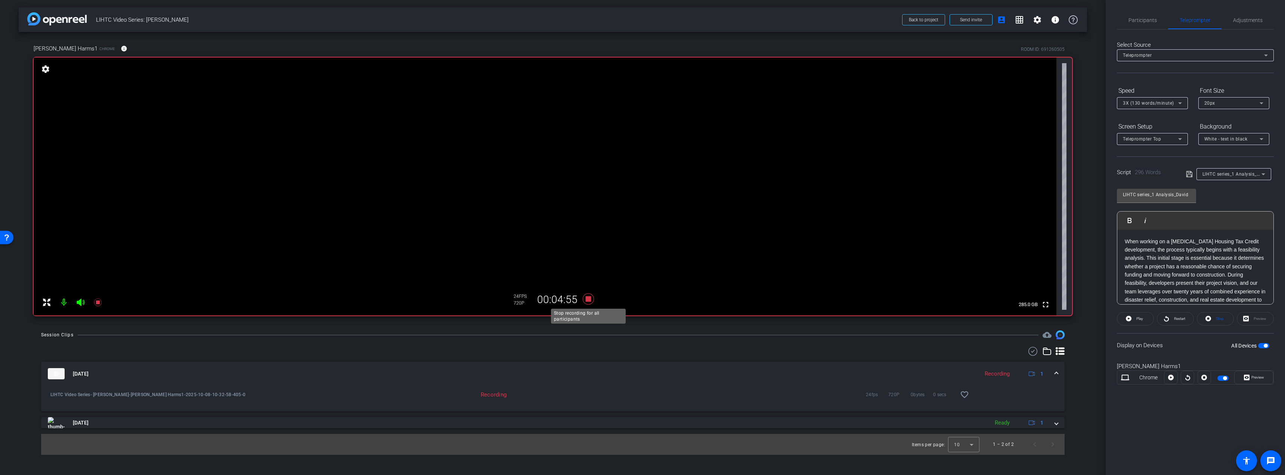
click at [588, 298] on icon at bounding box center [588, 298] width 11 height 11
click at [99, 302] on icon at bounding box center [97, 301] width 7 height 7
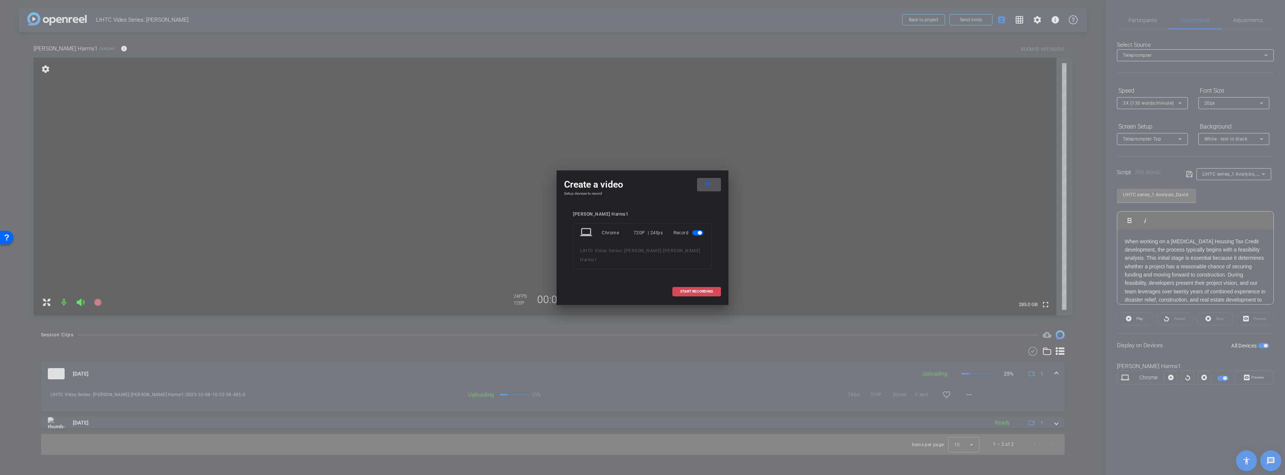
click at [690, 289] on span "START RECORDING" at bounding box center [696, 291] width 33 height 4
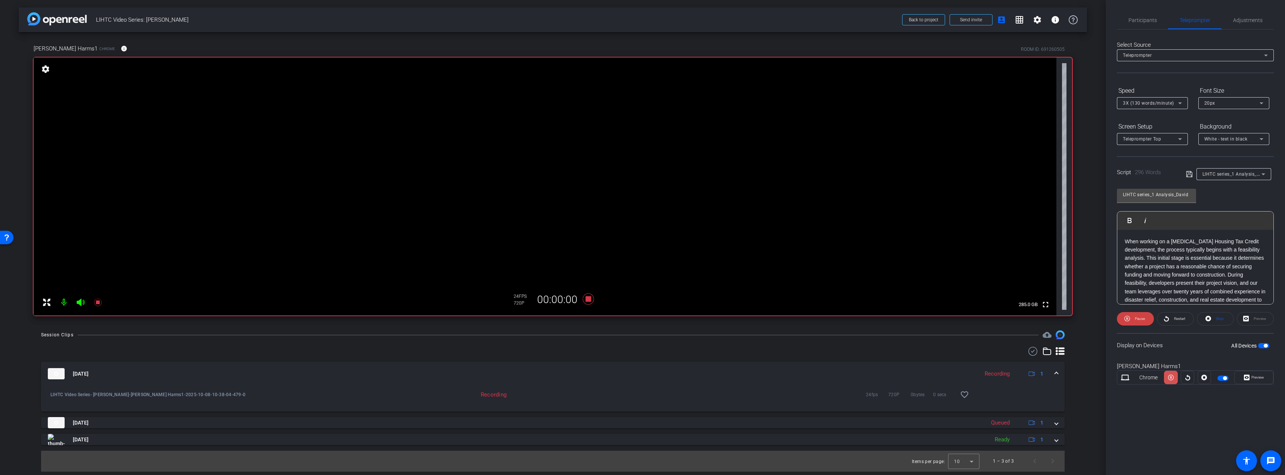
click at [1172, 378] on icon at bounding box center [1171, 377] width 6 height 11
click at [1267, 344] on span "button" at bounding box center [1266, 346] width 4 height 4
drag, startPoint x: 1264, startPoint y: 344, endPoint x: 1266, endPoint y: 350, distance: 5.4
click at [1264, 344] on span "button" at bounding box center [1263, 345] width 11 height 5
click at [1260, 377] on span "Preview" at bounding box center [1257, 377] width 13 height 4
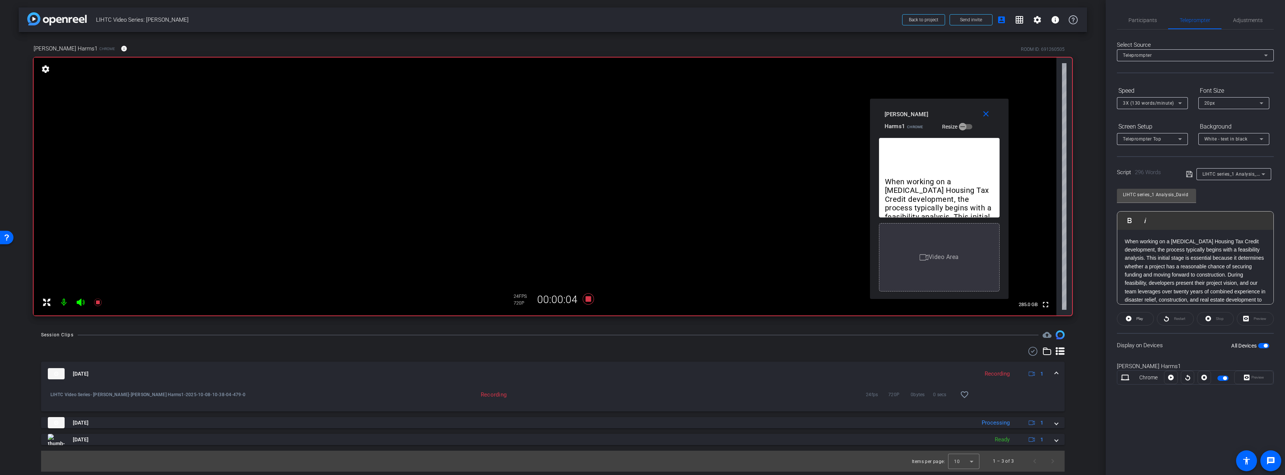
drag, startPoint x: 683, startPoint y: 148, endPoint x: 958, endPoint y: 109, distance: 277.5
click at [958, 109] on div "David Harms1 Chrome Resize" at bounding box center [941, 120] width 115 height 25
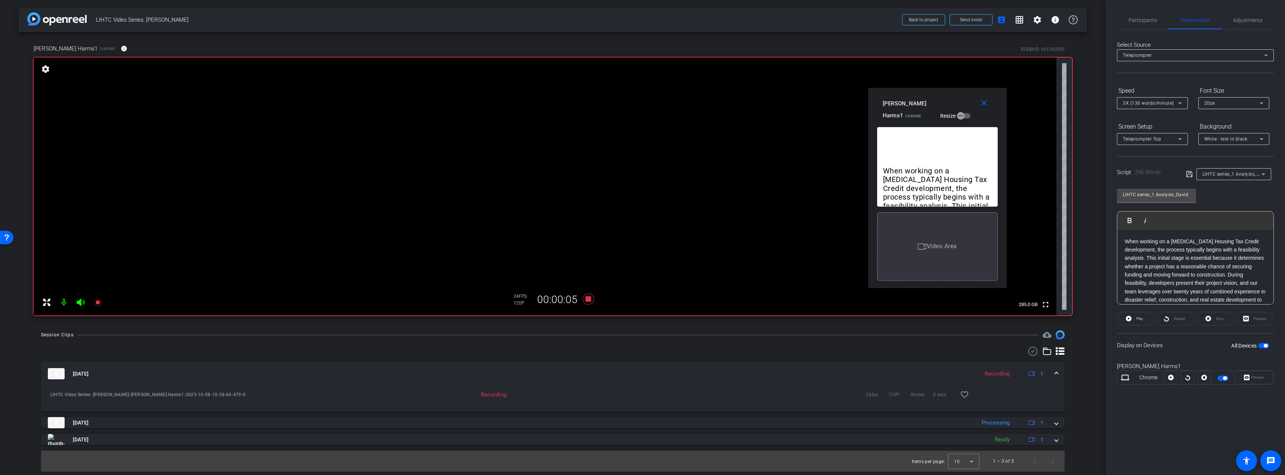
drag, startPoint x: 948, startPoint y: 112, endPoint x: 946, endPoint y: 101, distance: 11.0
click at [946, 101] on div "David Harms1 Chrome Resize" at bounding box center [940, 109] width 115 height 25
click at [1143, 19] on span "Participants" at bounding box center [1142, 20] width 28 height 5
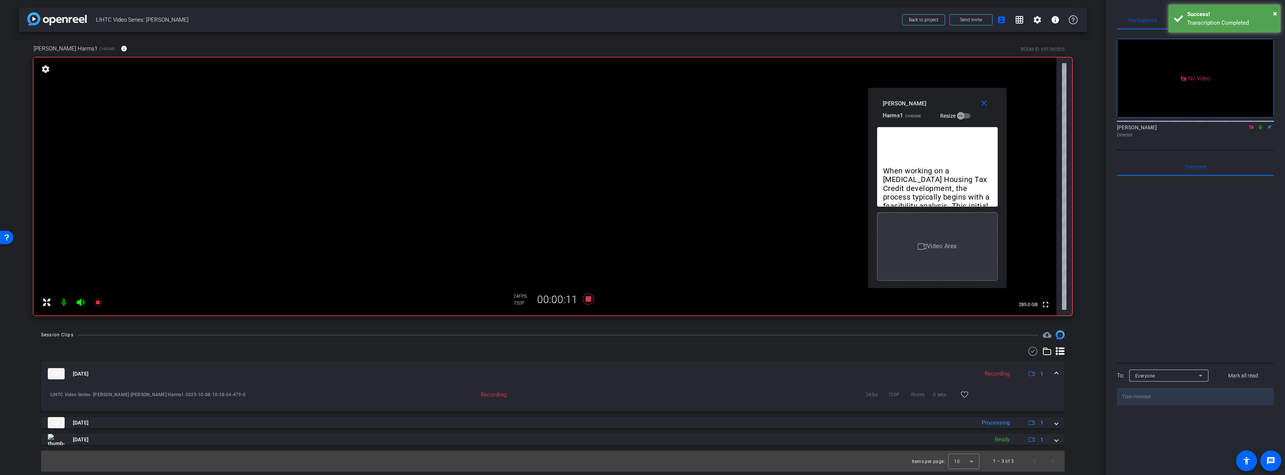
click at [1197, 19] on div "Transcription Completed" at bounding box center [1231, 23] width 88 height 9
click at [1190, 22] on span "Teleprompter" at bounding box center [1194, 20] width 31 height 5
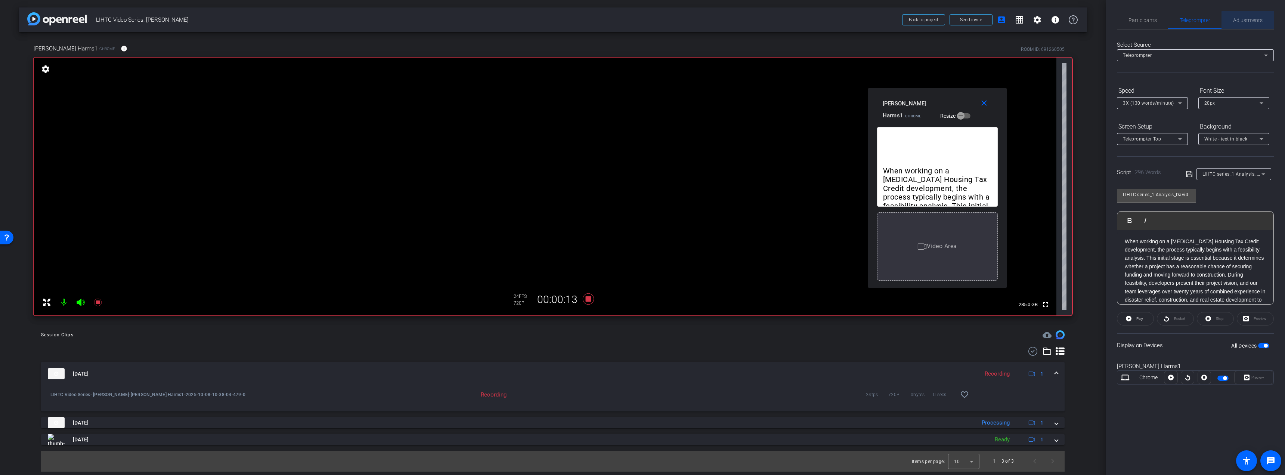
click at [1255, 22] on span "Adjustments" at bounding box center [1248, 20] width 30 height 5
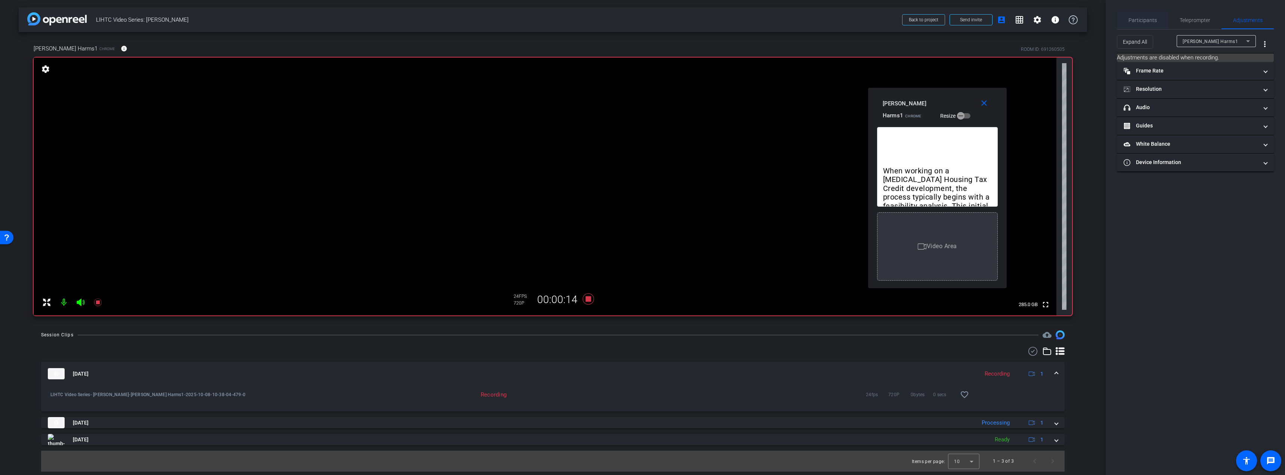
click at [1141, 21] on span "Participants" at bounding box center [1142, 20] width 28 height 5
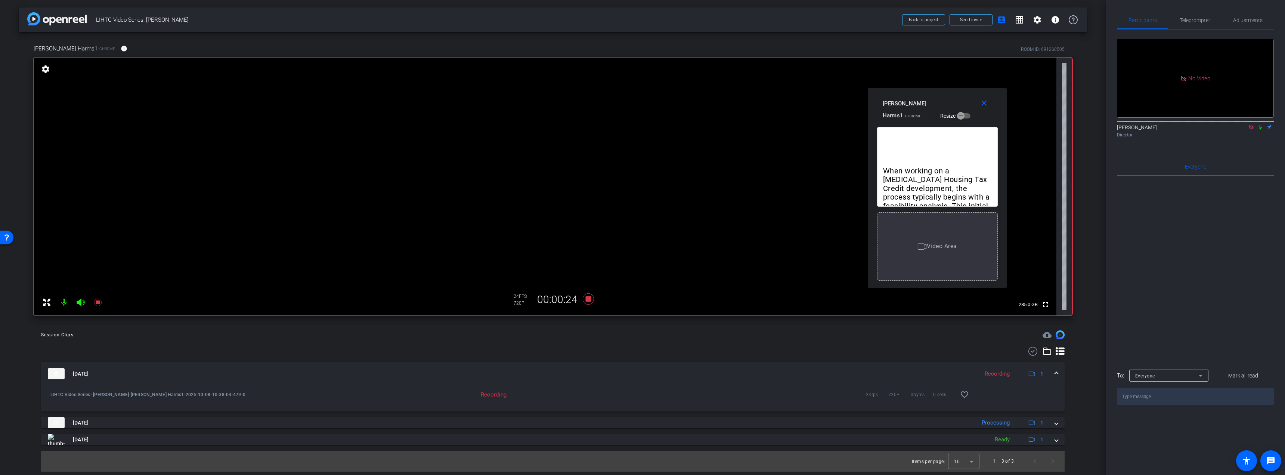
click at [1260, 124] on icon at bounding box center [1260, 126] width 6 height 5
click at [1194, 21] on span "Teleprompter" at bounding box center [1194, 20] width 31 height 5
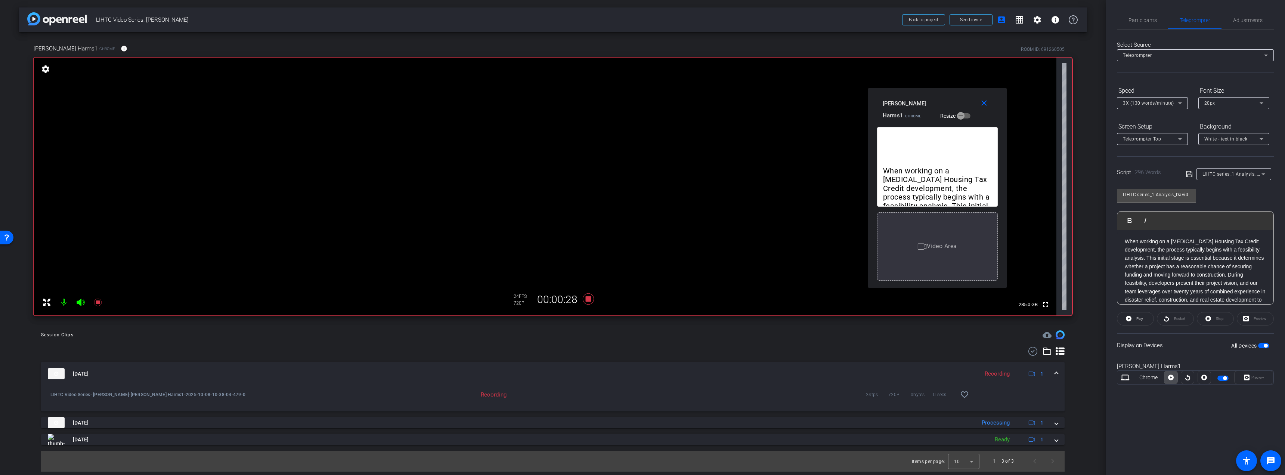
click at [1173, 379] on icon at bounding box center [1171, 378] width 6 height 6
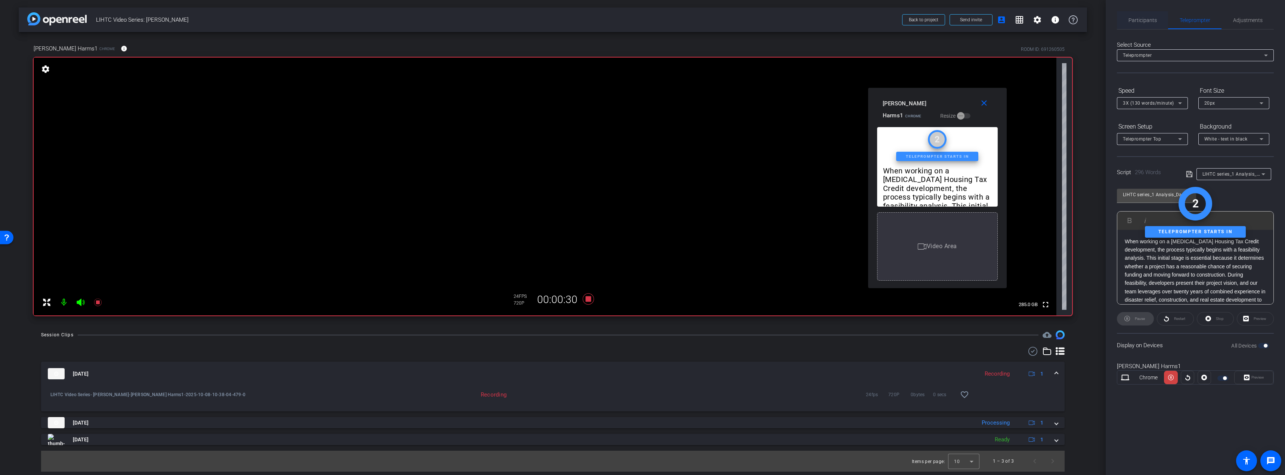
click at [1146, 19] on span "Participants" at bounding box center [1142, 20] width 28 height 5
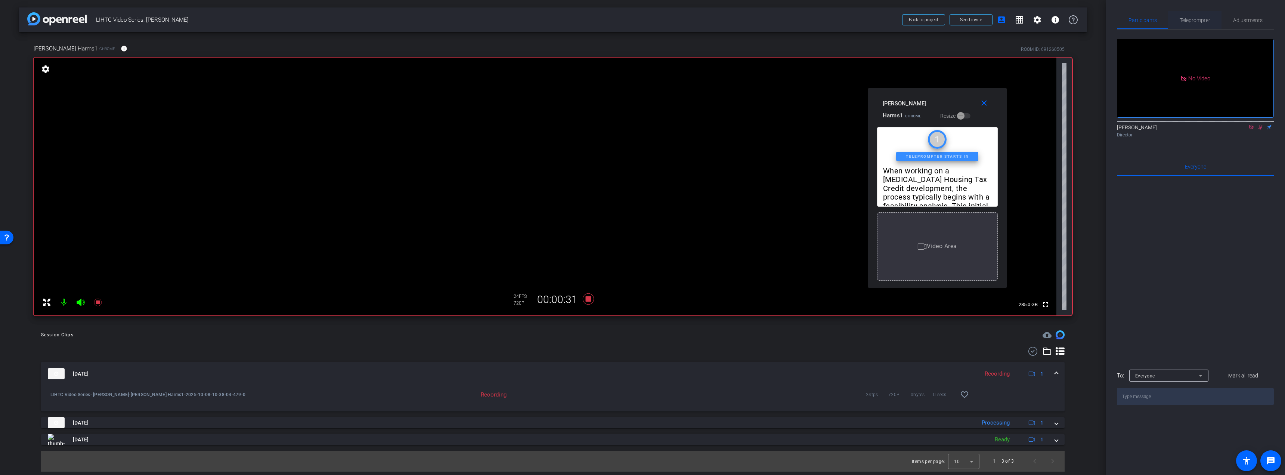
click at [1191, 19] on span "Teleprompter" at bounding box center [1194, 20] width 31 height 5
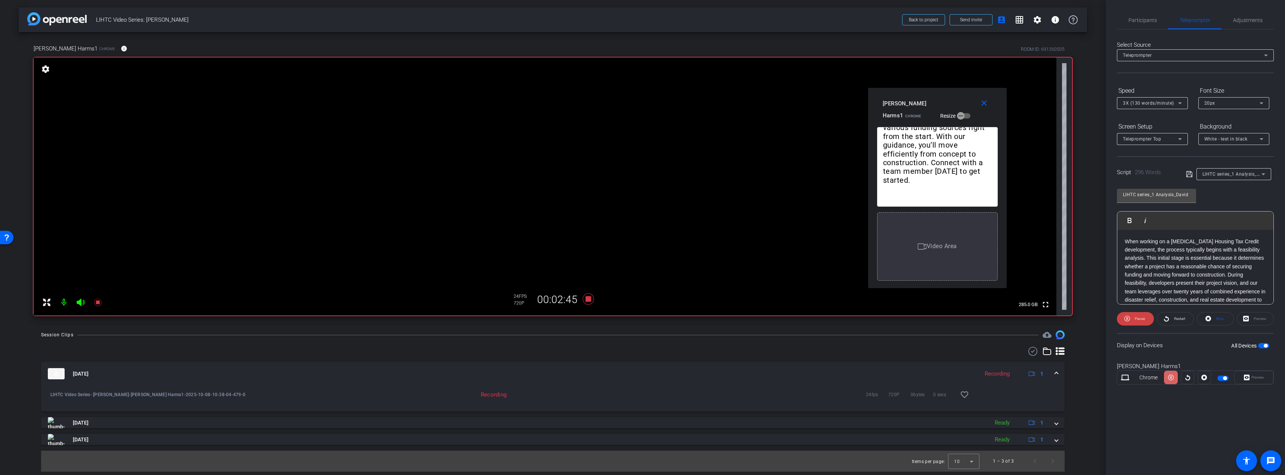
click at [1171, 377] on icon at bounding box center [1171, 377] width 6 height 11
click at [984, 105] on mat-icon "close" at bounding box center [983, 103] width 9 height 9
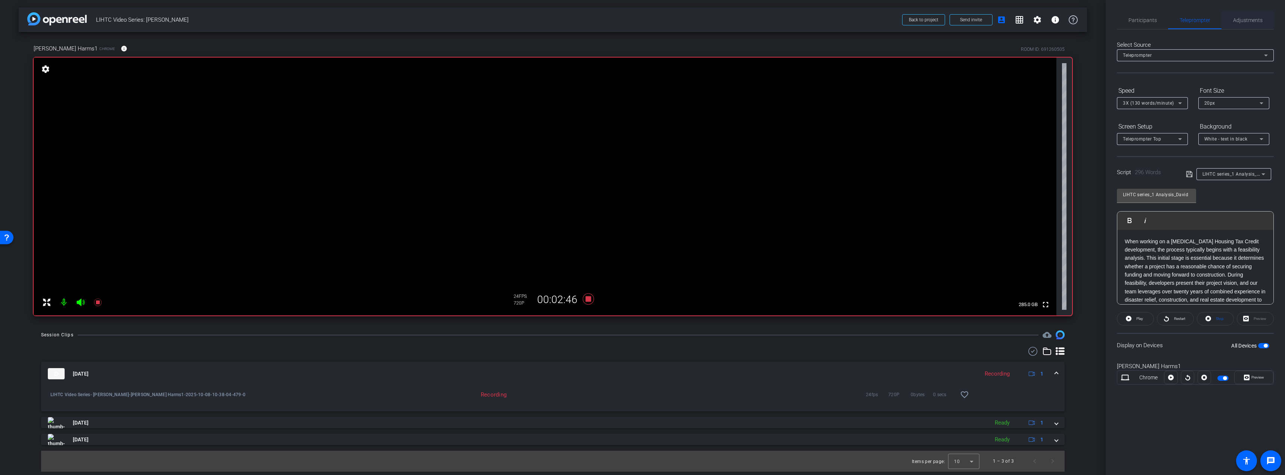
click at [1248, 16] on span "Adjustments" at bounding box center [1248, 20] width 30 height 18
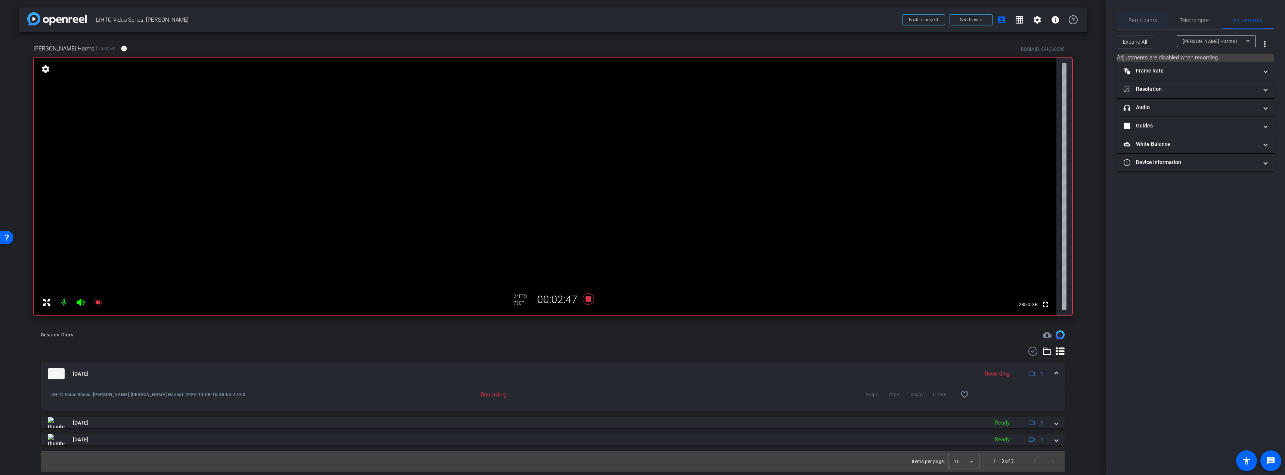
click at [1152, 12] on span "Participants" at bounding box center [1142, 20] width 28 height 18
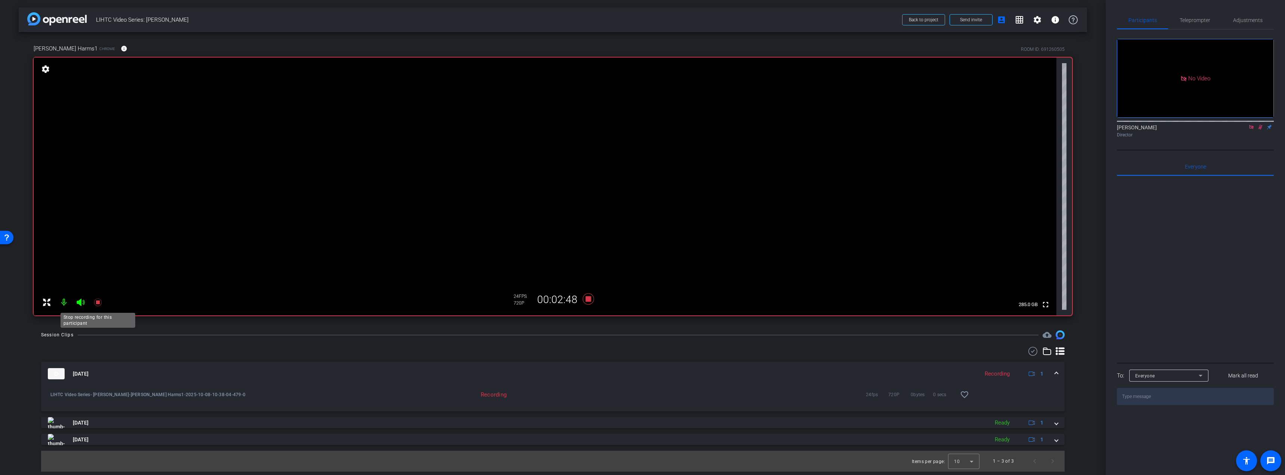
click at [94, 304] on icon at bounding box center [97, 302] width 9 height 9
click at [1259, 125] on icon at bounding box center [1260, 127] width 4 height 5
click at [97, 303] on icon at bounding box center [97, 301] width 7 height 7
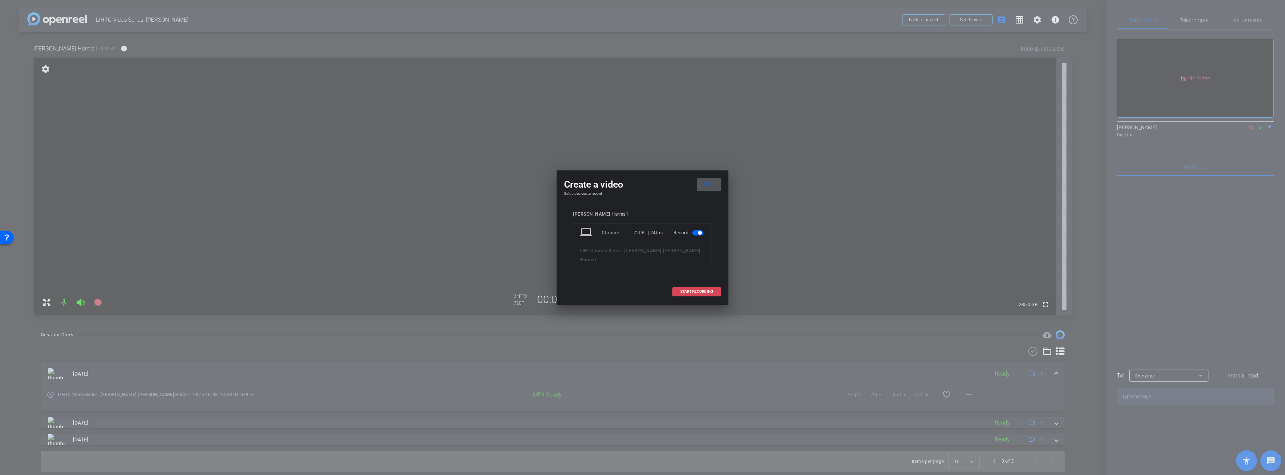
click at [682, 289] on span "START RECORDING" at bounding box center [696, 291] width 33 height 4
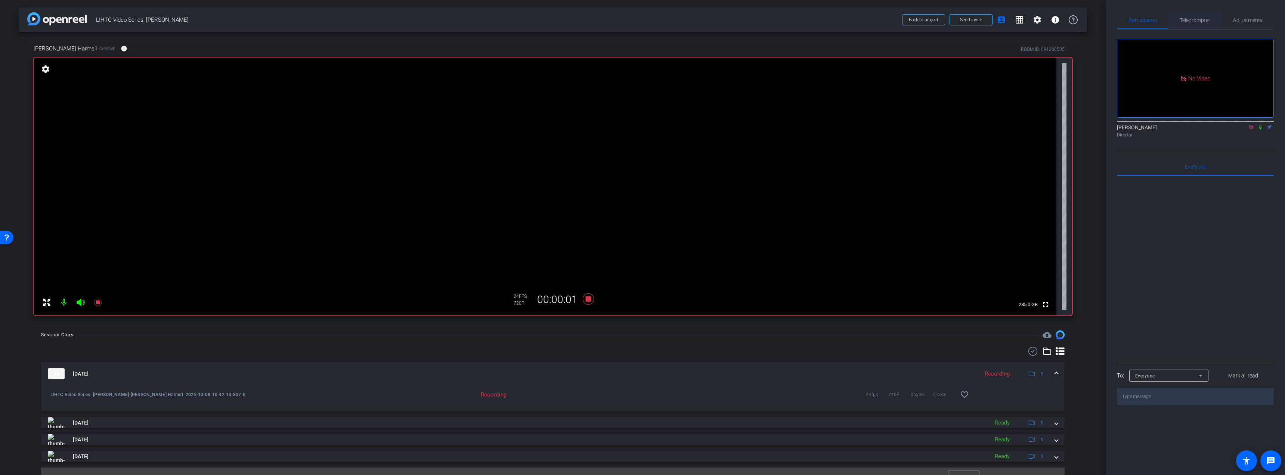
click at [1194, 20] on span "Teleprompter" at bounding box center [1194, 20] width 31 height 5
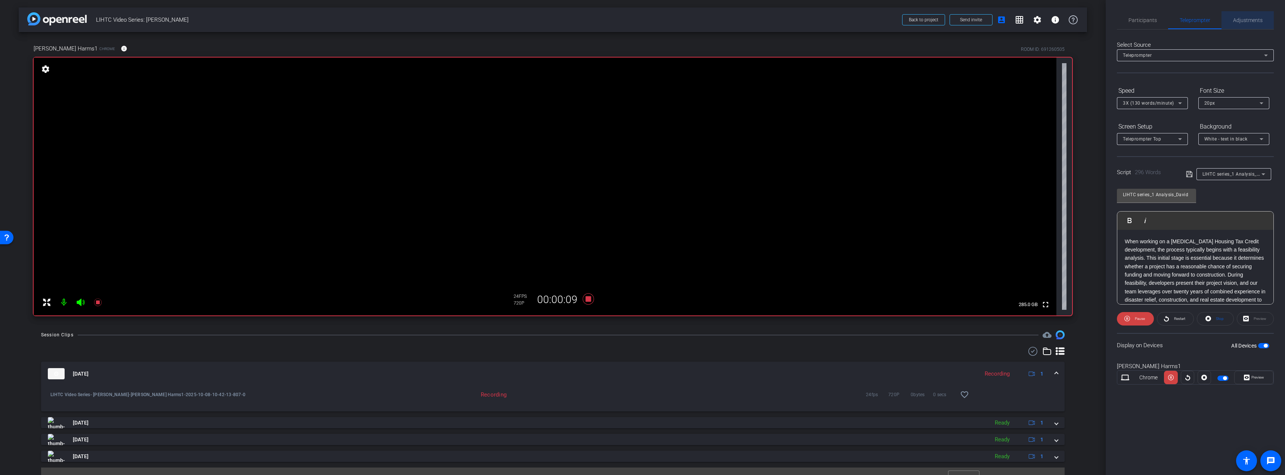
click at [1252, 19] on span "Adjustments" at bounding box center [1248, 20] width 30 height 5
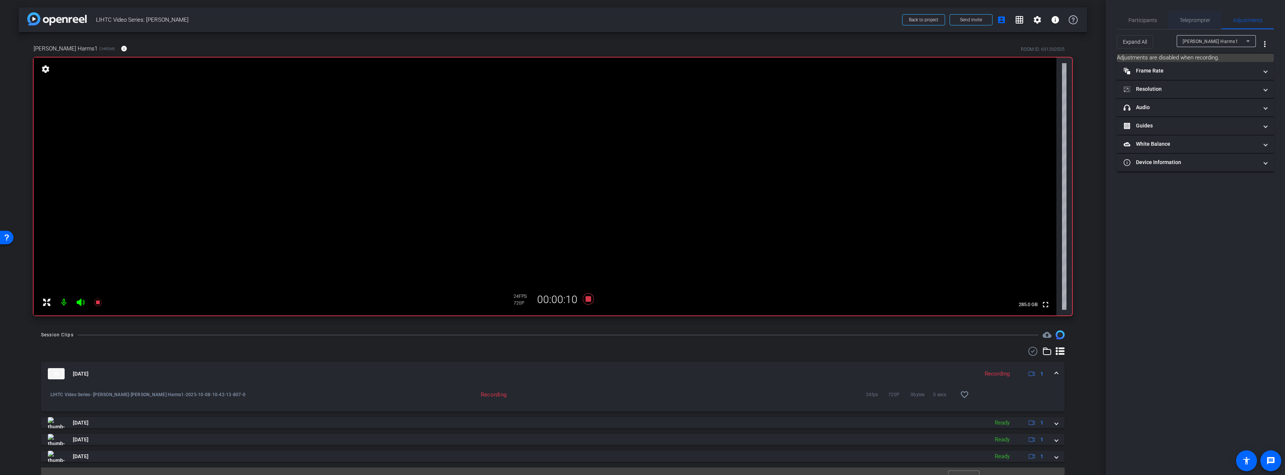
click at [1187, 21] on span "Teleprompter" at bounding box center [1194, 20] width 31 height 5
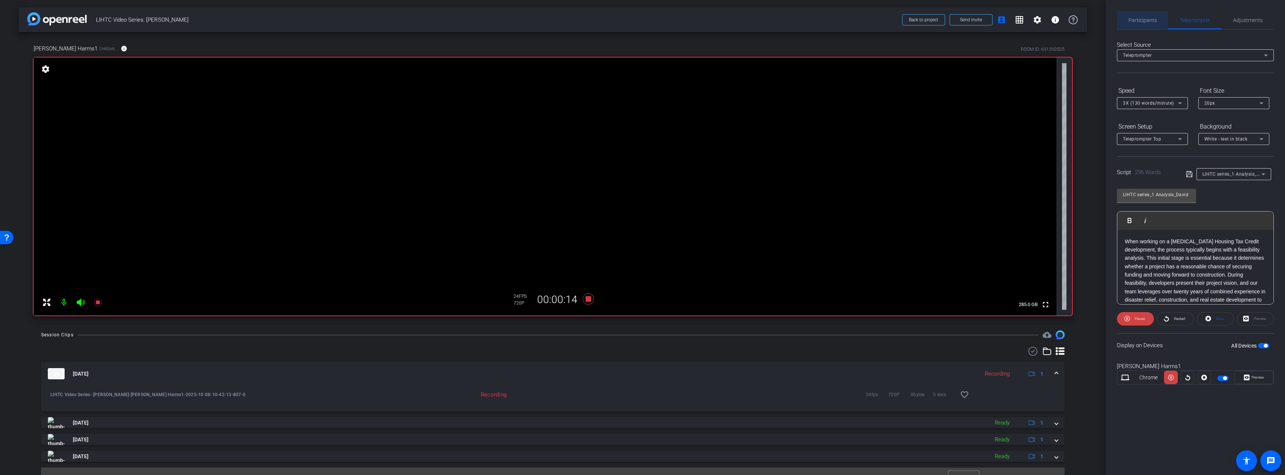
click at [1145, 21] on span "Participants" at bounding box center [1142, 20] width 28 height 5
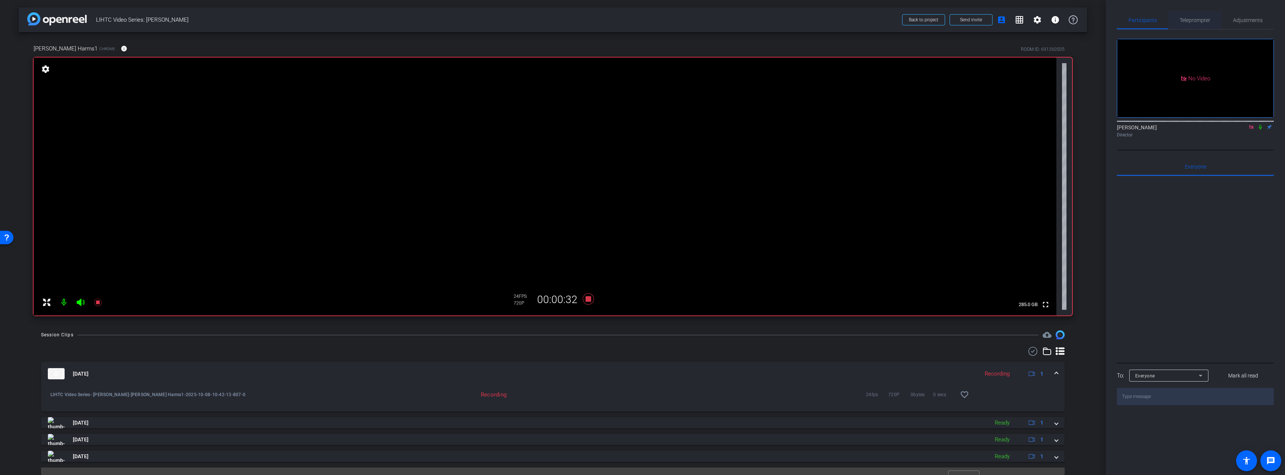
click at [1199, 20] on span "Teleprompter" at bounding box center [1194, 20] width 31 height 5
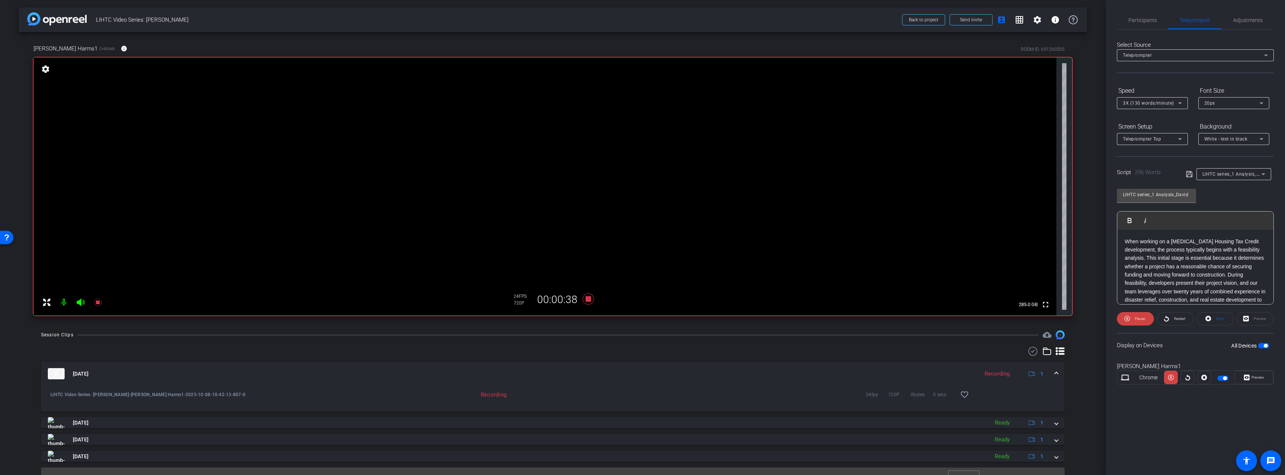
click at [1262, 342] on div "All Devices" at bounding box center [1250, 345] width 38 height 7
click at [1262, 346] on span "button" at bounding box center [1263, 345] width 11 height 5
click at [1264, 346] on span "button" at bounding box center [1263, 345] width 11 height 5
click at [1259, 376] on span "Preview" at bounding box center [1257, 377] width 13 height 4
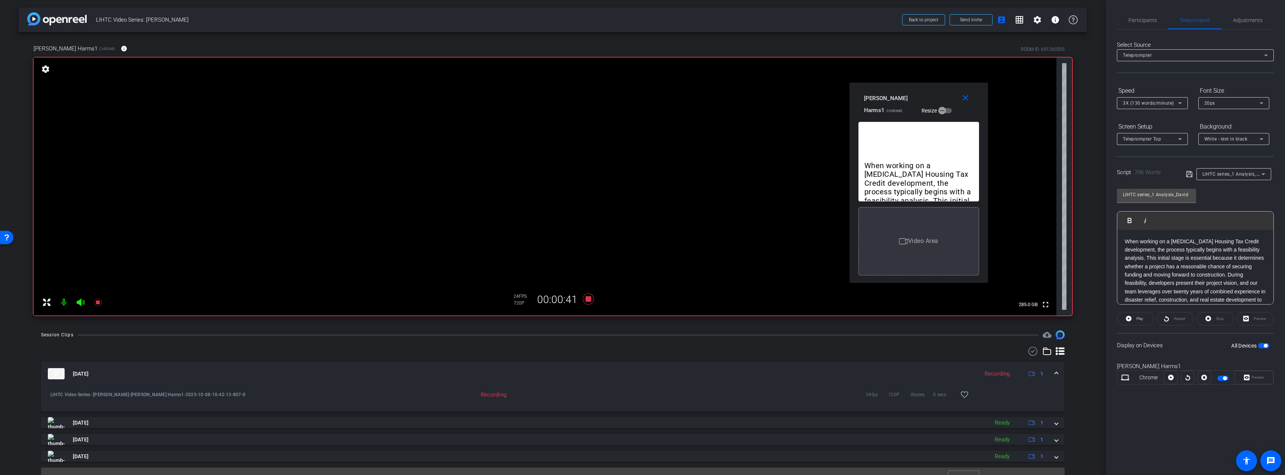
drag, startPoint x: 658, startPoint y: 149, endPoint x: 929, endPoint y: 95, distance: 276.2
click at [929, 95] on div "David Harms1 Chrome Resize" at bounding box center [921, 104] width 115 height 25
click at [1247, 20] on span "Adjustments" at bounding box center [1248, 20] width 30 height 5
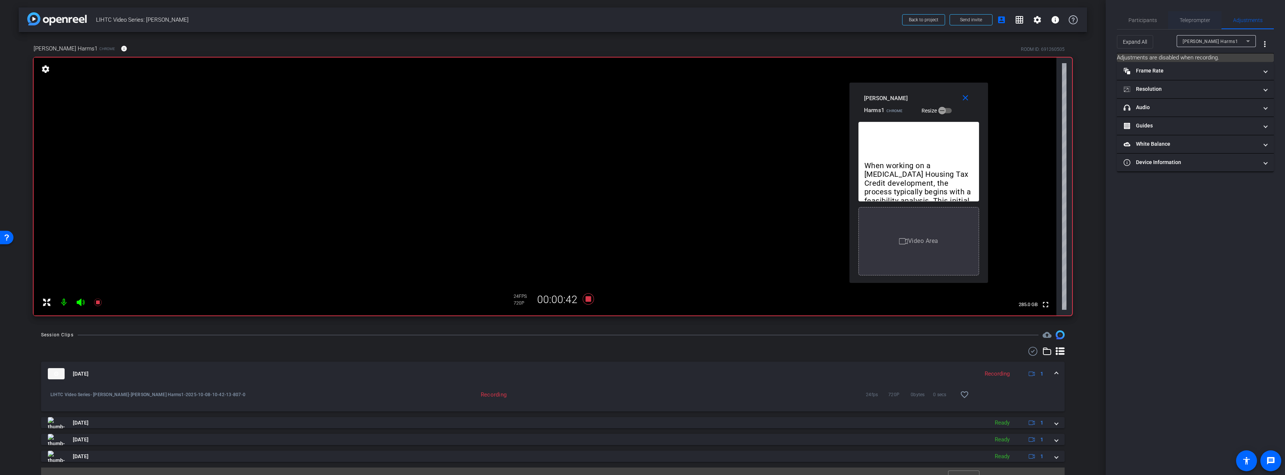
click at [1196, 20] on span "Teleprompter" at bounding box center [1194, 20] width 31 height 5
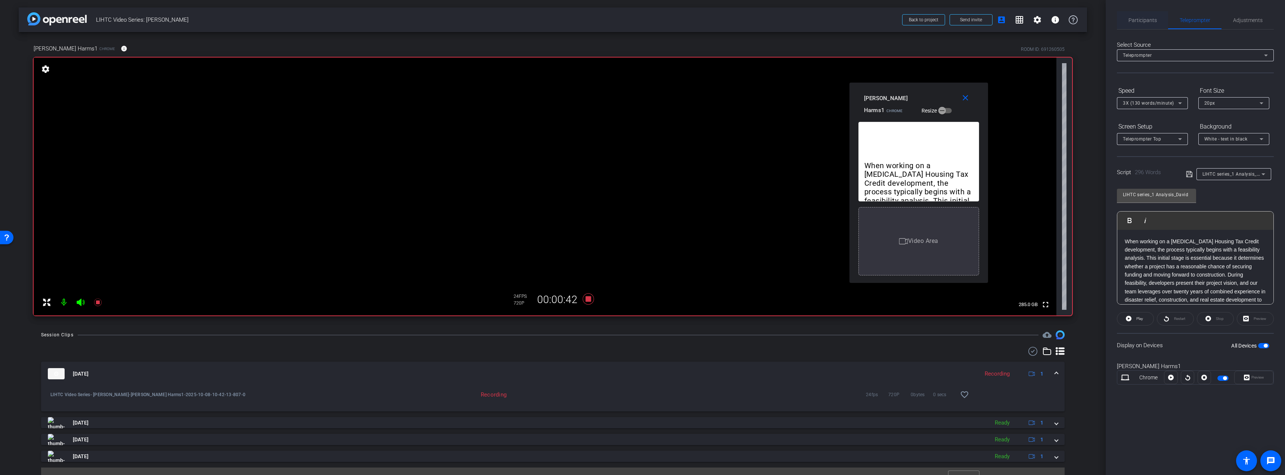
click at [1139, 21] on span "Participants" at bounding box center [1142, 20] width 28 height 5
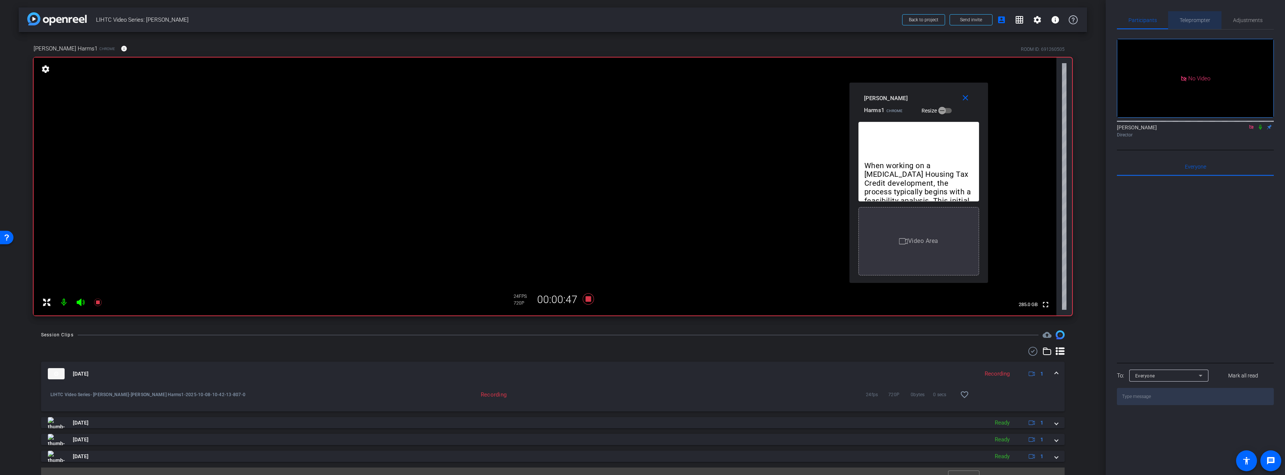
click at [1188, 18] on span "Teleprompter" at bounding box center [1194, 20] width 31 height 5
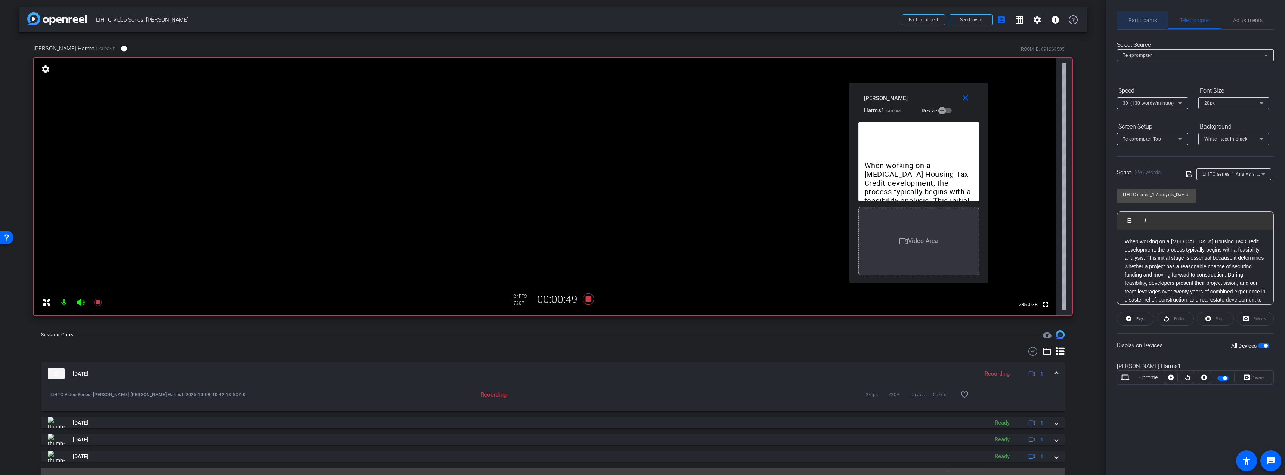
click at [1141, 19] on span "Participants" at bounding box center [1142, 20] width 28 height 5
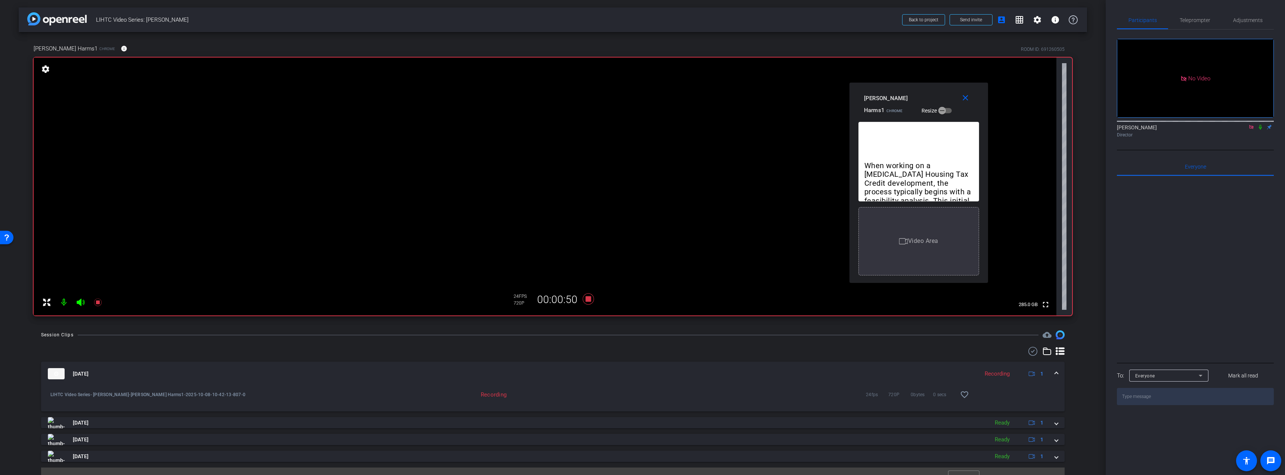
drag, startPoint x: 1260, startPoint y: 105, endPoint x: 1230, endPoint y: 74, distance: 43.9
click at [1260, 124] on icon at bounding box center [1260, 126] width 6 height 5
click at [1191, 22] on span "Teleprompter" at bounding box center [1194, 20] width 31 height 5
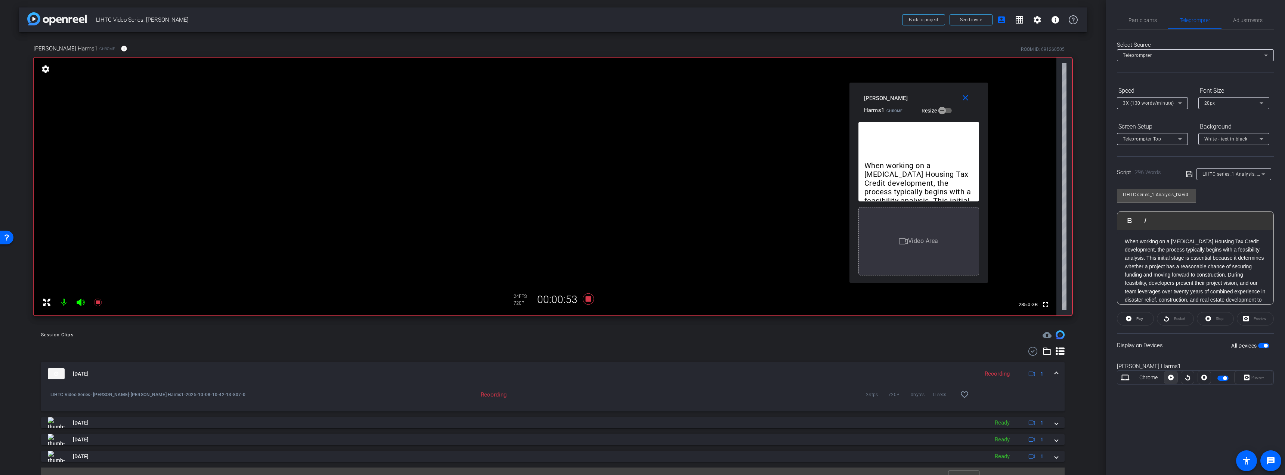
click at [1167, 377] on span at bounding box center [1170, 377] width 13 height 18
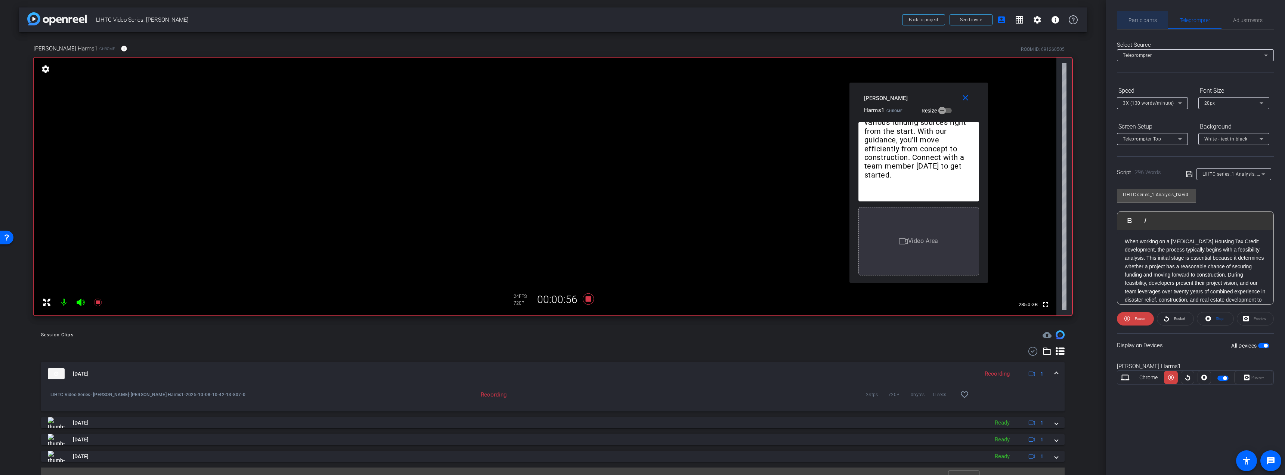
click at [1139, 18] on span "Participants" at bounding box center [1142, 20] width 28 height 5
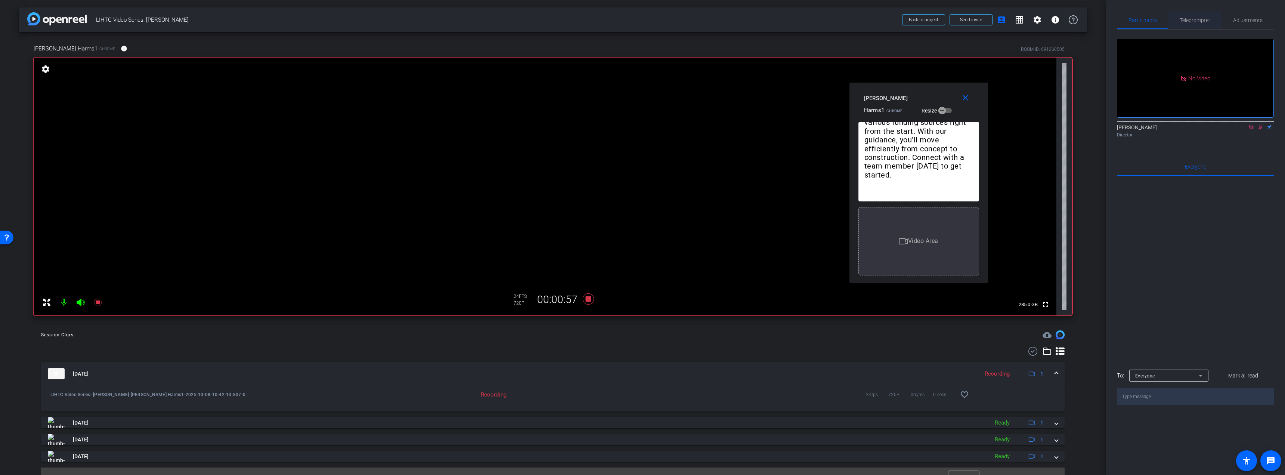
click at [1191, 16] on span "Teleprompter" at bounding box center [1194, 20] width 31 height 18
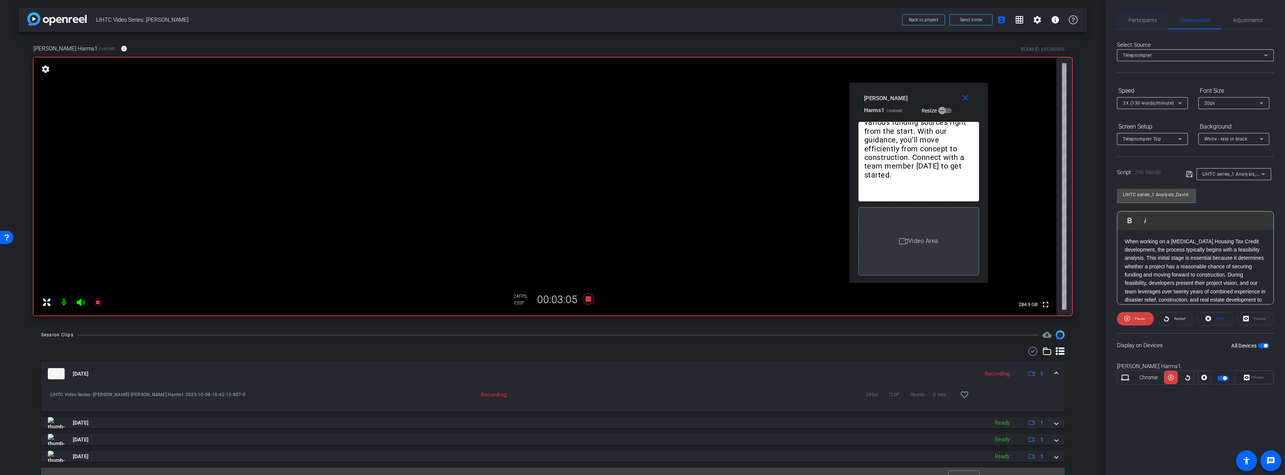
click at [1135, 18] on span "Participants" at bounding box center [1142, 20] width 28 height 5
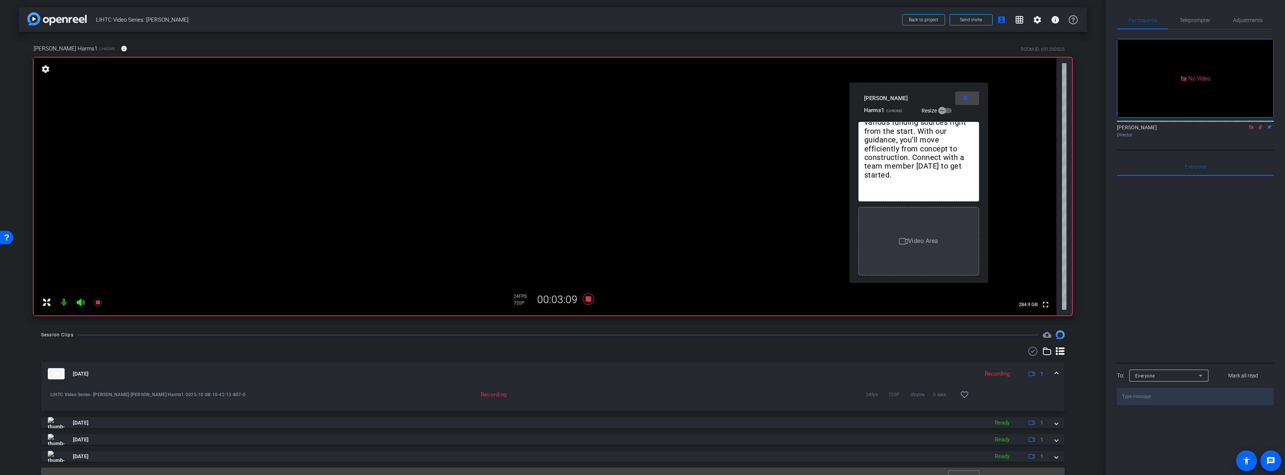
click at [963, 94] on mat-icon "close" at bounding box center [965, 97] width 9 height 9
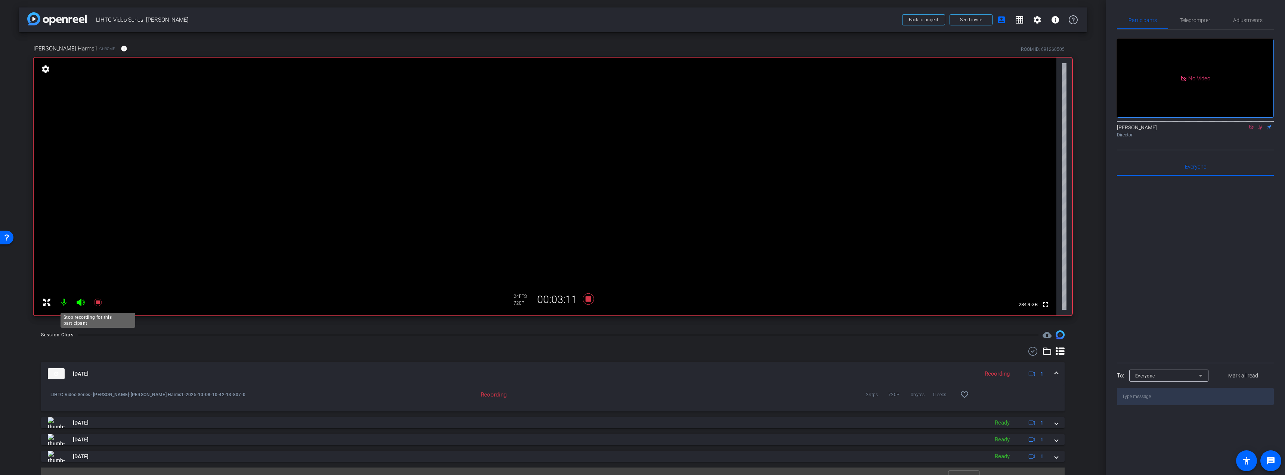
click at [98, 304] on icon at bounding box center [97, 302] width 9 height 9
click at [1261, 124] on icon at bounding box center [1260, 126] width 6 height 5
click at [1250, 125] on icon at bounding box center [1251, 127] width 4 height 4
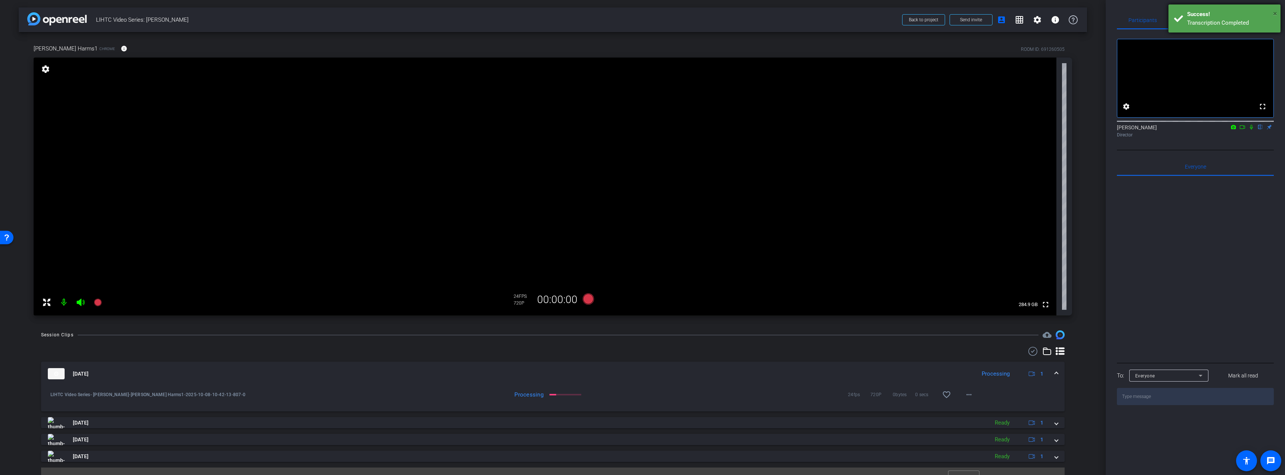
click at [1275, 13] on span "×" at bounding box center [1275, 13] width 4 height 9
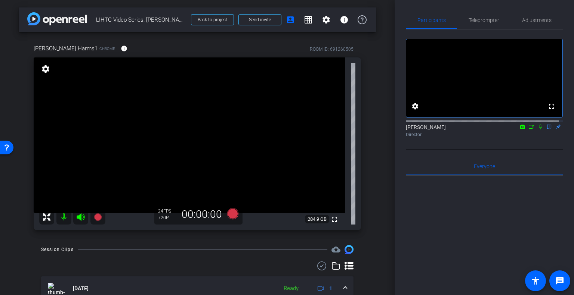
click at [372, 64] on div "arrow_back LIHTC Video Series: David Harms Back to project Send invite account_…" at bounding box center [197, 147] width 394 height 295
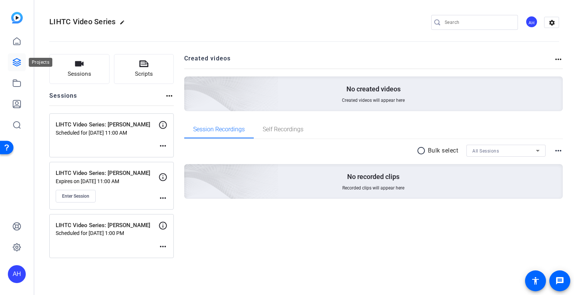
click at [15, 62] on icon at bounding box center [16, 62] width 7 height 7
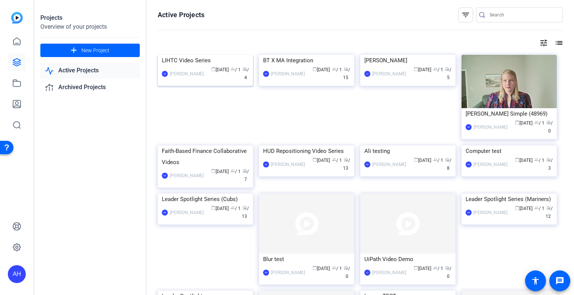
click at [181, 55] on img at bounding box center [205, 55] width 95 height 0
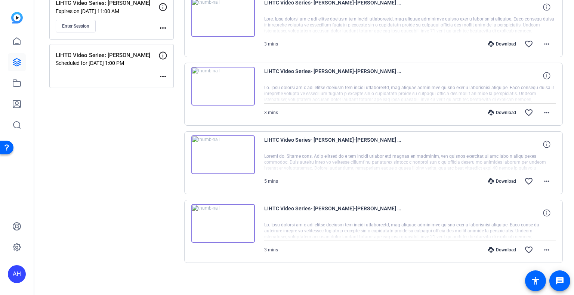
scroll to position [58, 0]
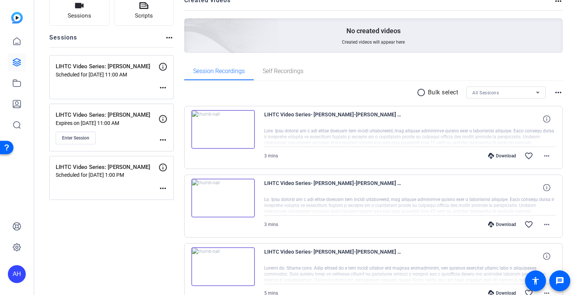
click at [126, 241] on div "Sessions Scripts Sessions more_horiz LIHTC Video Series: [PERSON_NAME] Schedule…" at bounding box center [111, 197] width 124 height 403
